Goal: Task Accomplishment & Management: Manage account settings

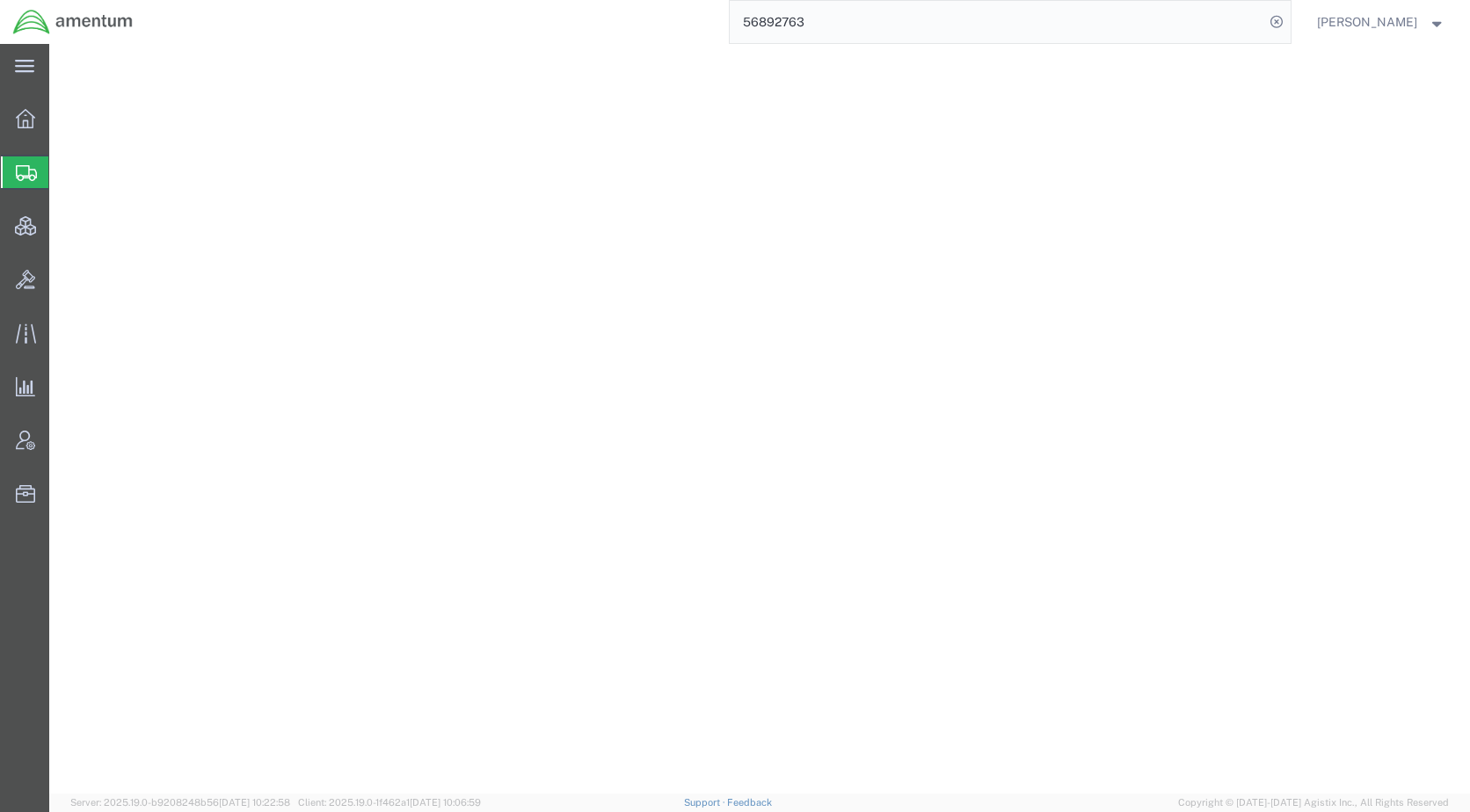
select select
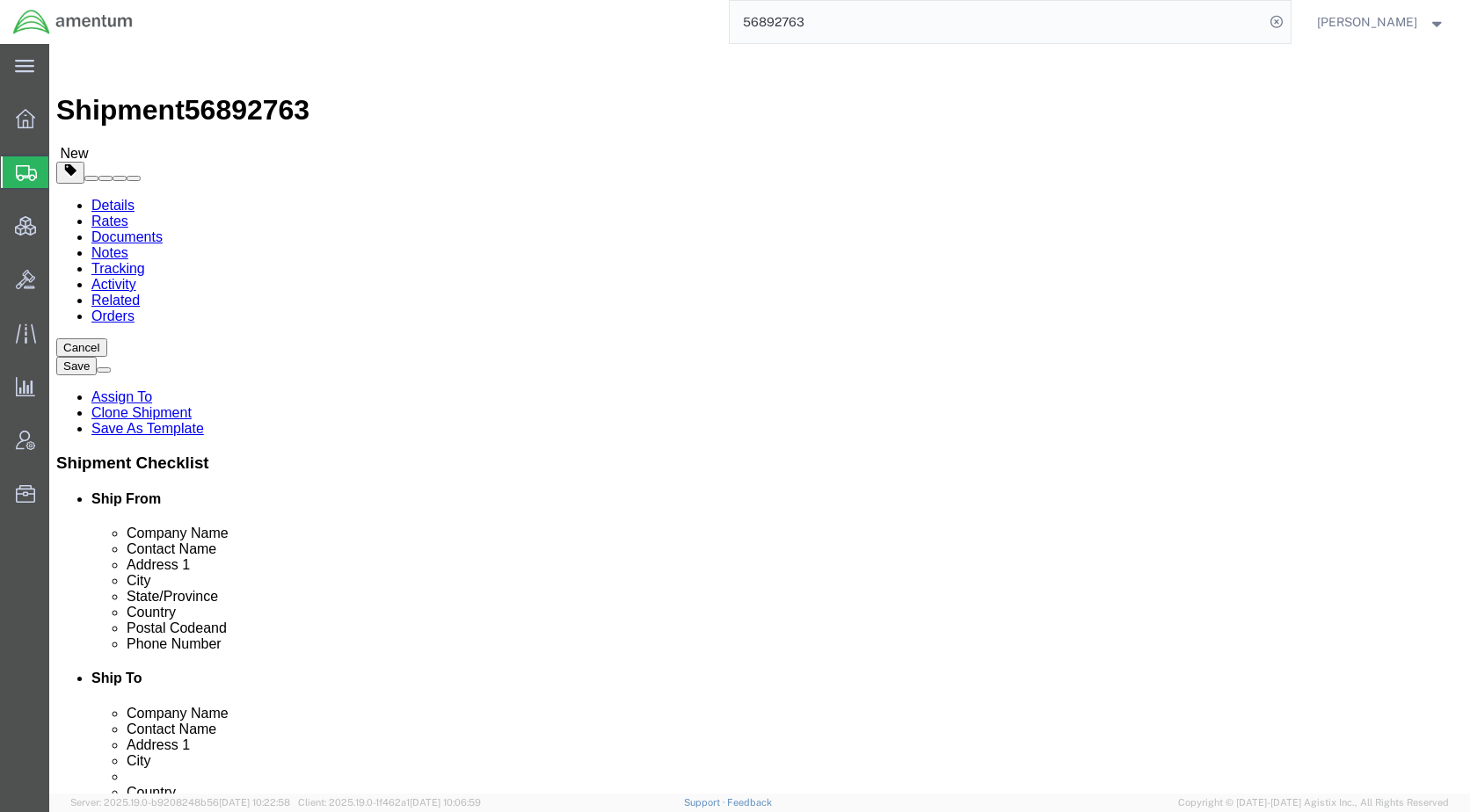
scroll to position [1231, 0]
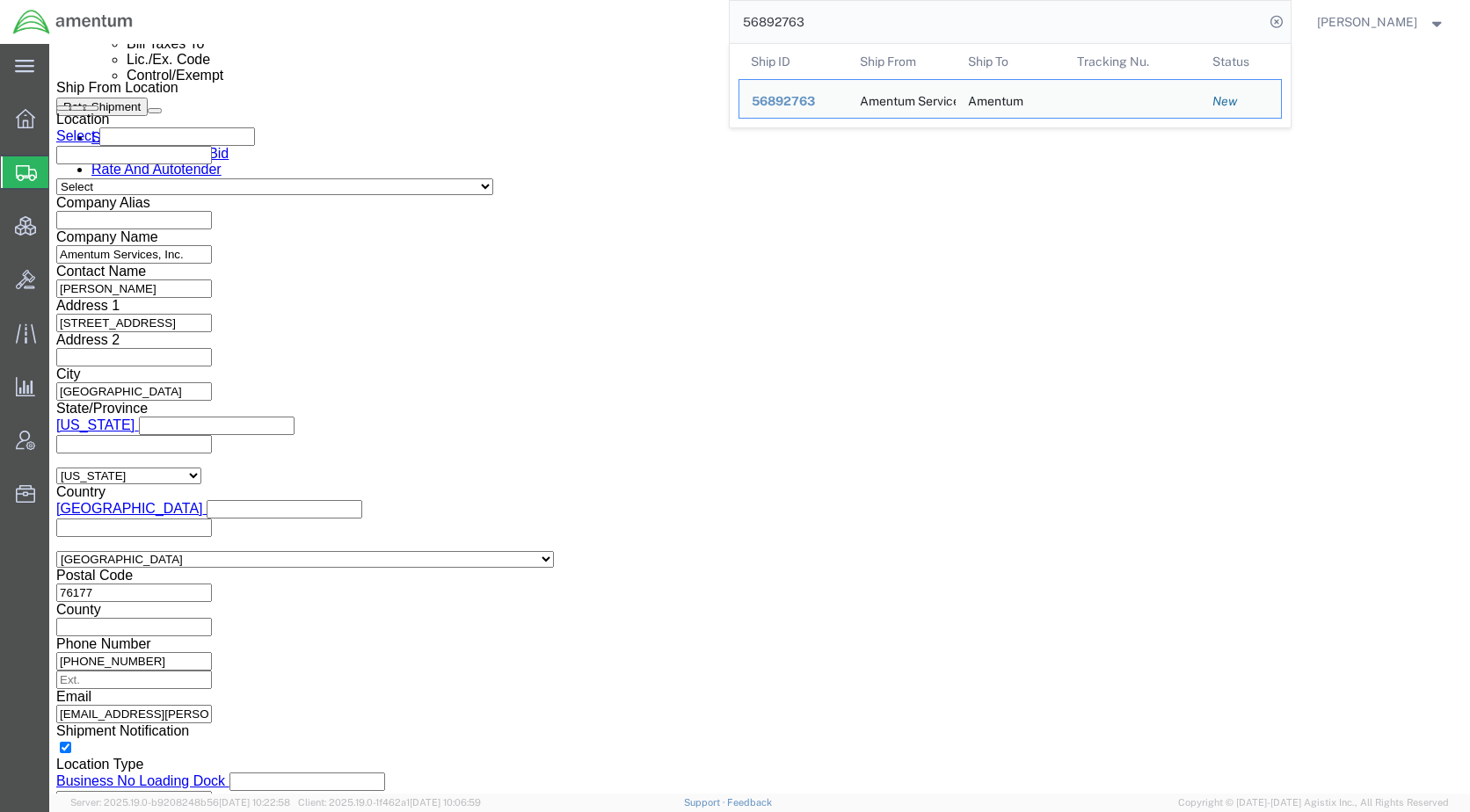
drag, startPoint x: 868, startPoint y: 10, endPoint x: 743, endPoint y: 34, distance: 127.3
click at [743, 34] on div "56892763 Ship ID Ship From Ship To Tracking Nu. Status Ship ID 56892763 Ship Fr…" at bounding box center [718, 22] width 1145 height 44
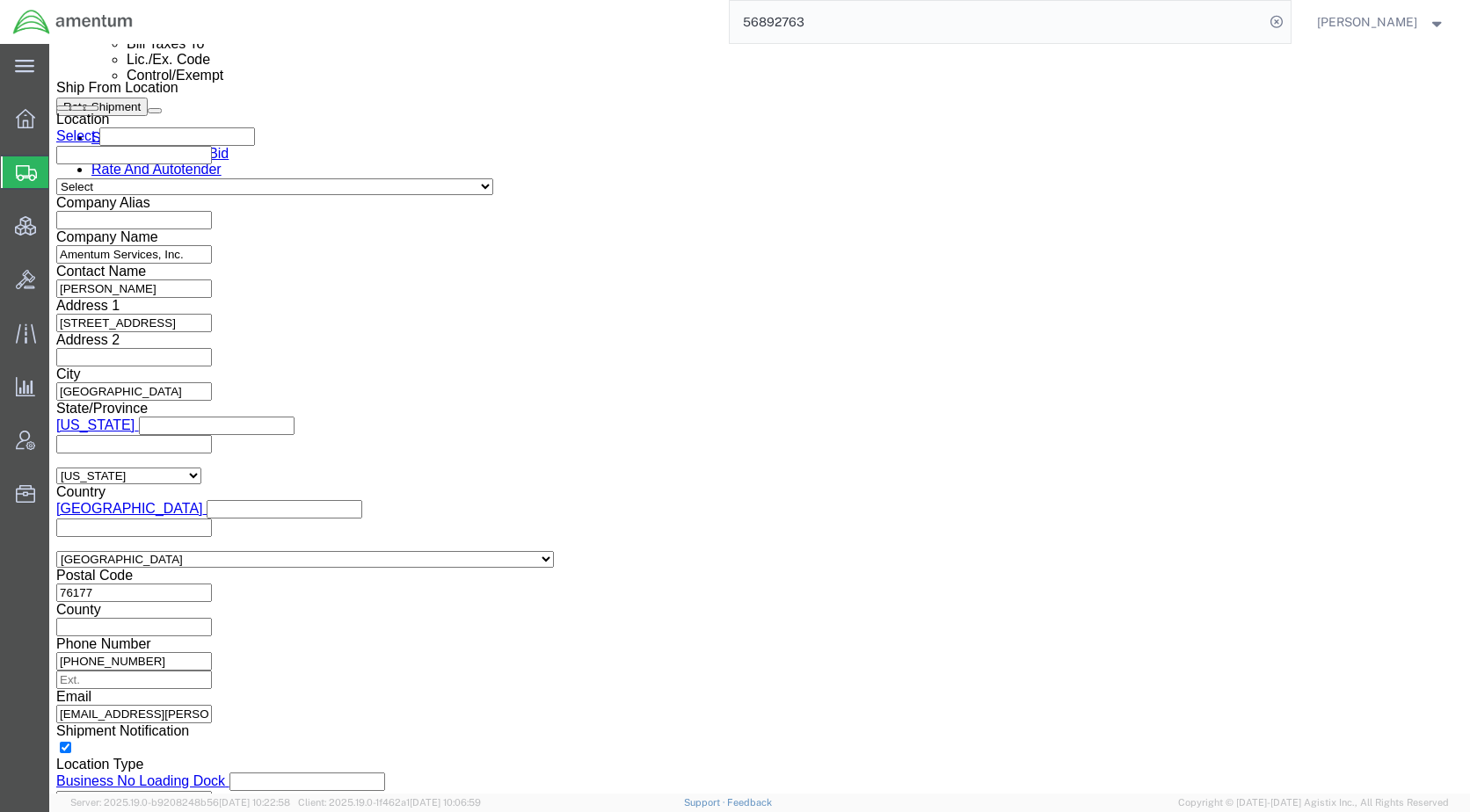
paste input "352"
type input "56893523"
click at [1288, 23] on icon at bounding box center [1276, 22] width 24 height 24
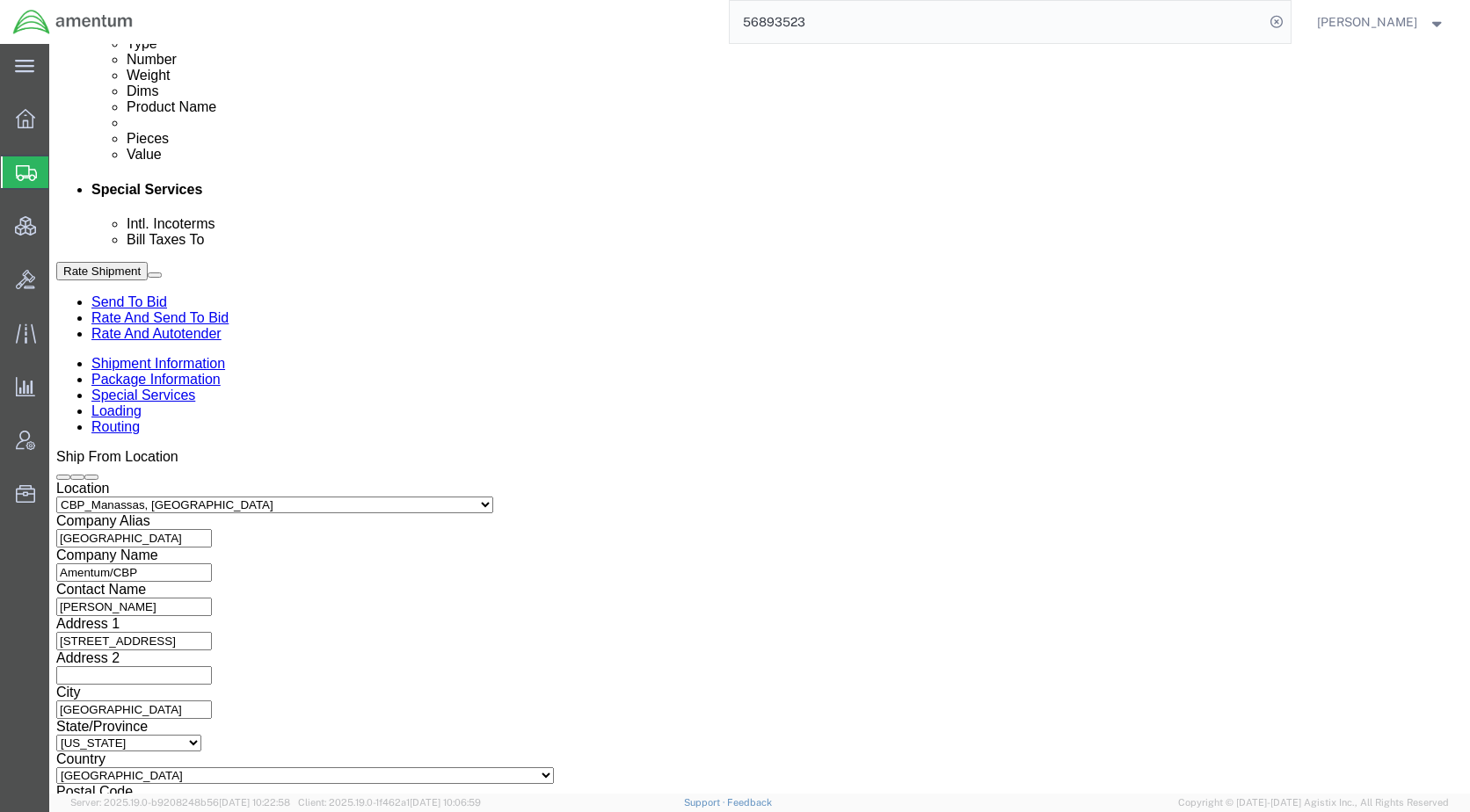
select select "49925"
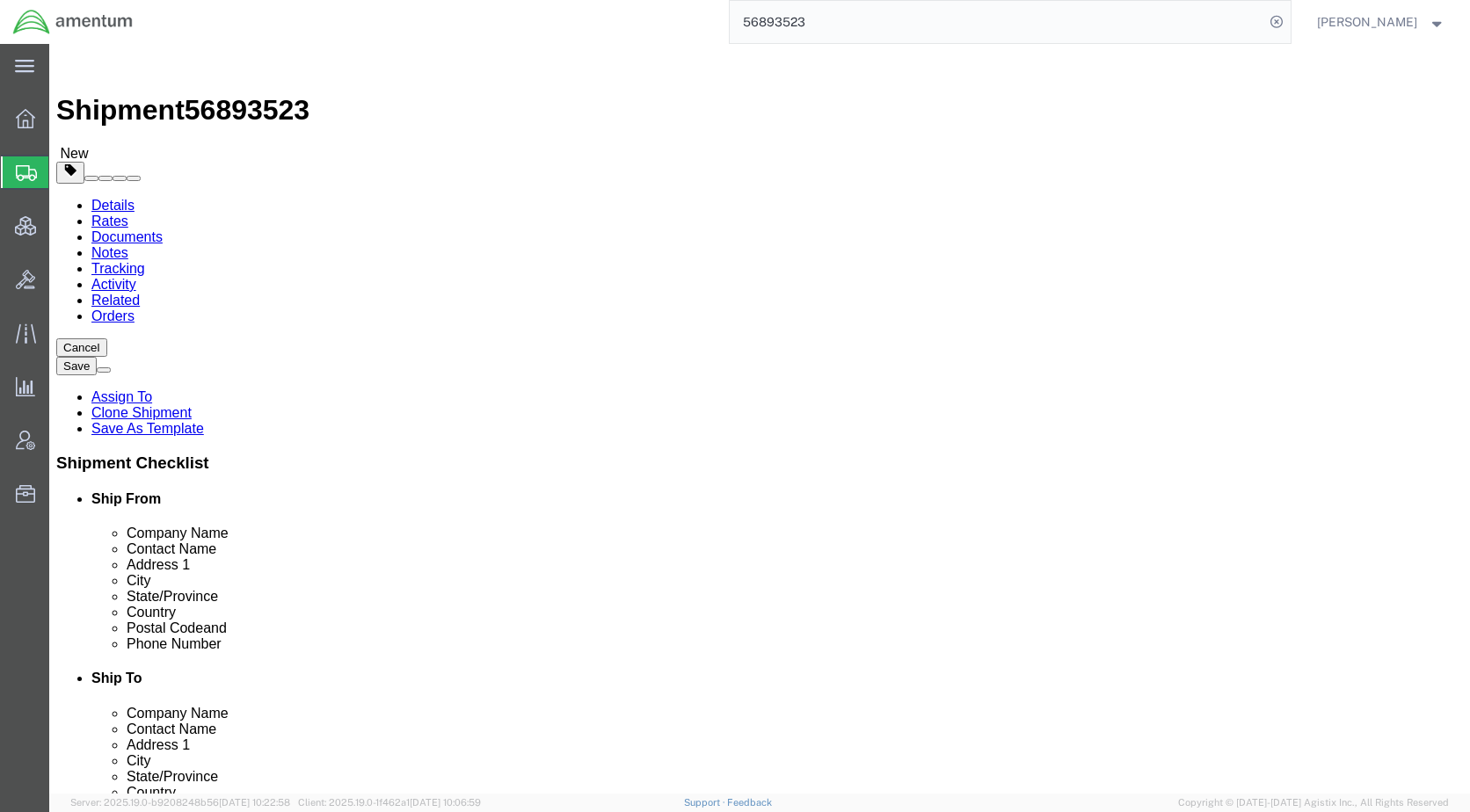
drag, startPoint x: 211, startPoint y: 115, endPoint x: 219, endPoint y: 120, distance: 9.4
click icon
click select "Select cm ft in"
select select "IN"
click select "Select cm ft in"
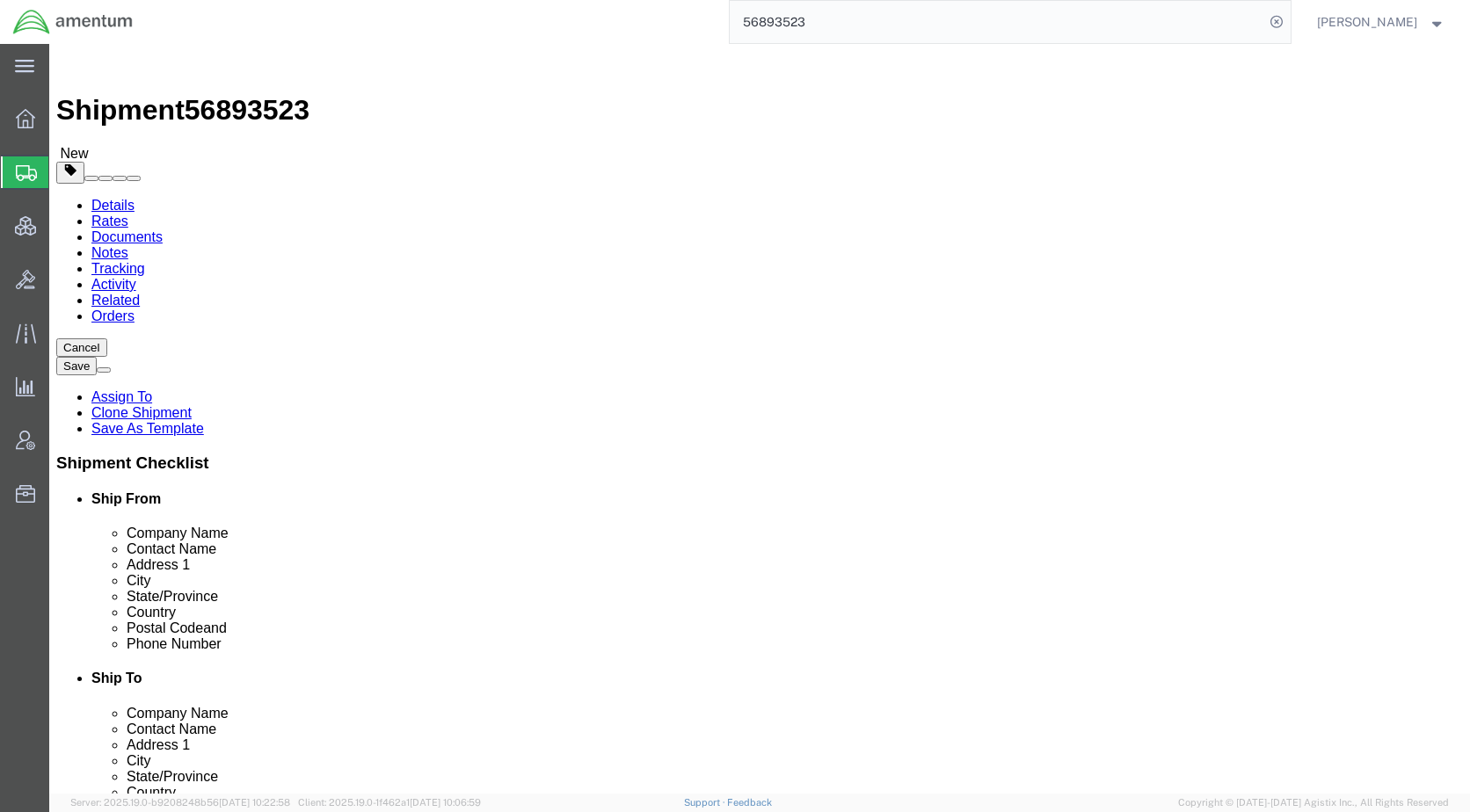
click select "Select cm ft in"
select select "IN"
click select "Select cm ft in"
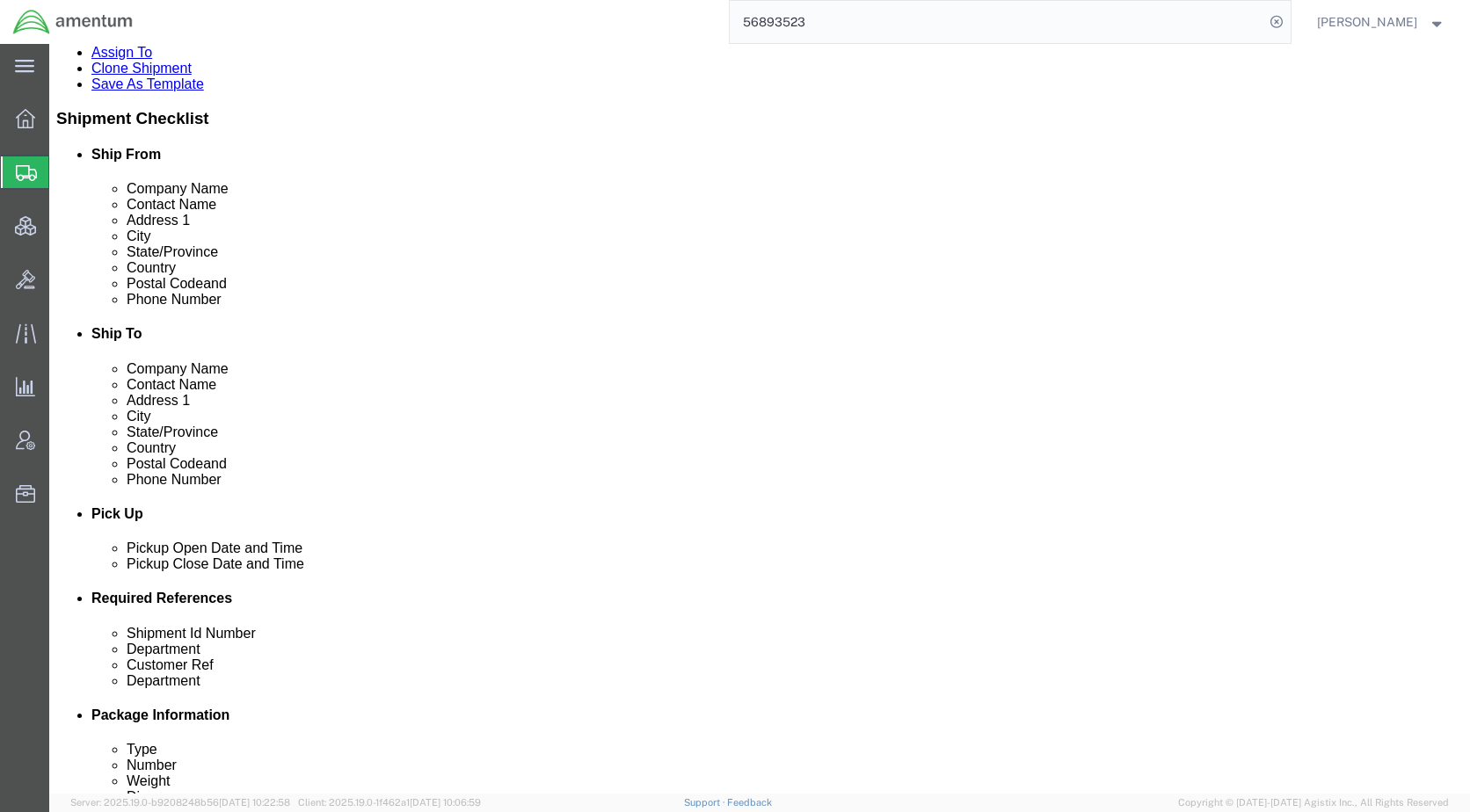
scroll to position [351, 0]
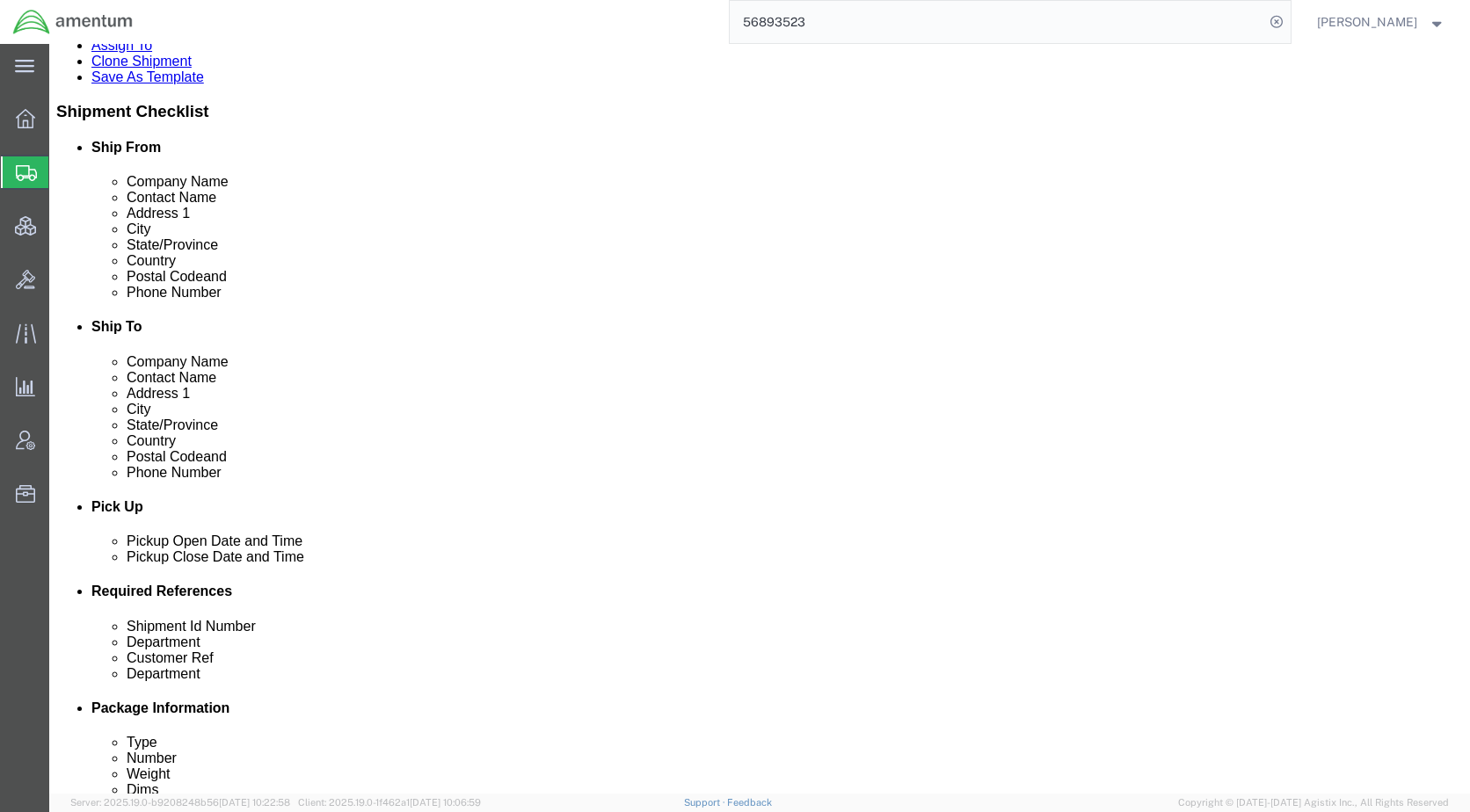
click select "Select cm ft in"
select select "IN"
click select "Select cm ft in"
select select "IN"
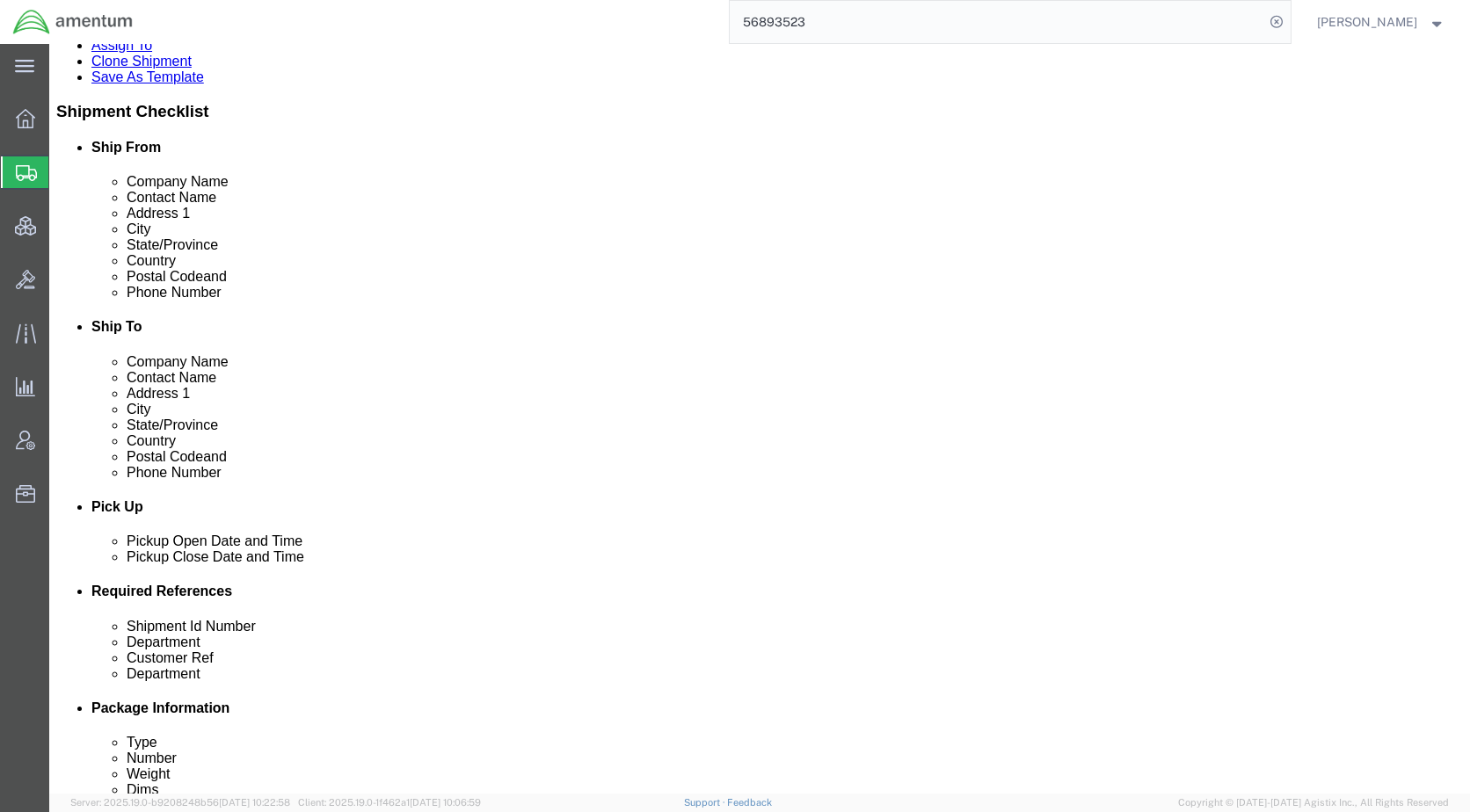
click select "Select cm ft in"
click icon
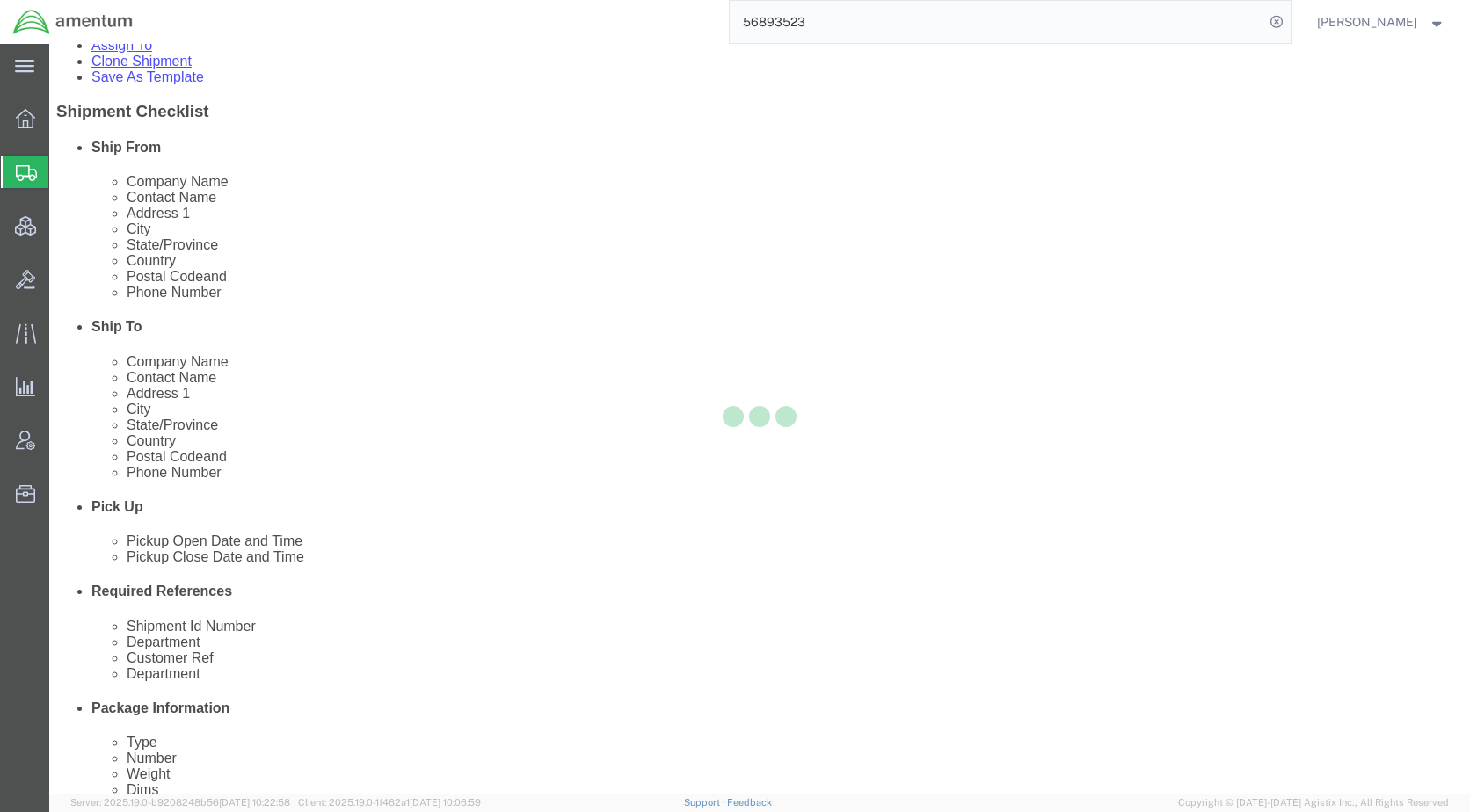
scroll to position [1126, 0]
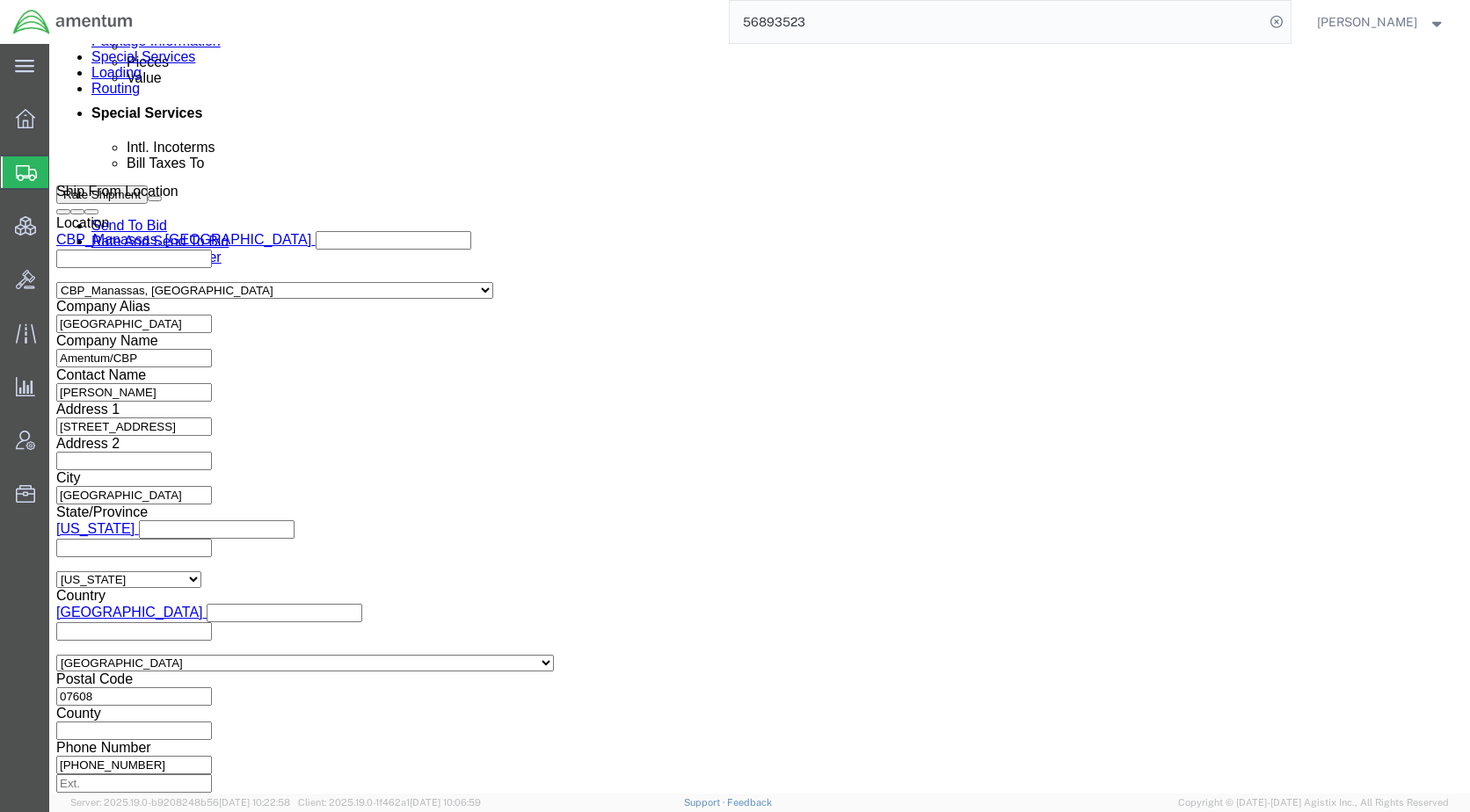
click icon "button"
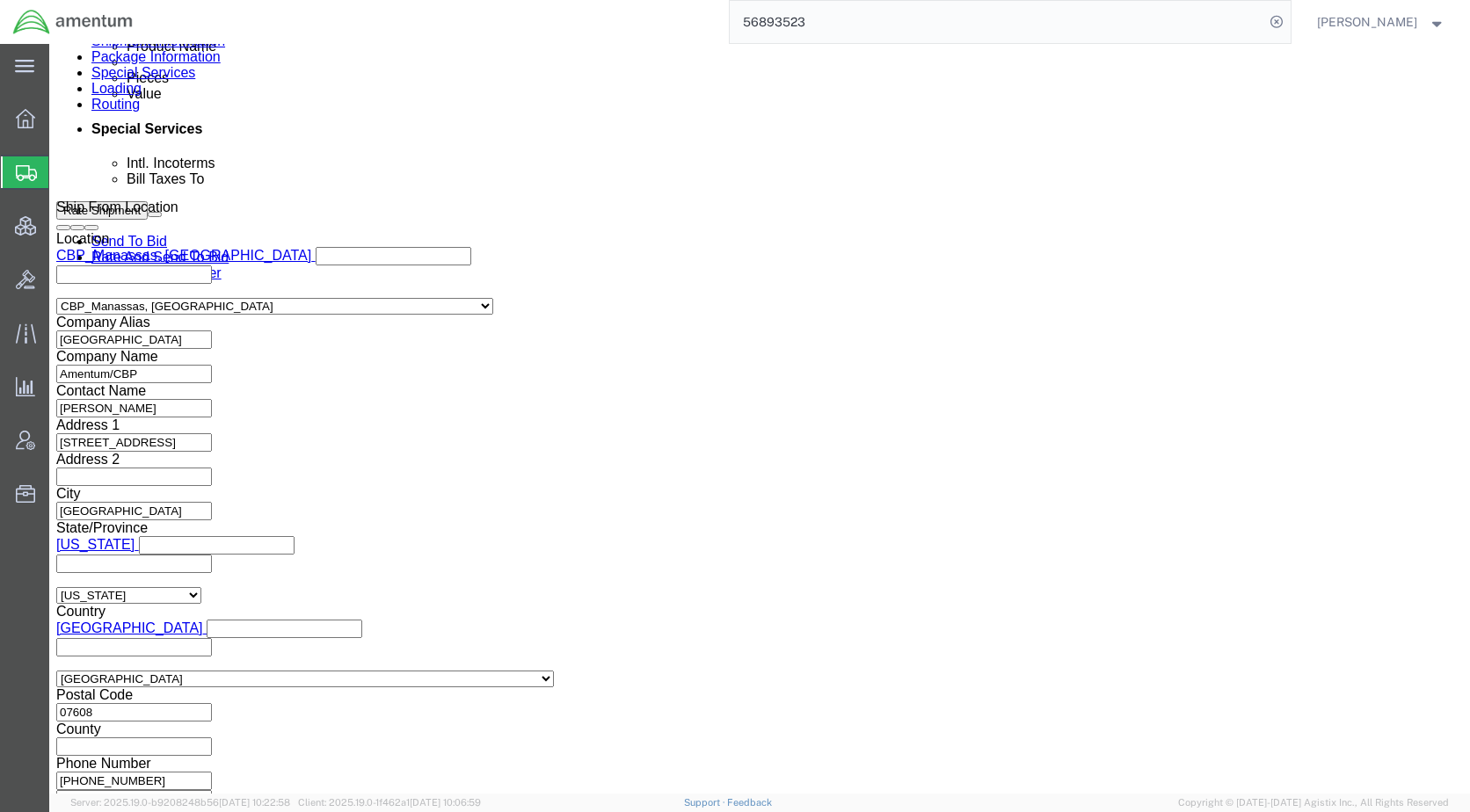
click icon
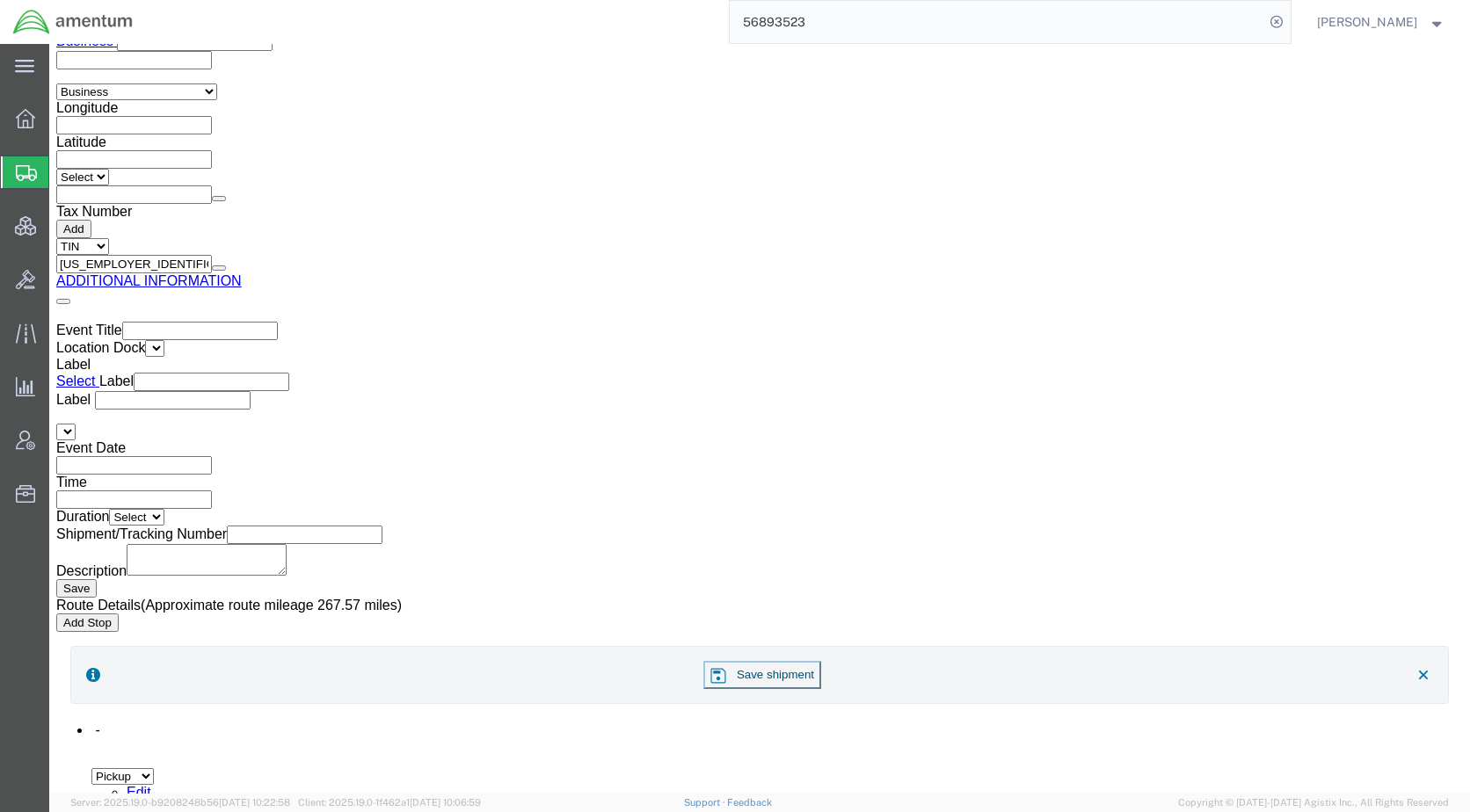
scroll to position [2126, 0]
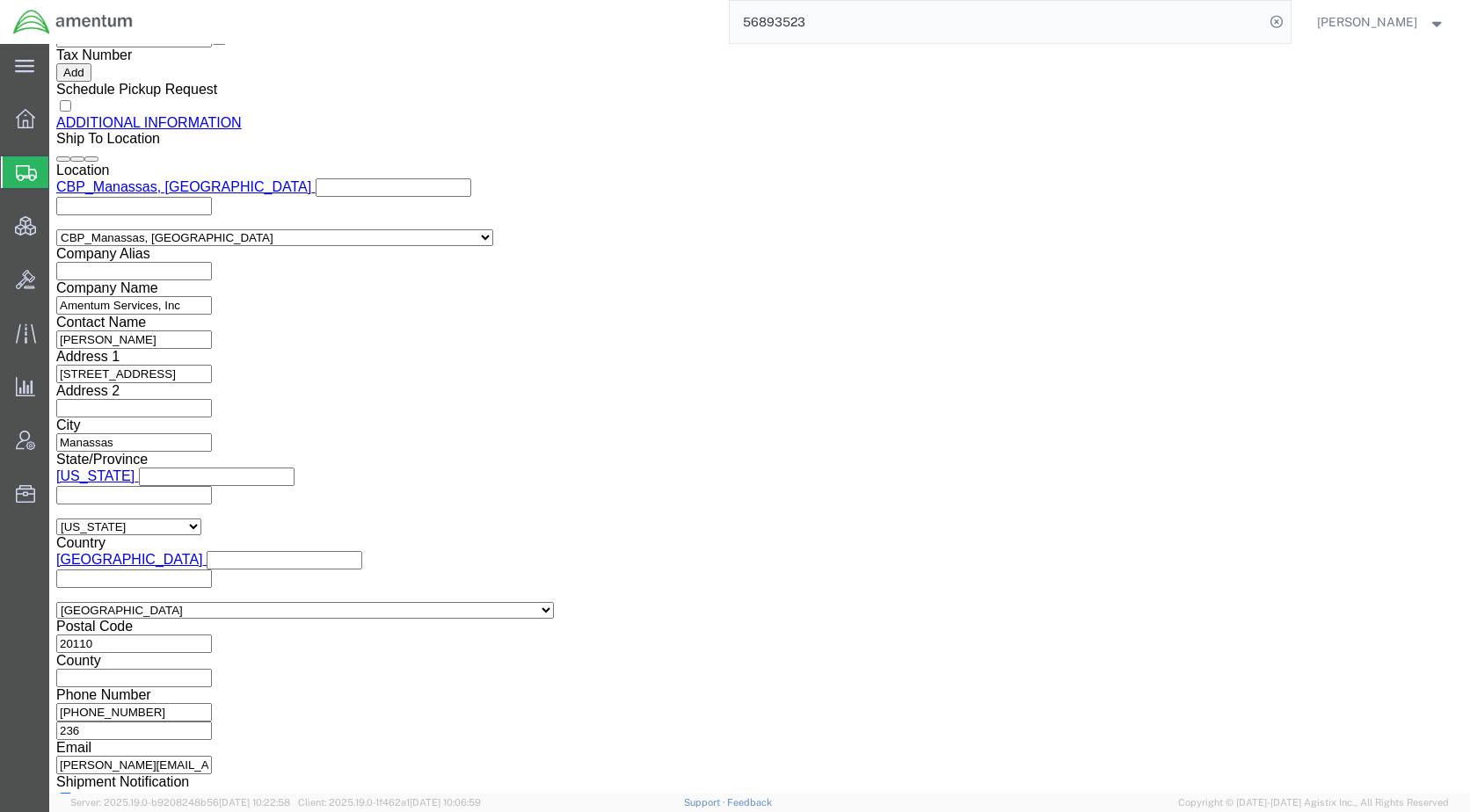
click select "links and phone number to carriers to schedule a pickup instructions for US imp…"
select select "109858247"
click select "links and phone number to carriers to schedule a pickup instructions for US imp…"
click button "Add"
click icon
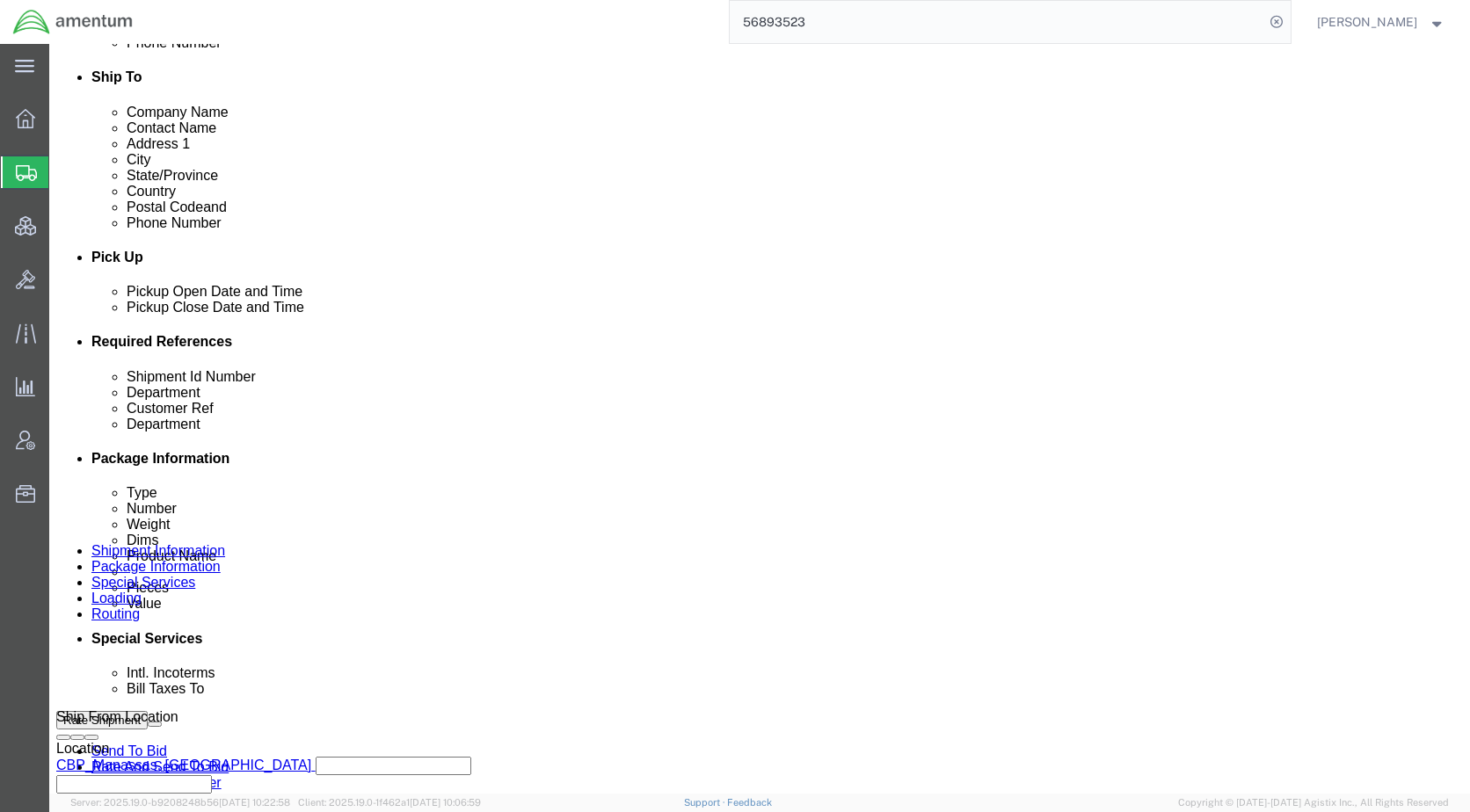
scroll to position [703, 0]
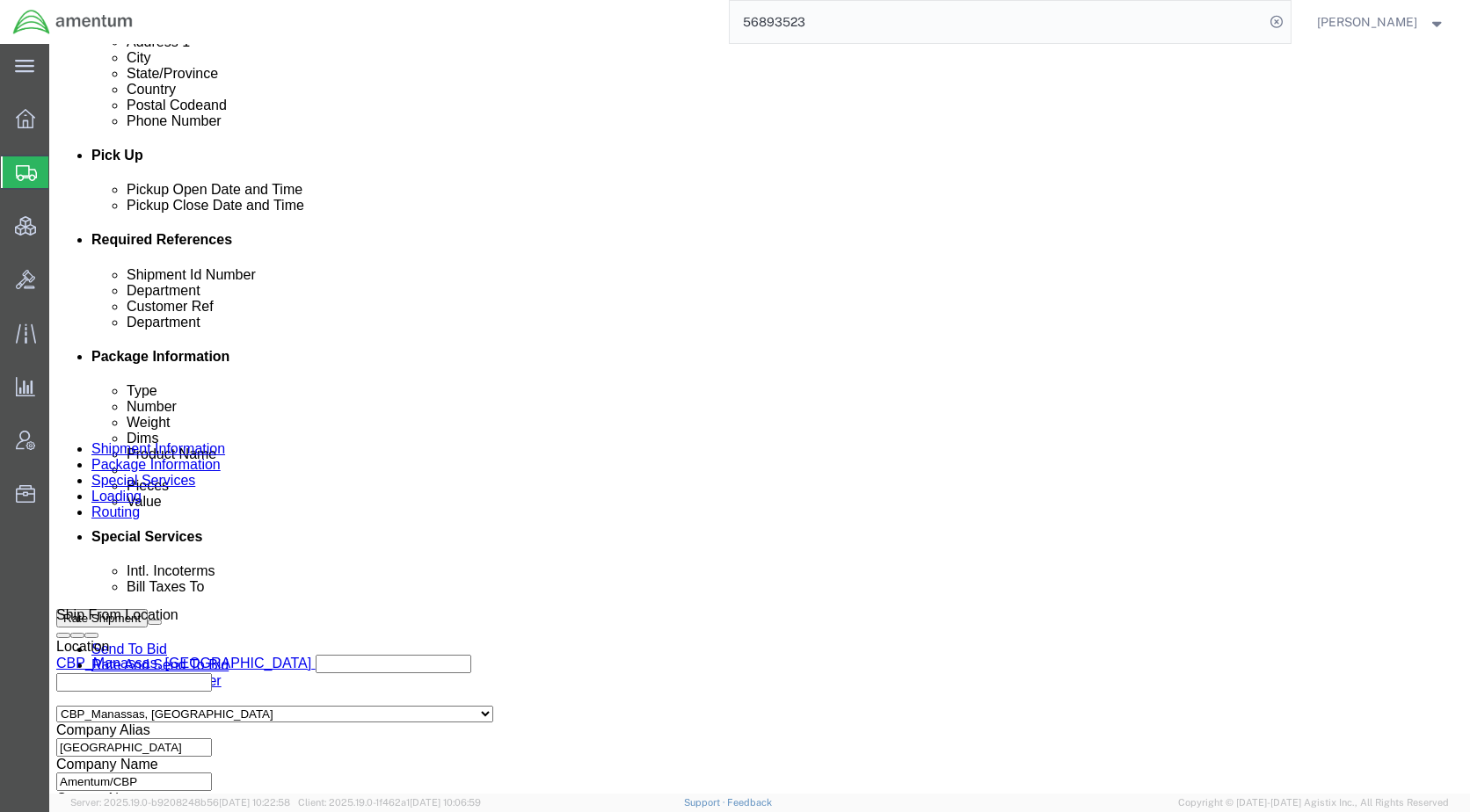
click link "Send To Bid"
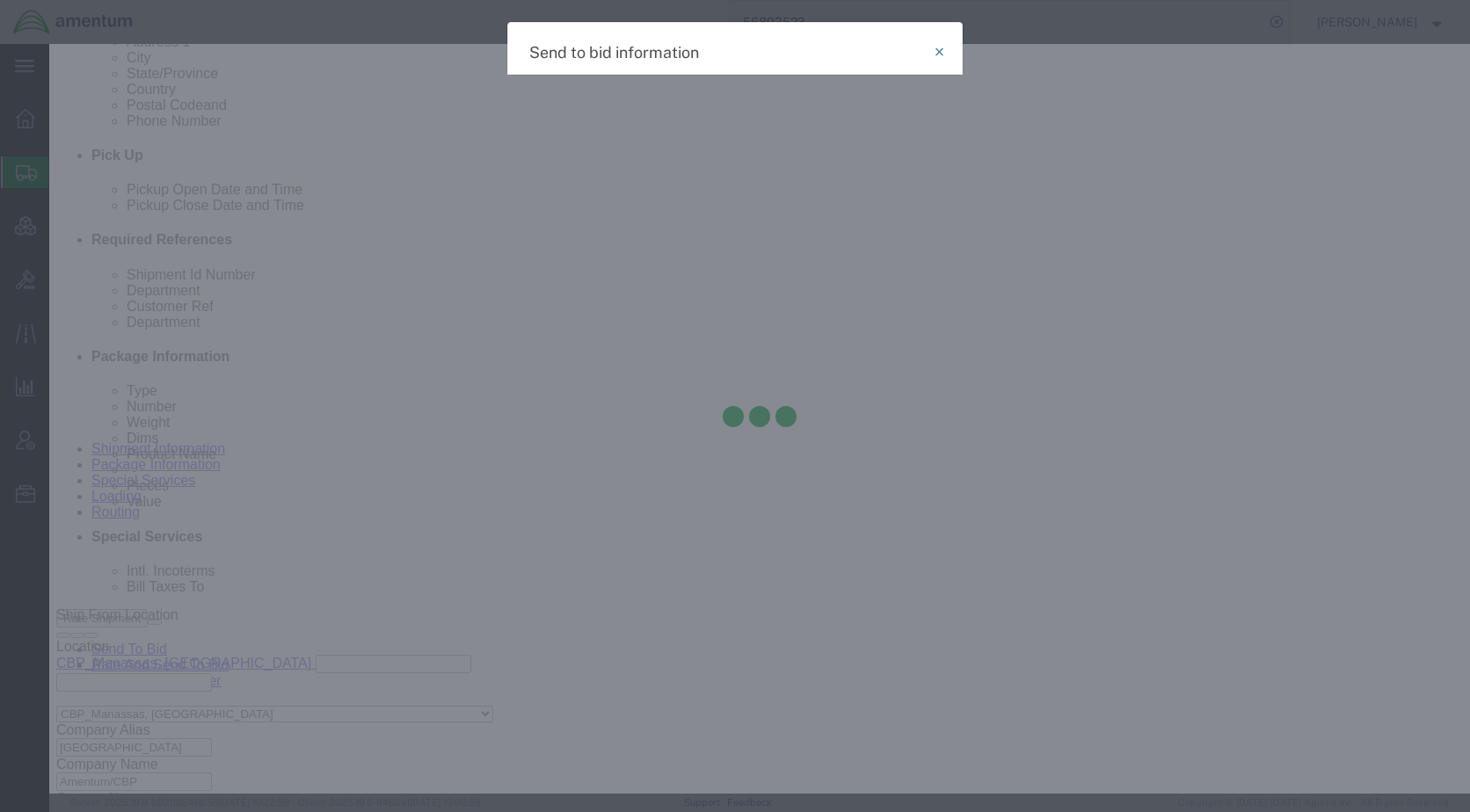
select select "TL"
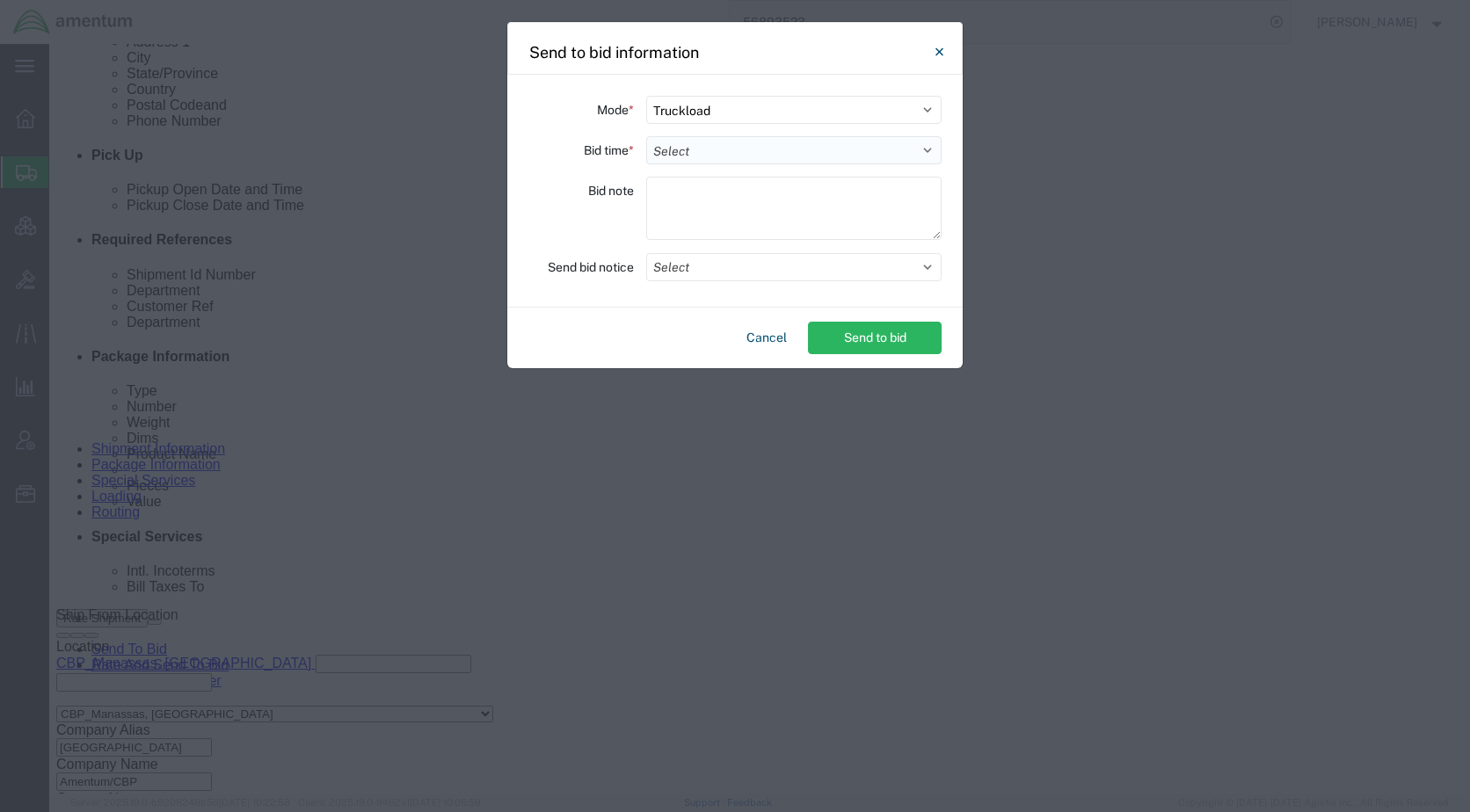
drag, startPoint x: 693, startPoint y: 149, endPoint x: 695, endPoint y: 163, distance: 14.1
click at [693, 149] on select "Select 30 Min (Rush) 1 Hour (Rush) 2 Hours (Rush) 4 Hours (Rush) 8 Hours (Rush)…" at bounding box center [793, 150] width 296 height 28
select select "24"
click at [646, 137] on select "Select 30 Min (Rush) 1 Hour (Rush) 2 Hours (Rush) 4 Hours (Rush) 8 Hours (Rush)…" at bounding box center [793, 150] width 296 height 28
click at [708, 276] on button "Select" at bounding box center [793, 267] width 296 height 28
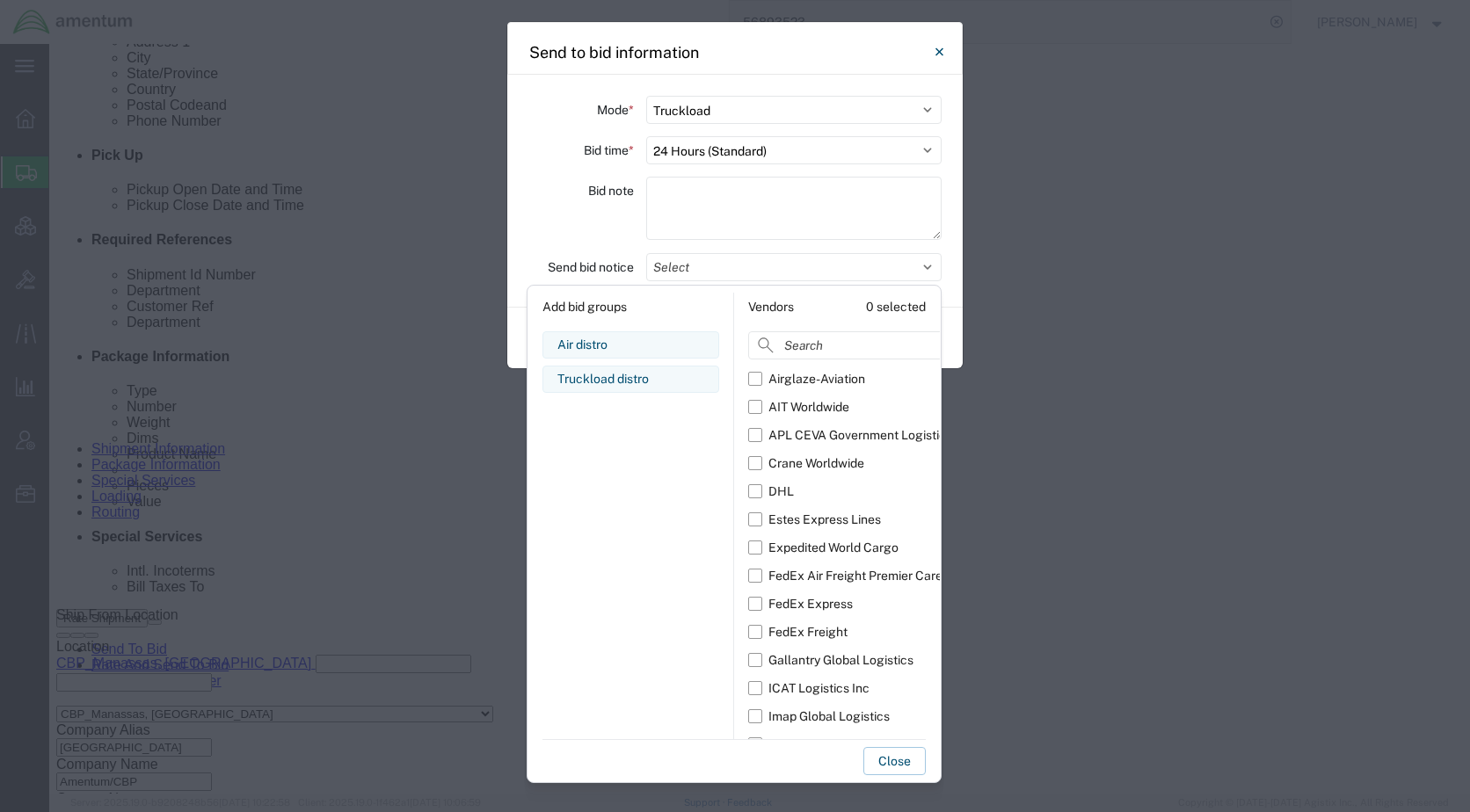
click at [621, 365] on div "Air distro Edit bid group Remove bid group Truckload distro Edit bid group Remo…" at bounding box center [631, 535] width 177 height 408
click at [622, 375] on div "Truckload distro" at bounding box center [630, 379] width 146 height 19
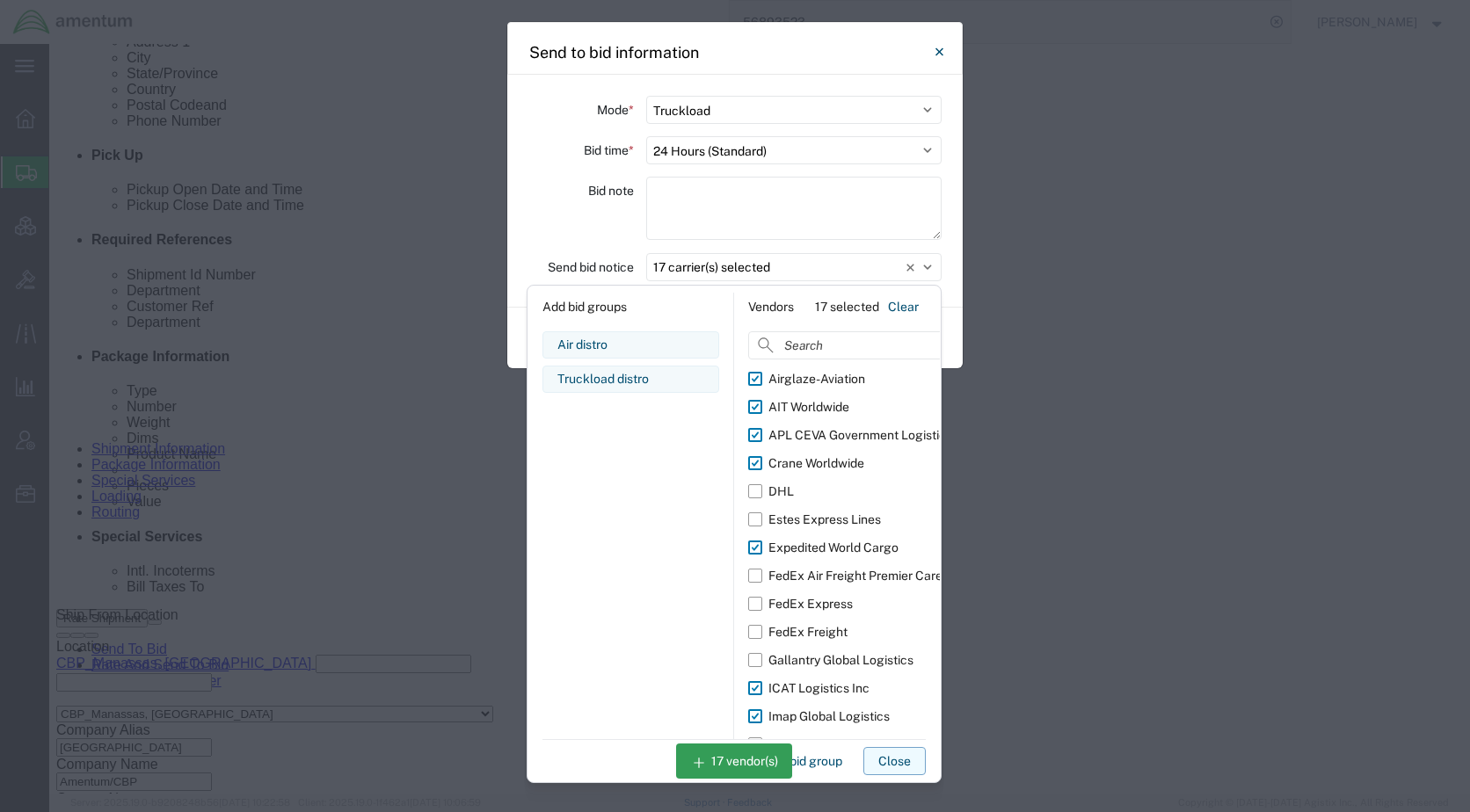
click at [894, 757] on button "Close" at bounding box center [894, 761] width 62 height 28
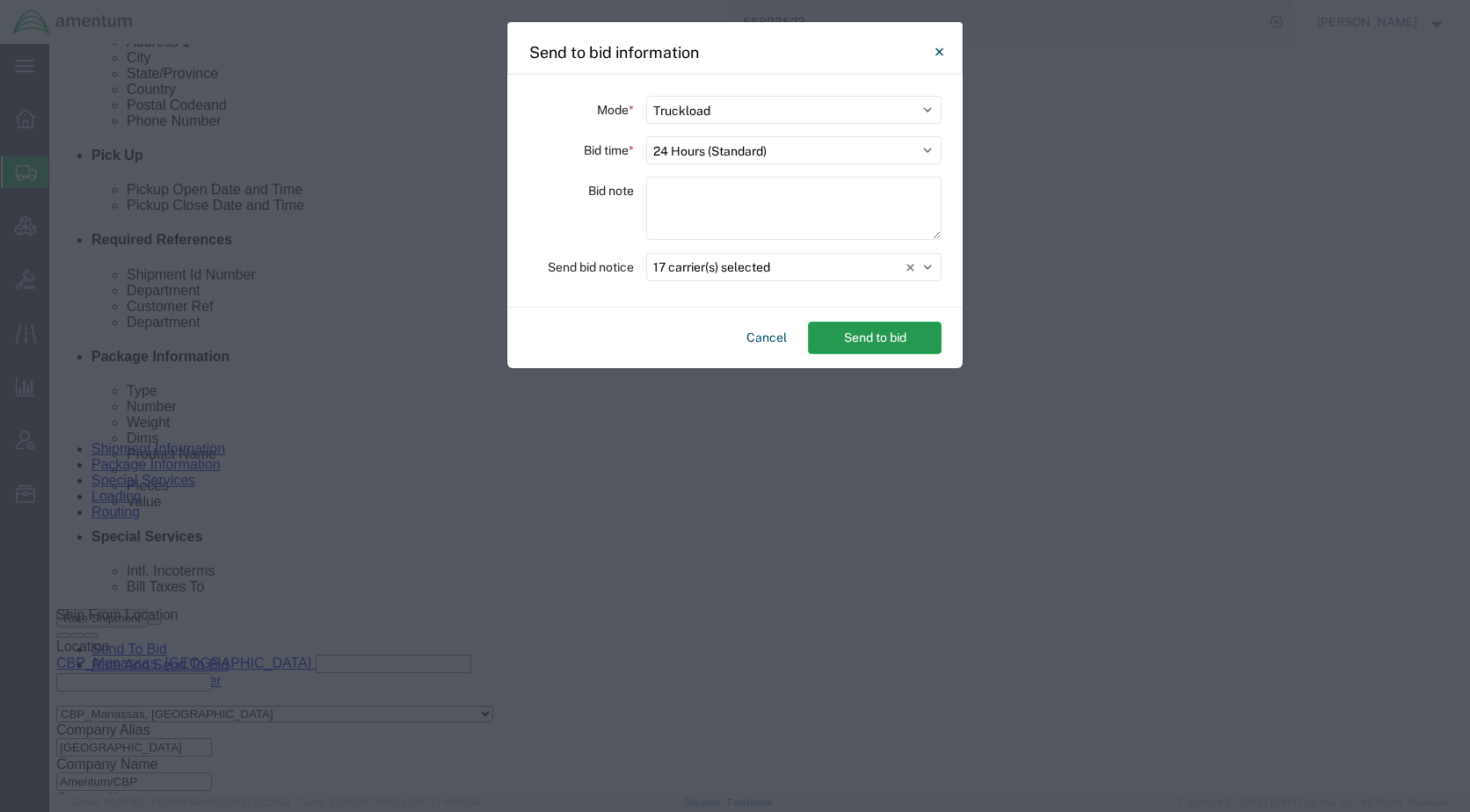
click at [892, 338] on button "Send to bid" at bounding box center [874, 338] width 134 height 32
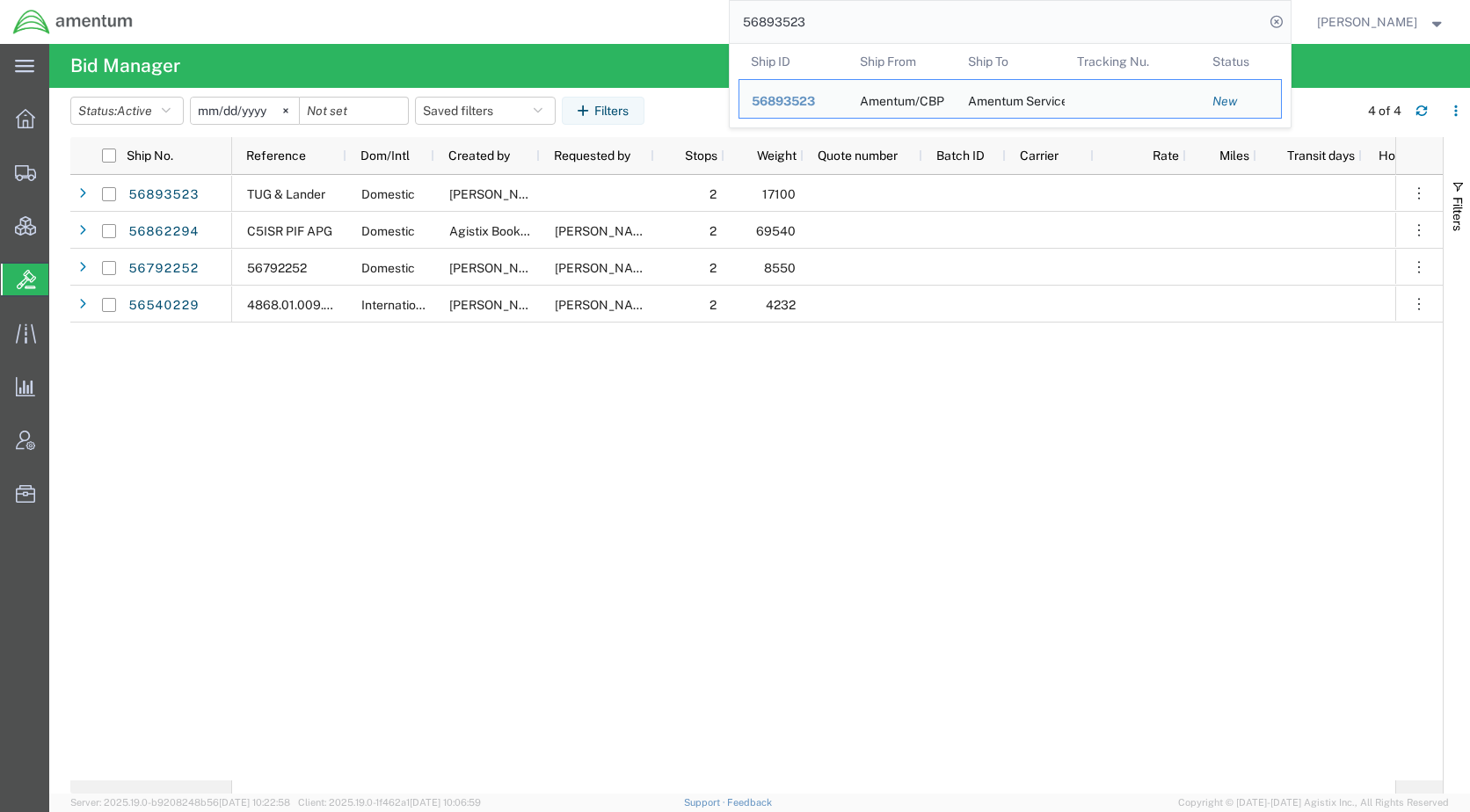
drag, startPoint x: 891, startPoint y: 20, endPoint x: 760, endPoint y: 21, distance: 131.0
click at [760, 21] on input "56893523" at bounding box center [996, 22] width 535 height 42
paste input "2520"
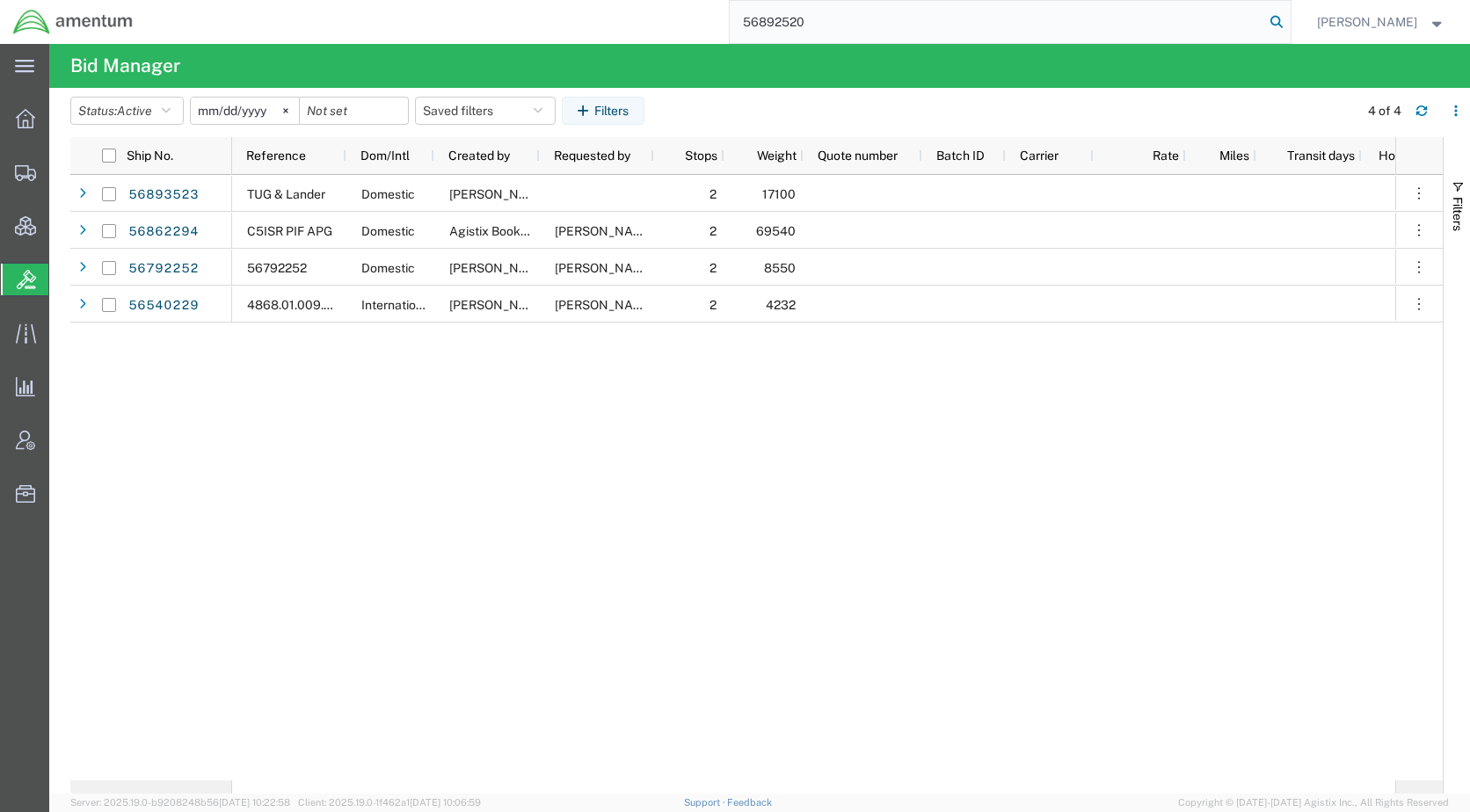
type input "56892520"
click at [1288, 23] on icon at bounding box center [1276, 22] width 24 height 24
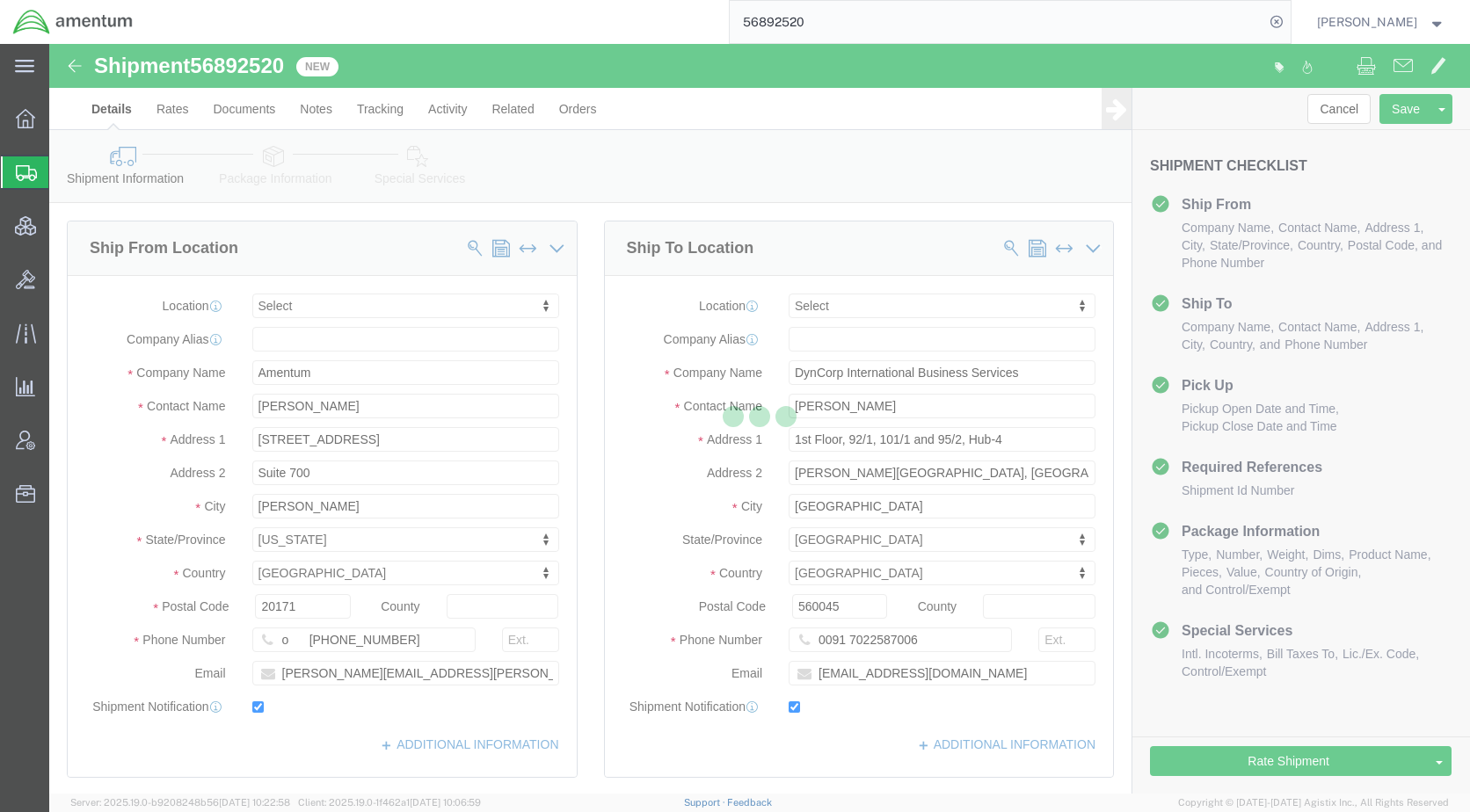
select select
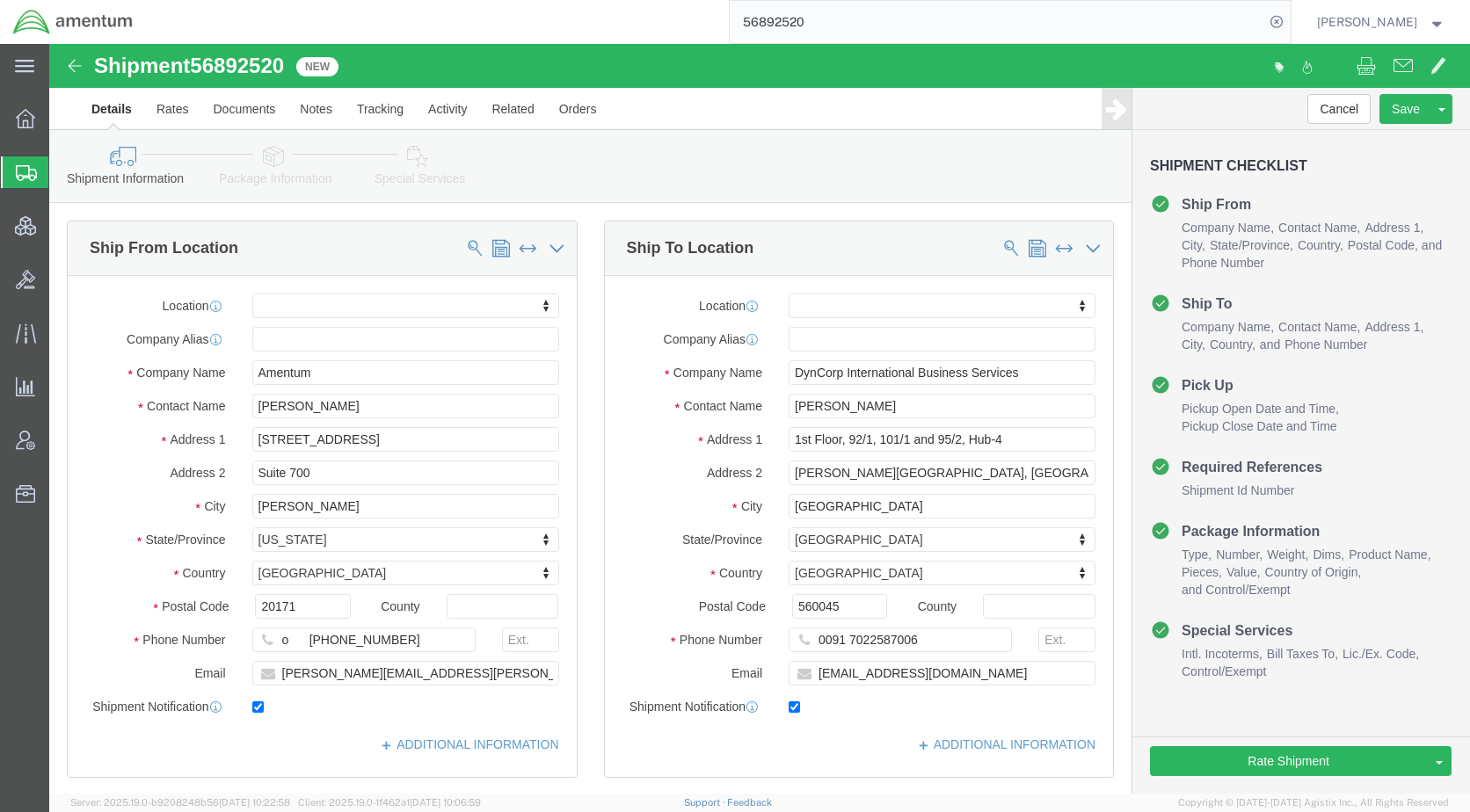
click icon
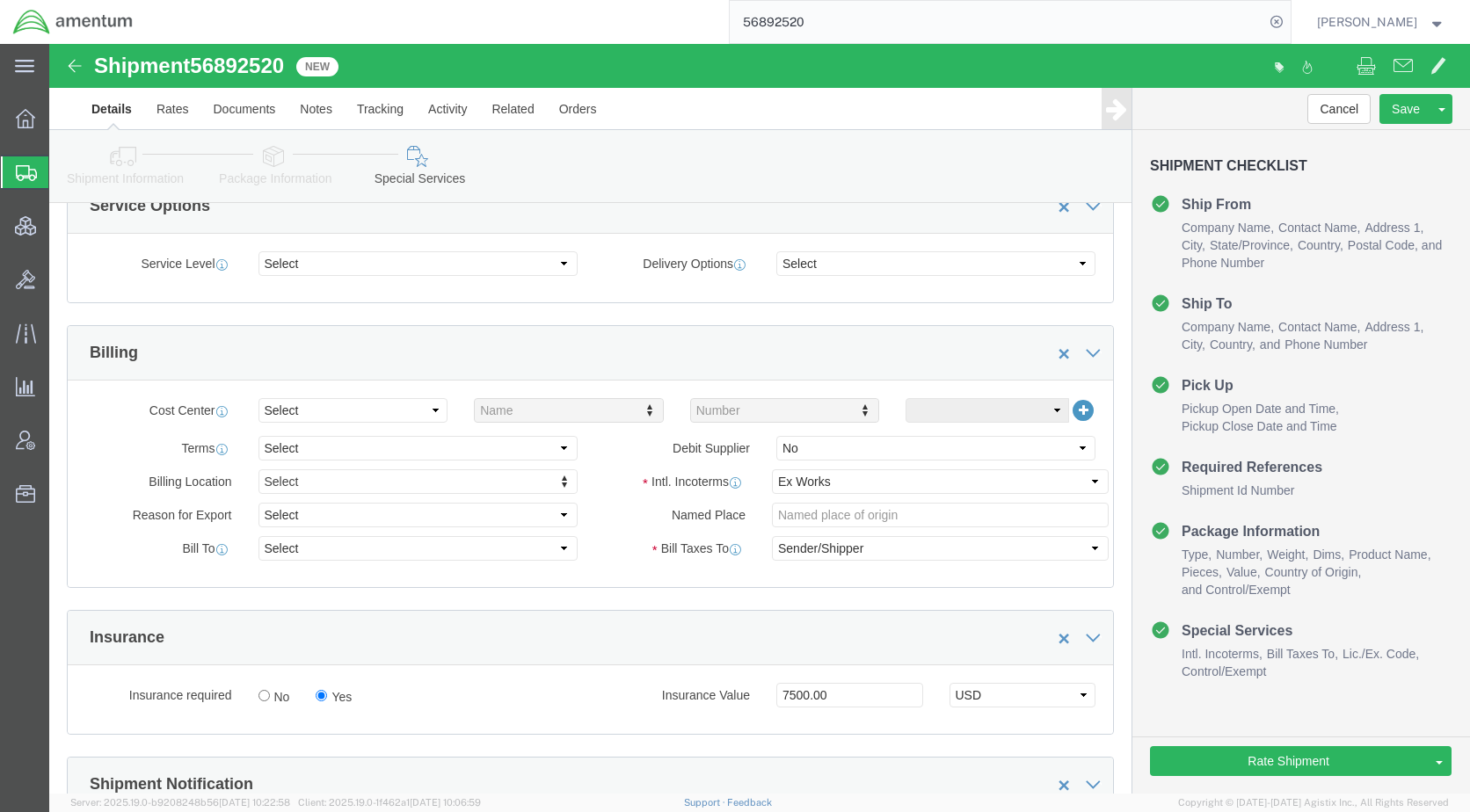
scroll to position [703, 0]
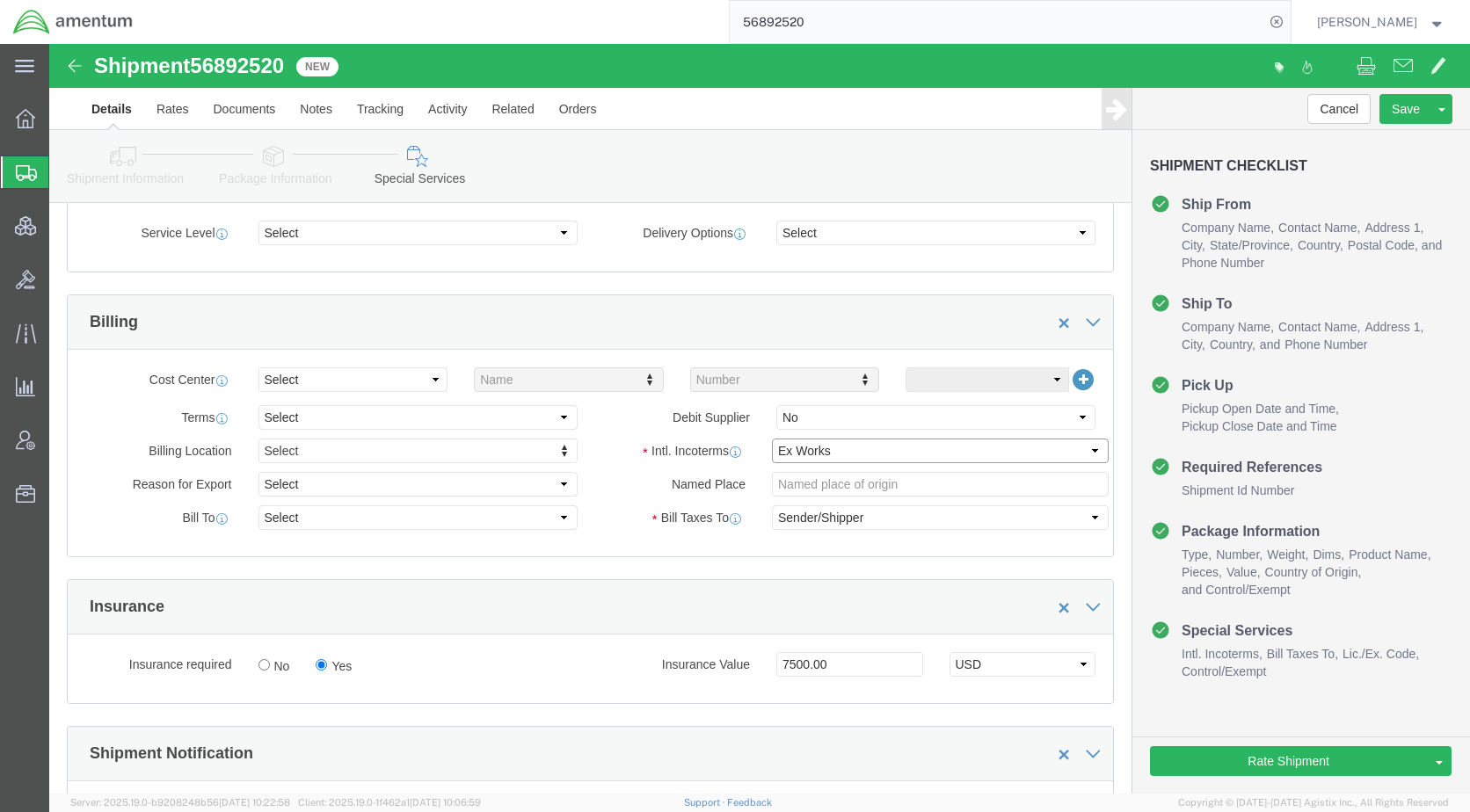
click select "Select Carriage Insurance Paid Carriage Paid To Cost and Freight Cost Insurance…"
select select "DDP"
click select "Select Carriage Insurance Paid Carriage Paid To Cost and Freight Cost Insurance…"
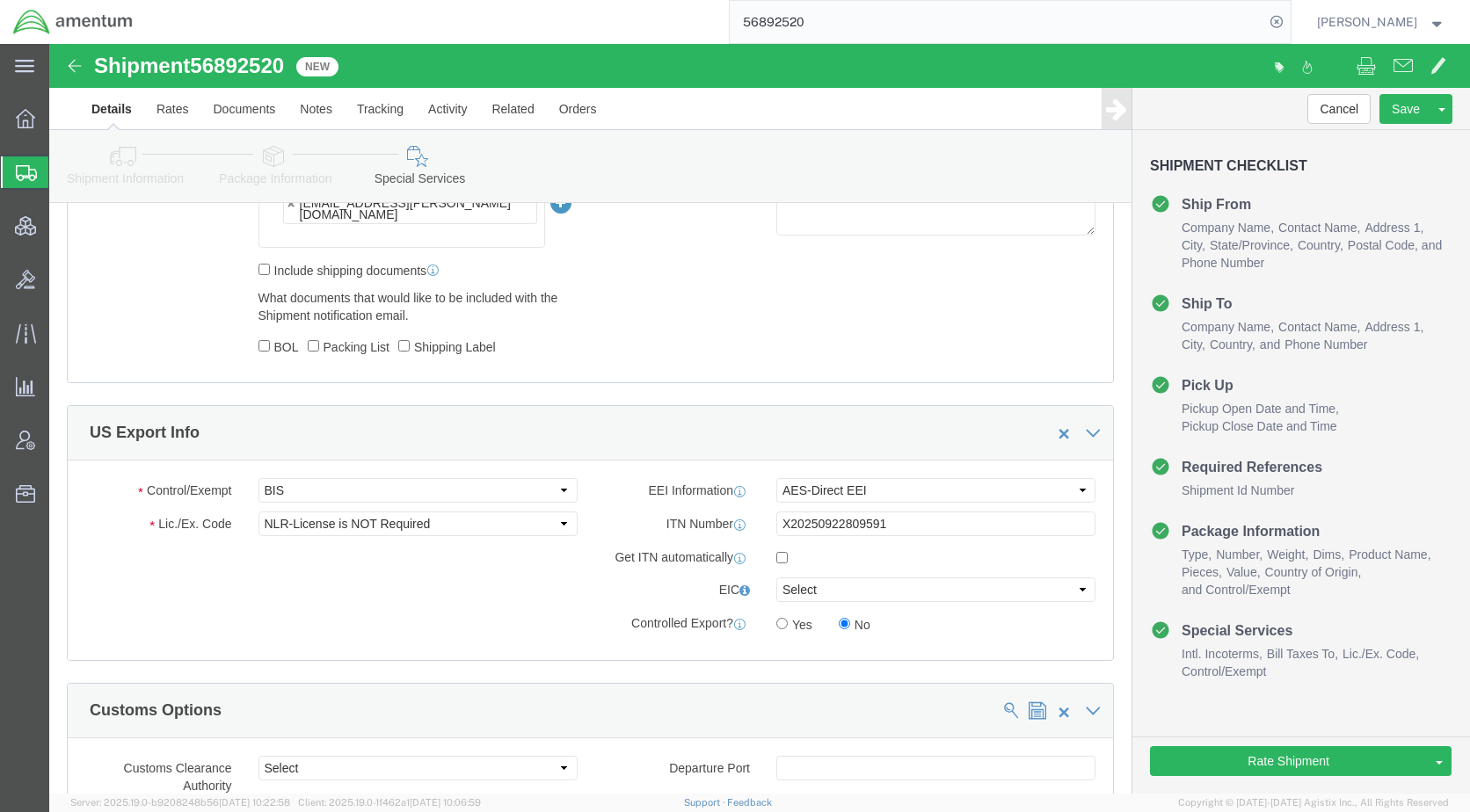
scroll to position [1406, 0]
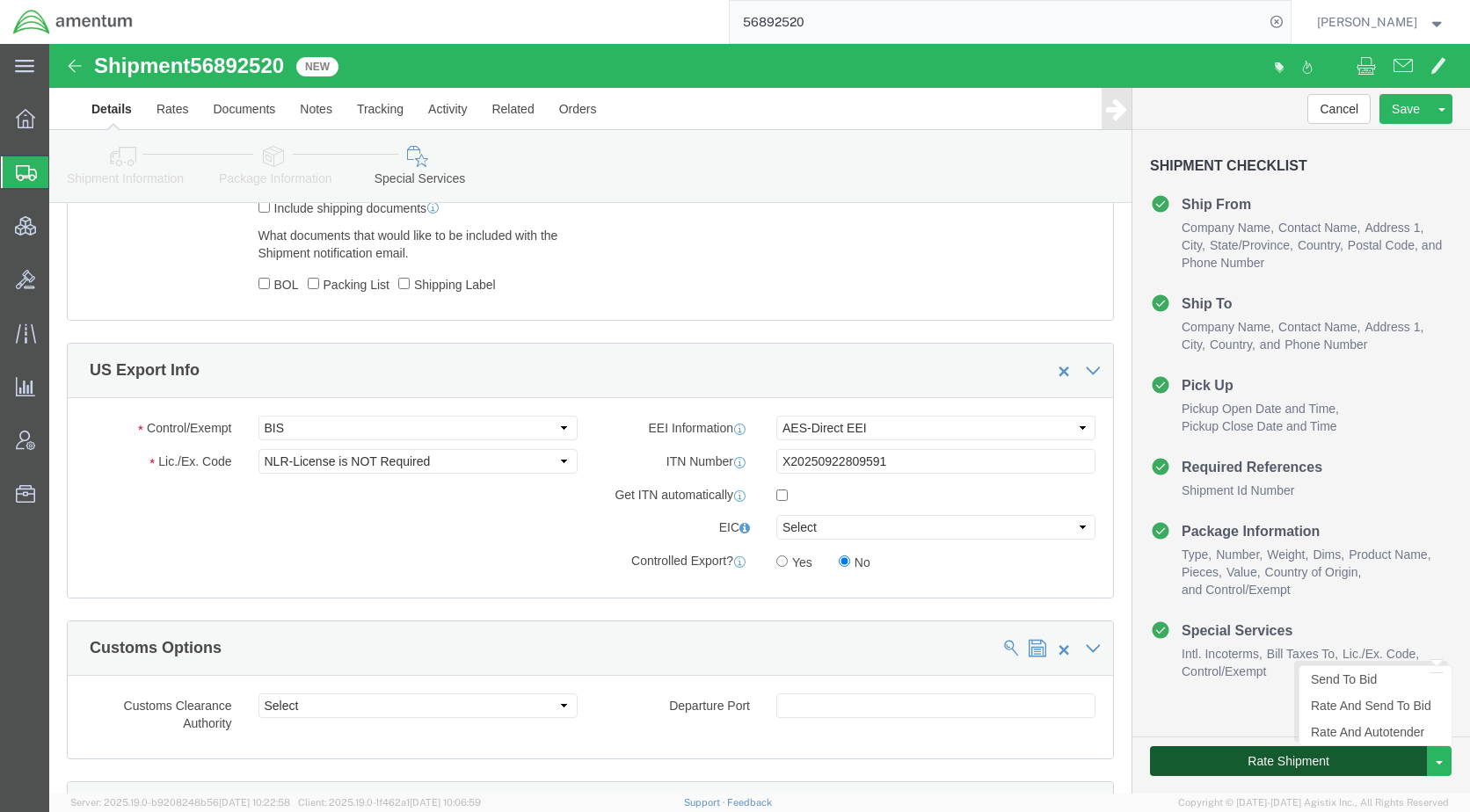
click button "Rate Shipment"
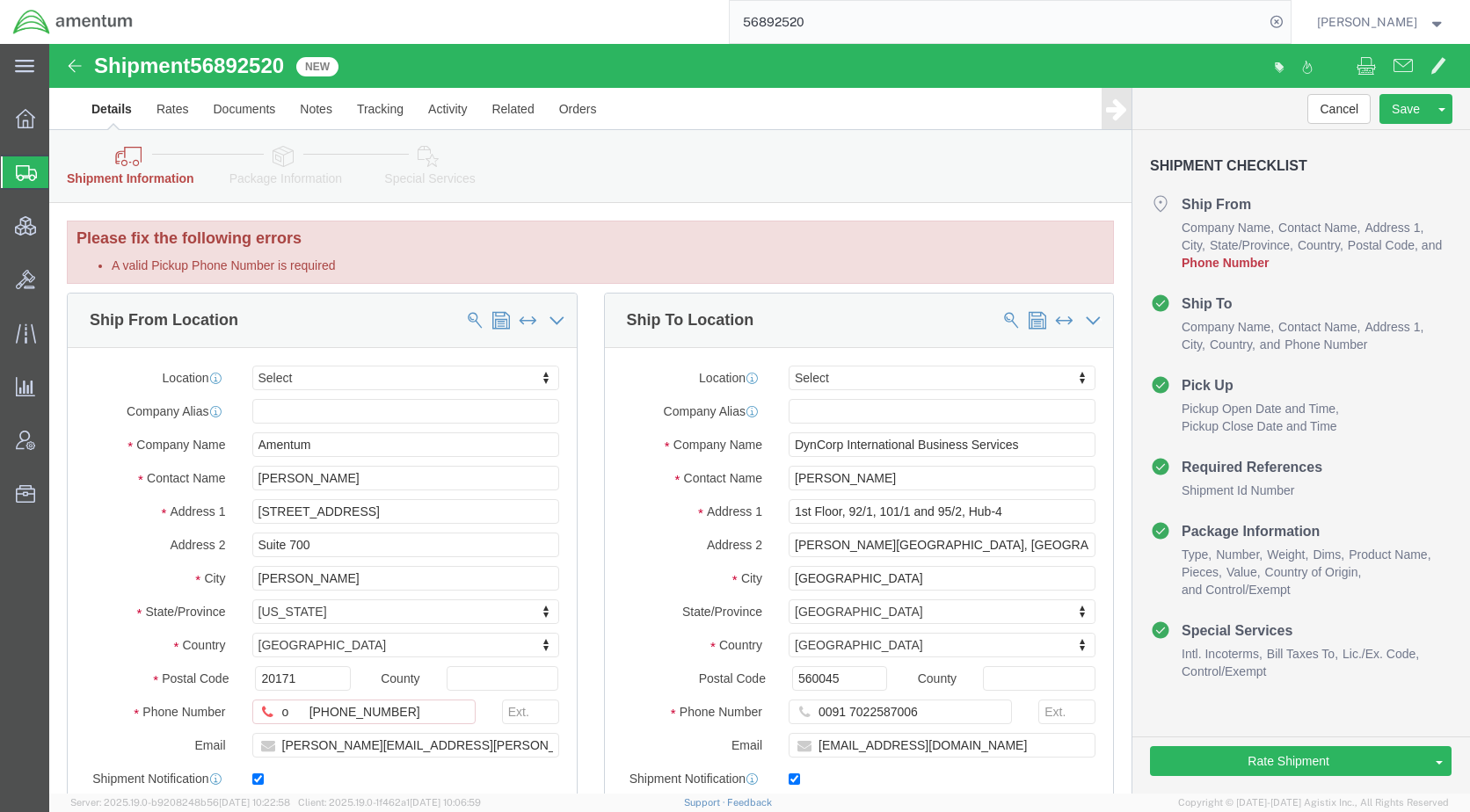
scroll to position [88, 0]
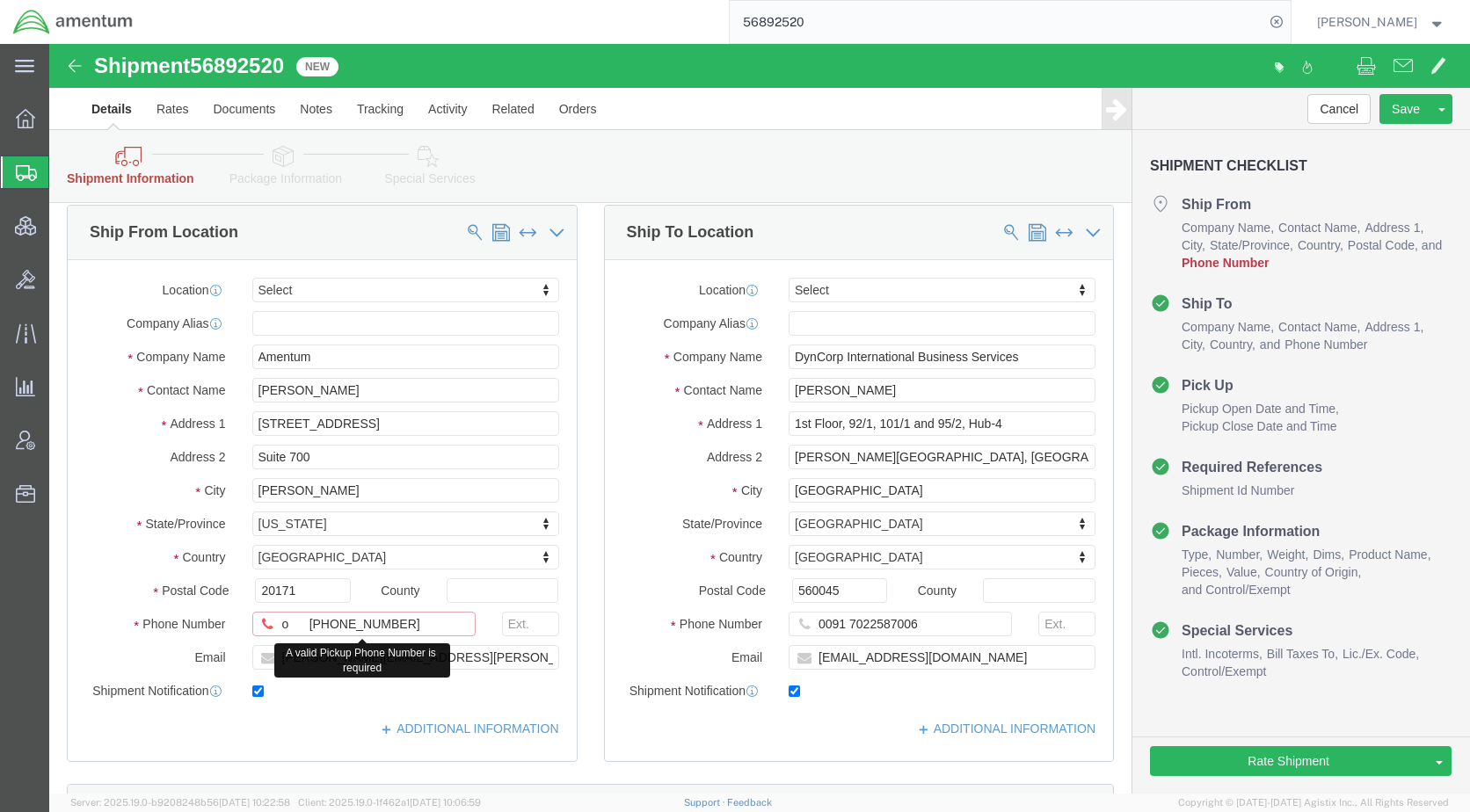
click input "o [PHONE_NUMBER]"
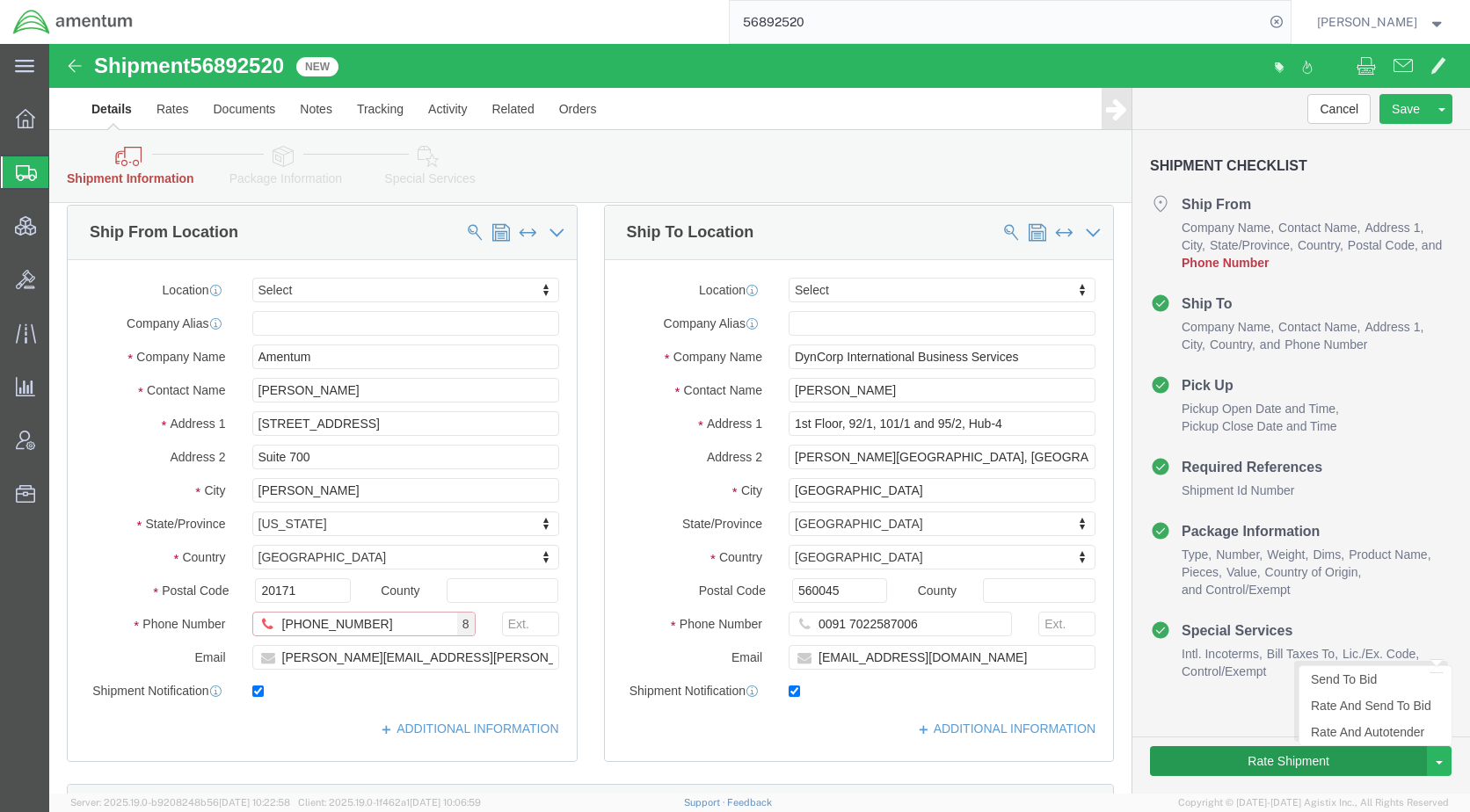
type input "[PHONE_NUMBER]"
click button "Rate Shipment"
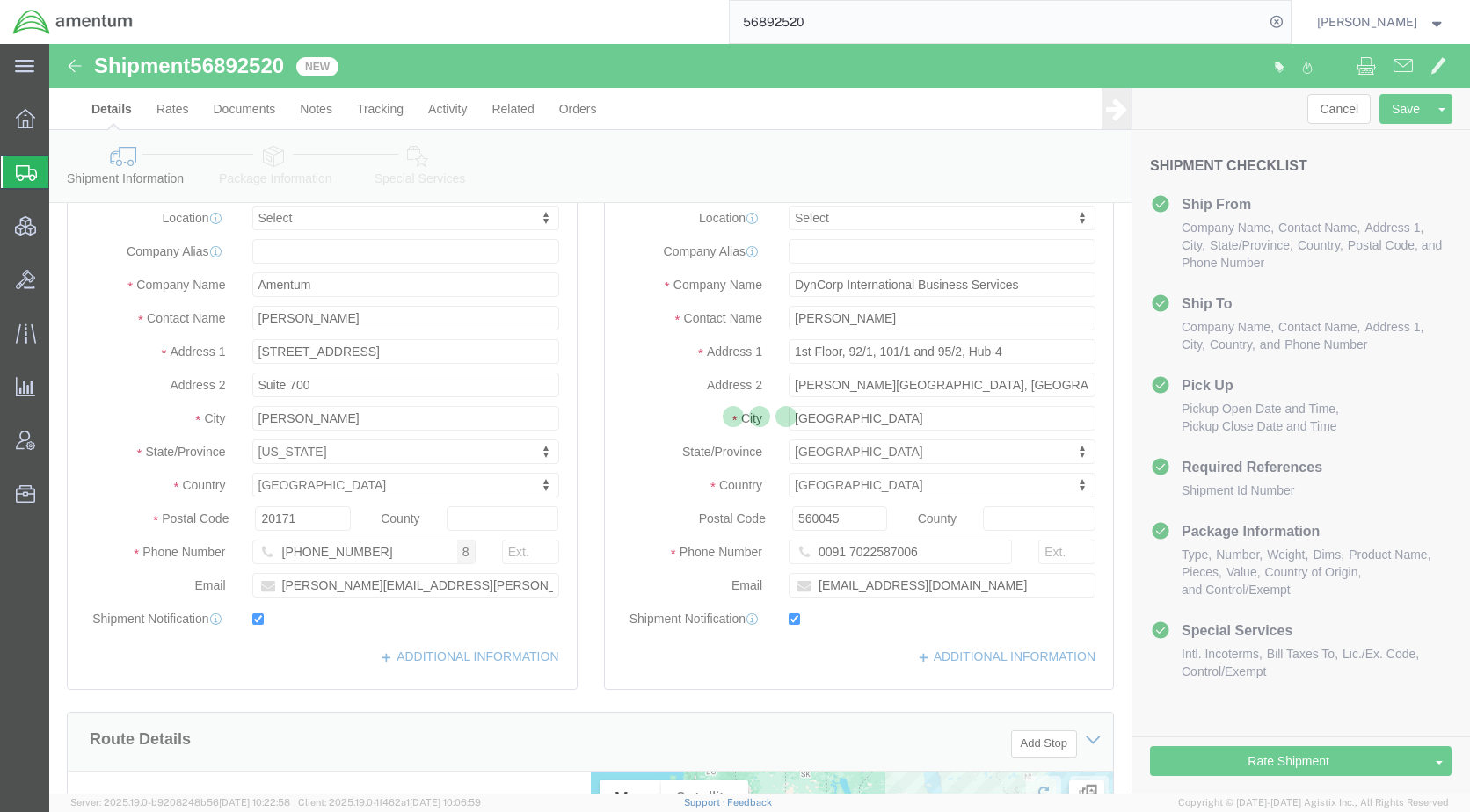
scroll to position [0, 0]
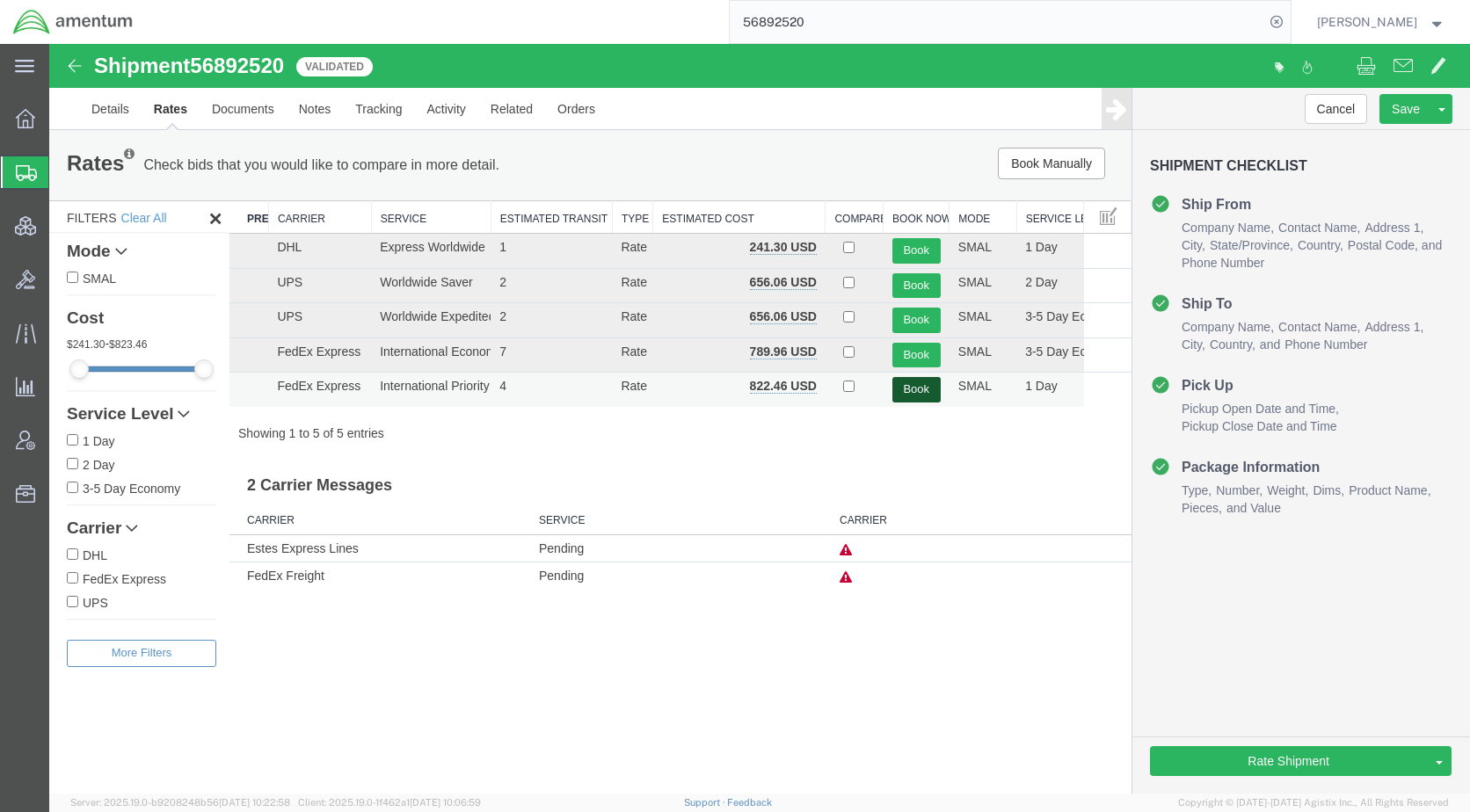
click at [905, 386] on button "Book" at bounding box center [917, 390] width 49 height 25
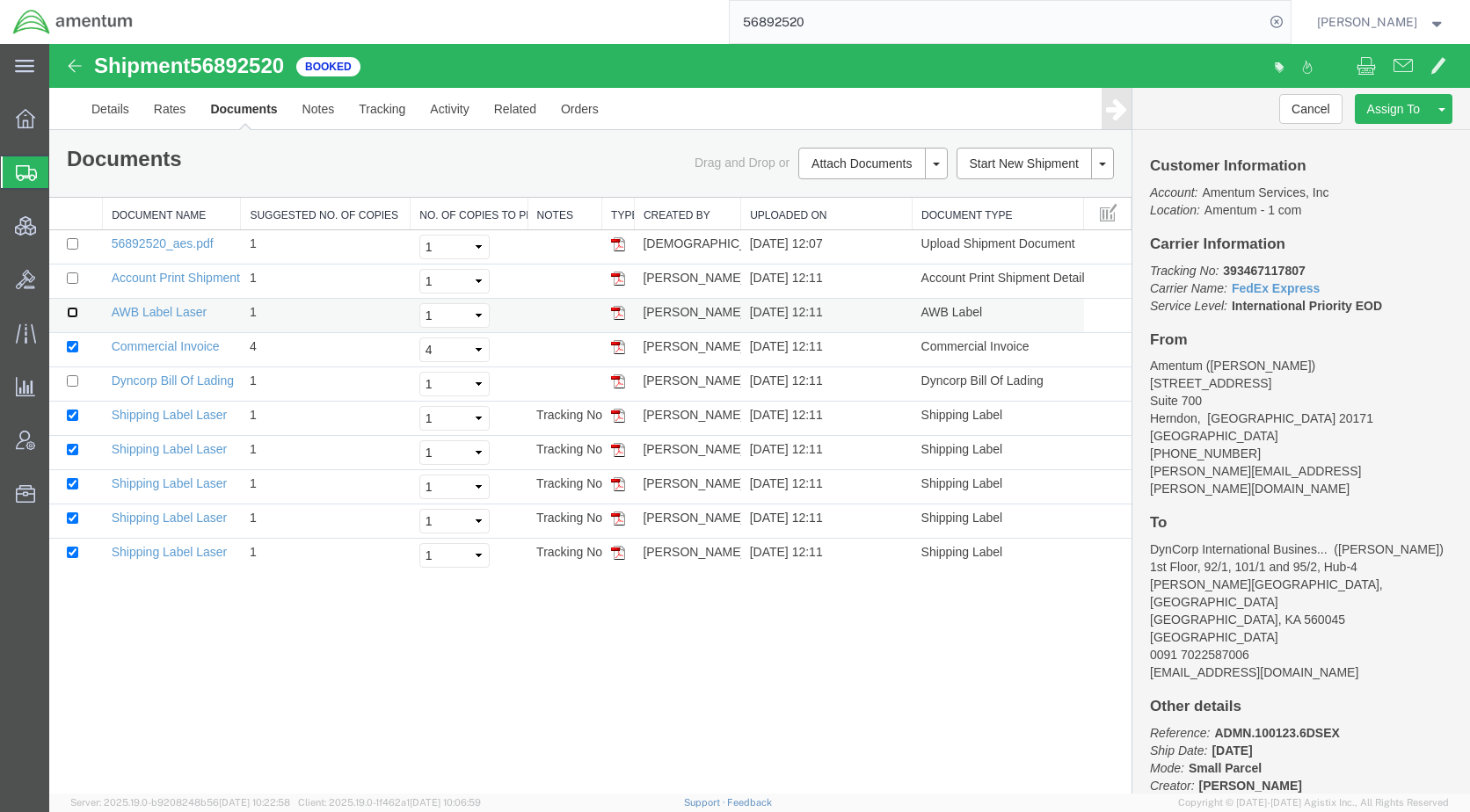
click at [74, 312] on input "checkbox" at bounding box center [72, 312] width 12 height 12
checkbox input "true"
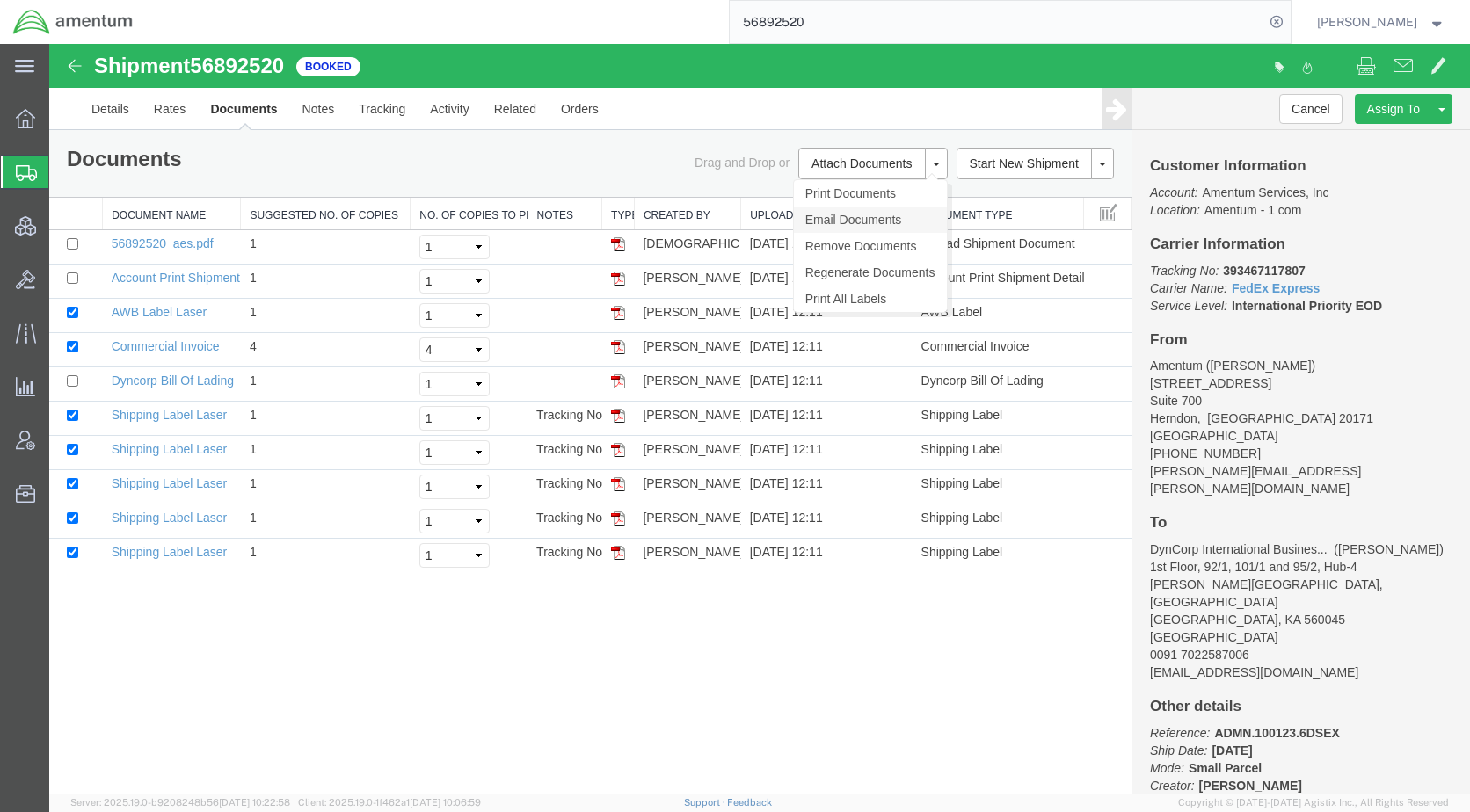
click at [842, 223] on link "Email Documents" at bounding box center [870, 219] width 153 height 26
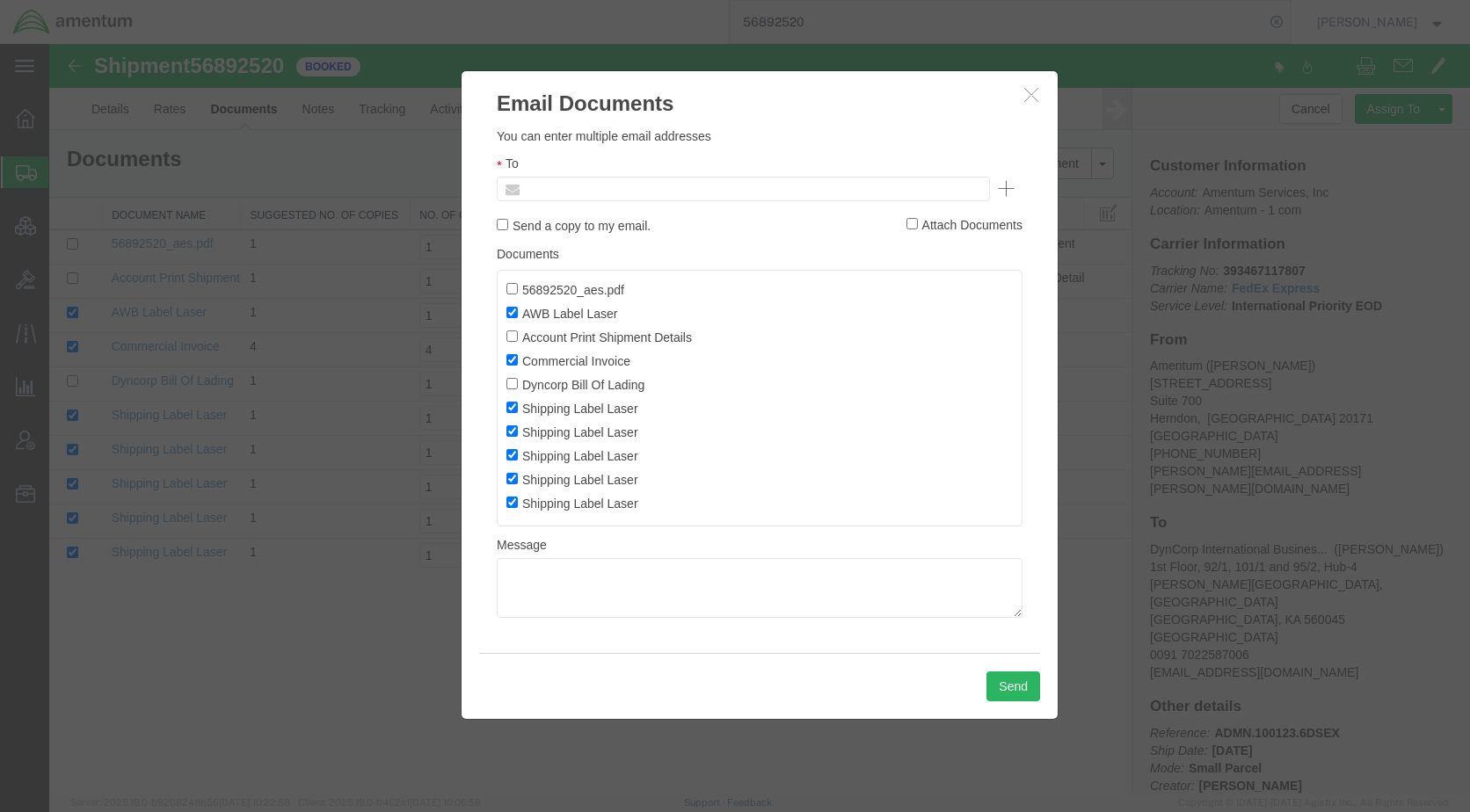
click at [682, 186] on input "text" at bounding box center [624, 189] width 206 height 22
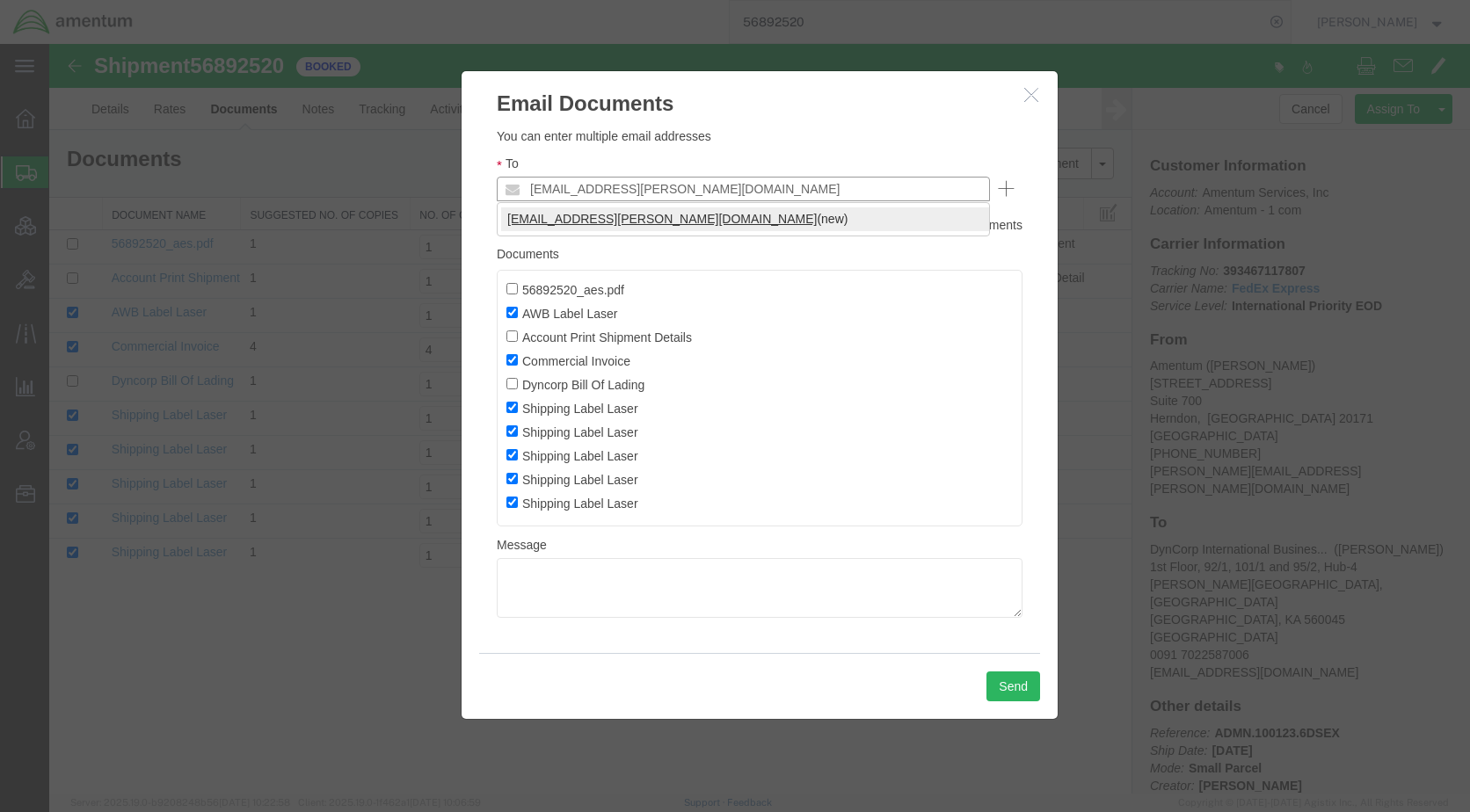
type input "[EMAIL_ADDRESS][PERSON_NAME][DOMAIN_NAME]"
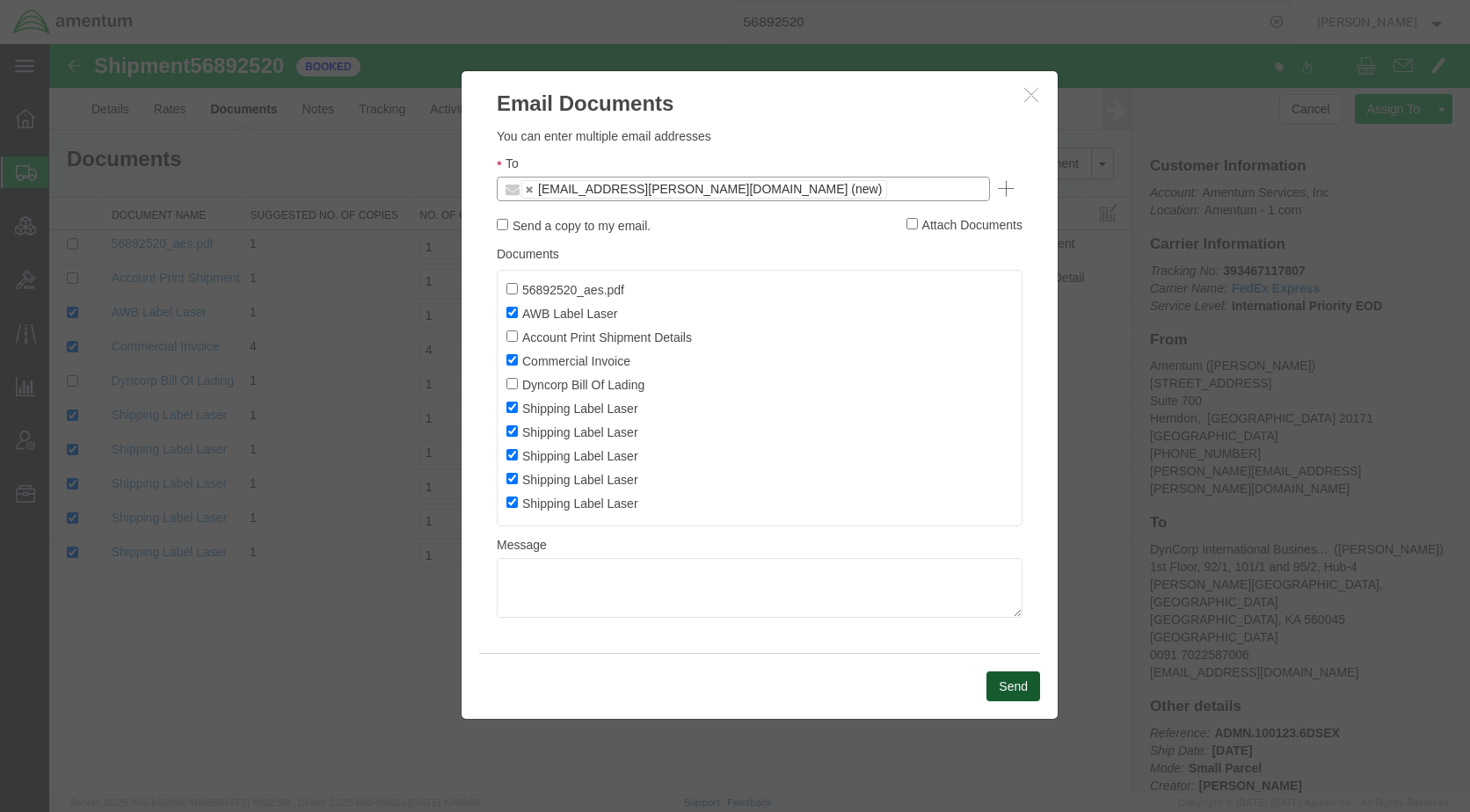
click at [1011, 683] on button "Send" at bounding box center [1014, 685] width 54 height 30
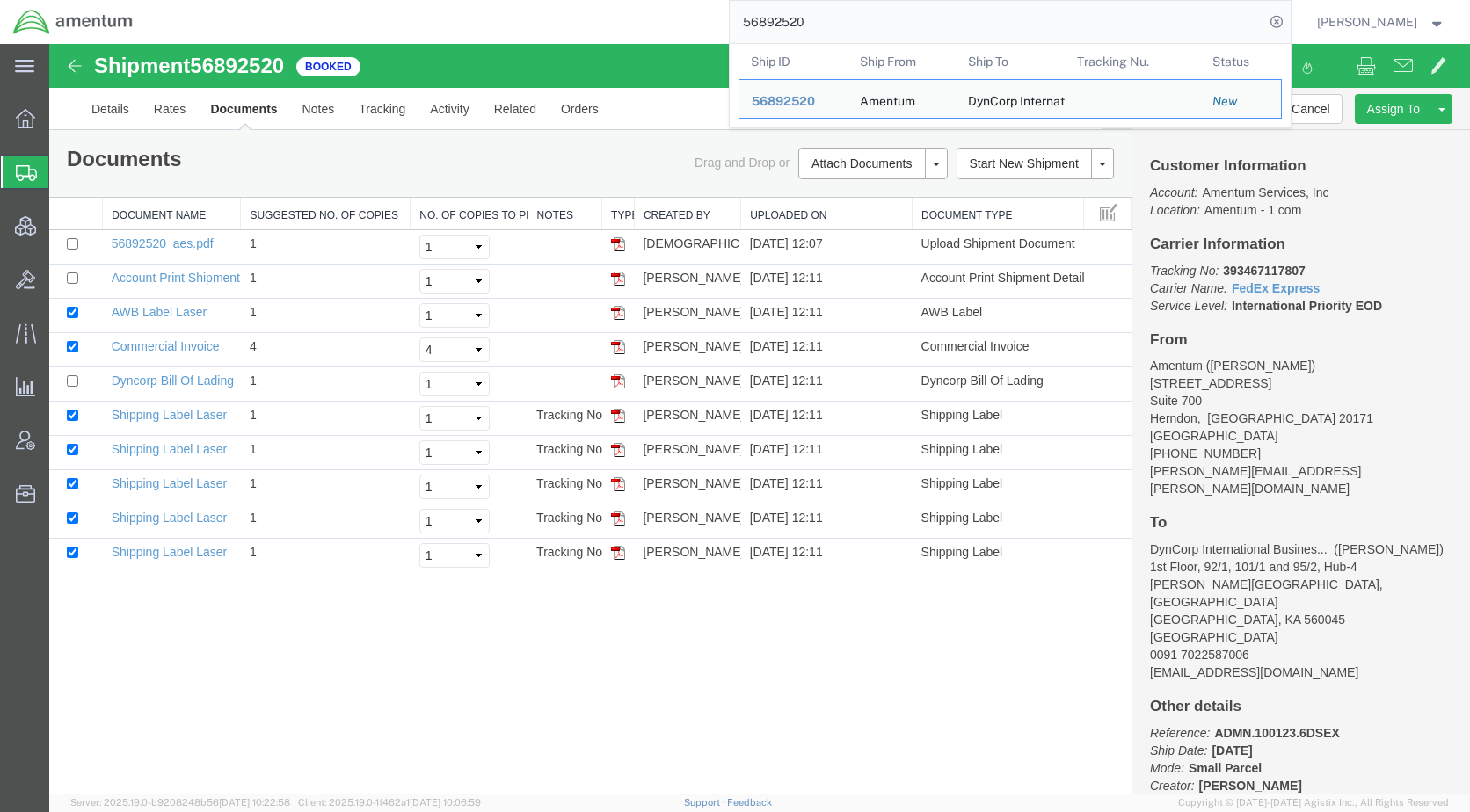
drag, startPoint x: 885, startPoint y: 22, endPoint x: 717, endPoint y: 27, distance: 168.1
click at [717, 27] on div "56892520 Ship ID Ship From Ship To Tracking Nu. Status Ship ID 56892520 Ship Fr…" at bounding box center [718, 22] width 1145 height 44
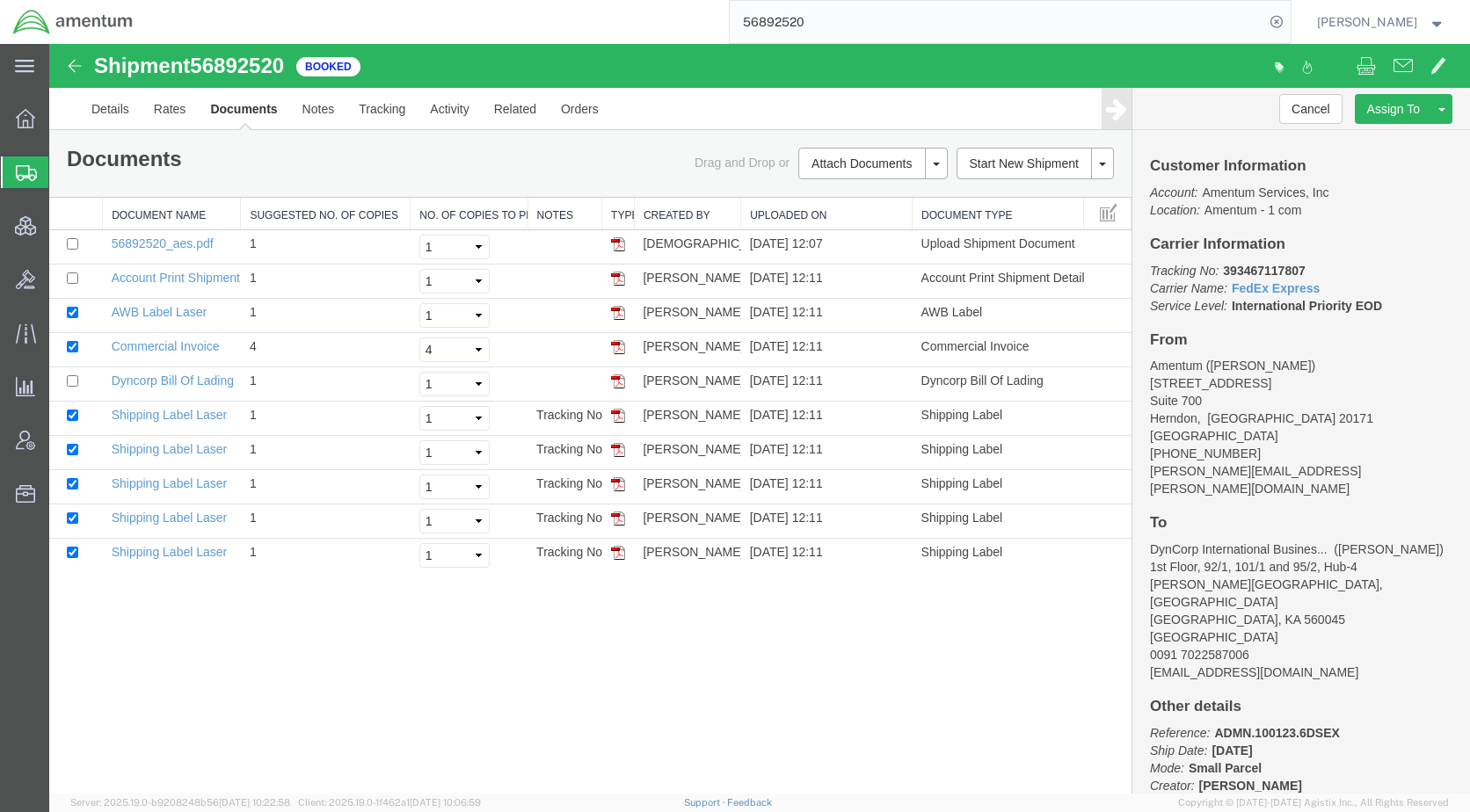
paste input "763"
type input "56892763"
click at [1288, 21] on icon at bounding box center [1276, 22] width 24 height 24
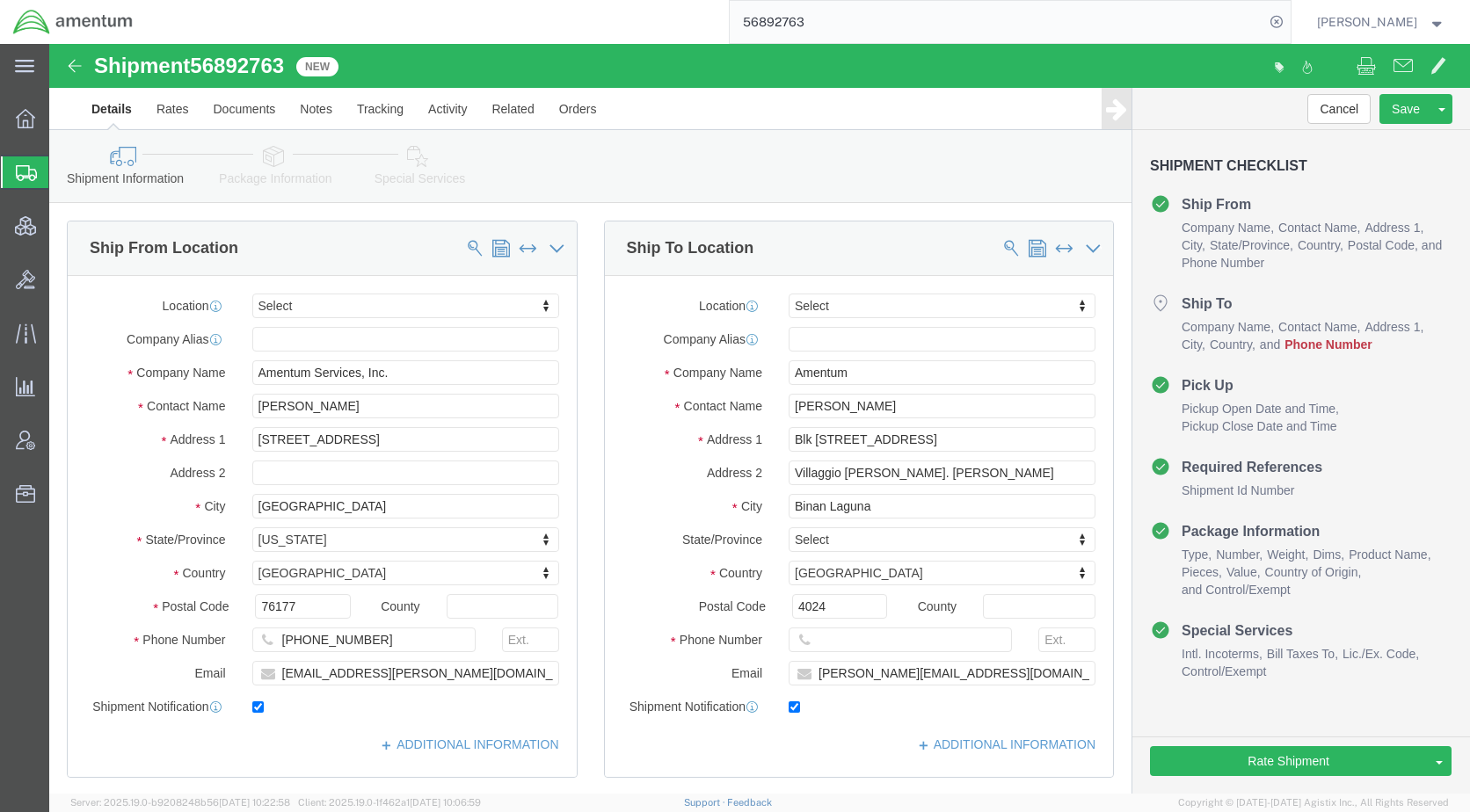
click icon
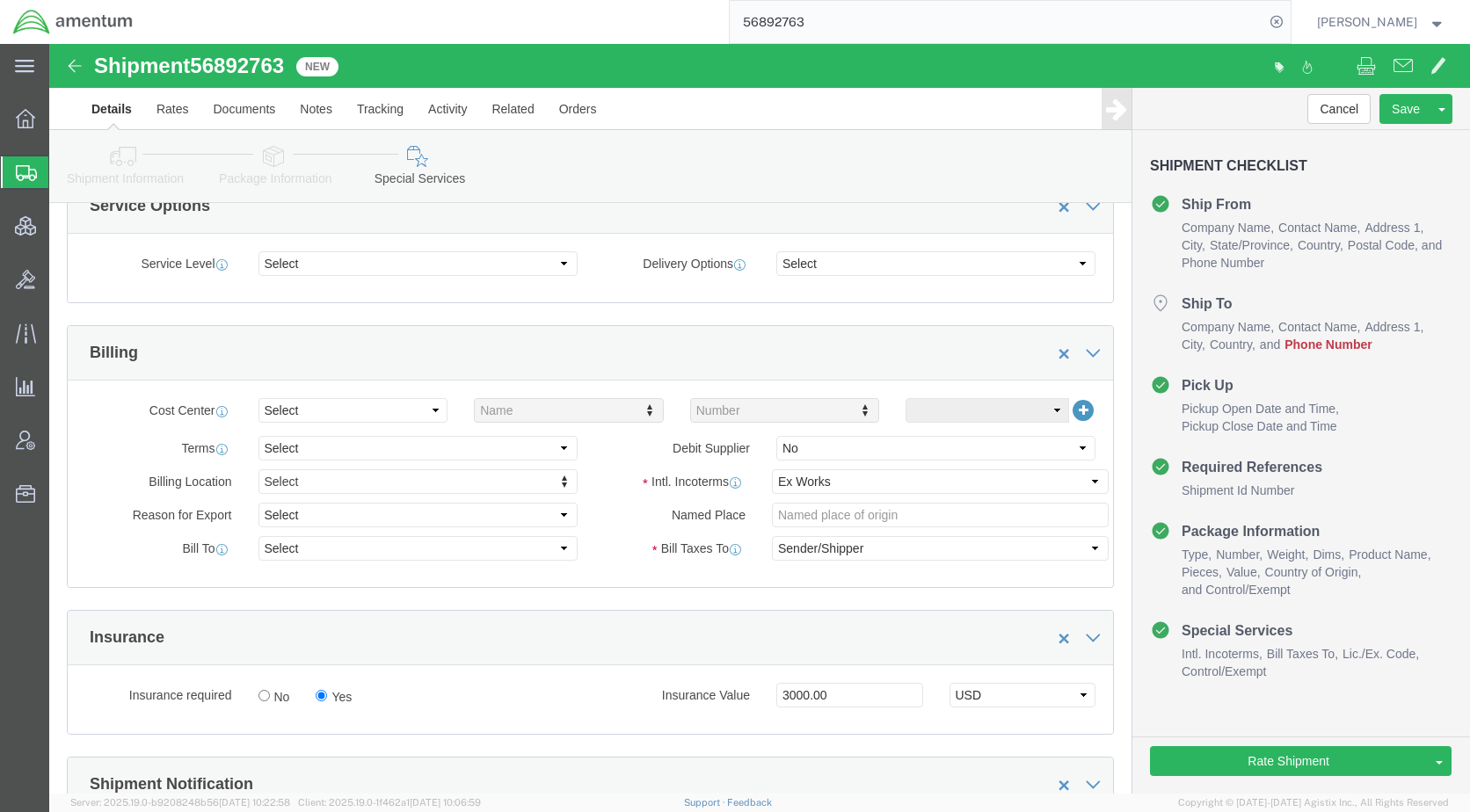
scroll to position [703, 0]
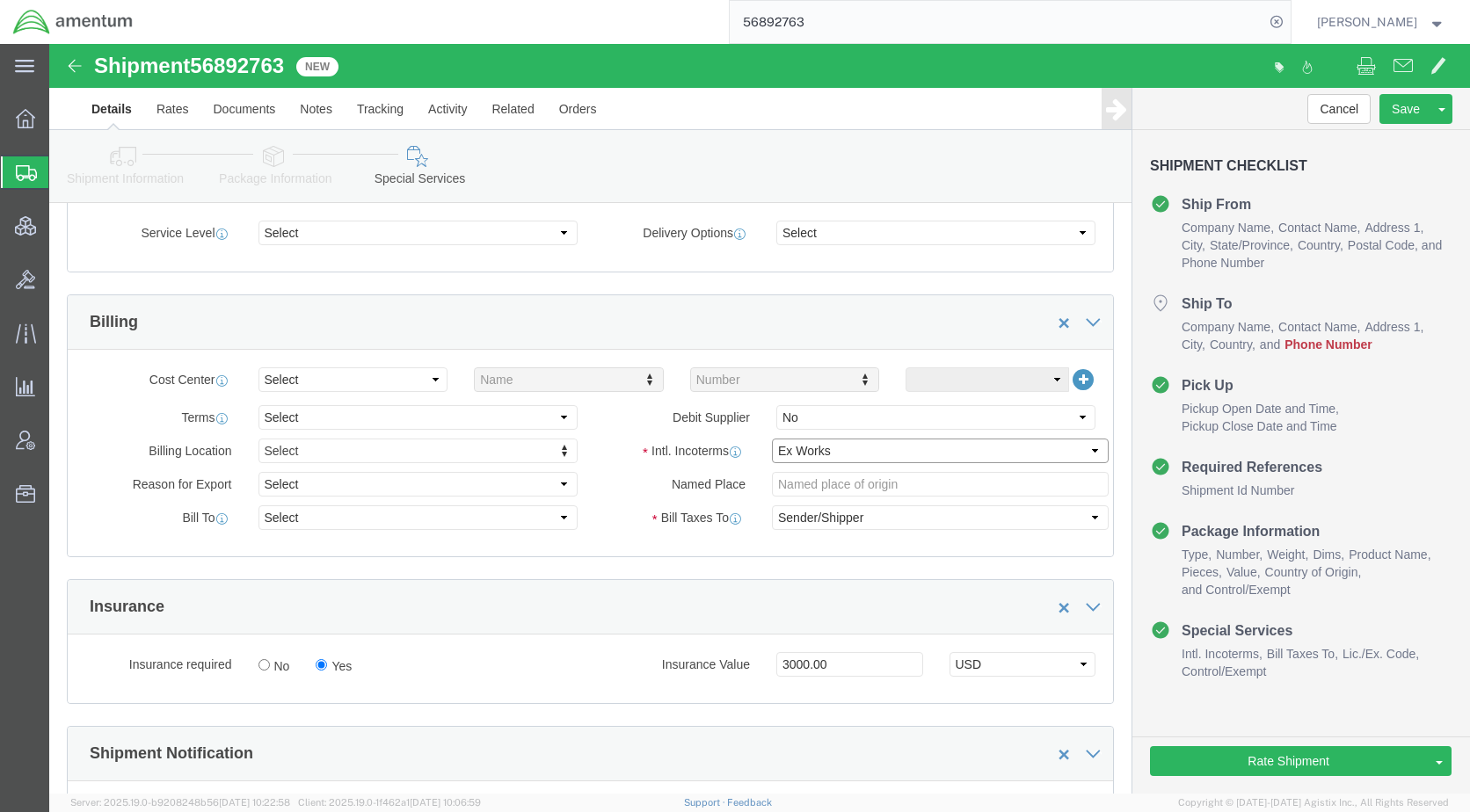
click select "Select Carriage Insurance Paid Carriage Paid To Cost and Freight Cost Insurance…"
select select "DDP"
click select "Select Carriage Insurance Paid Carriage Paid To Cost and Freight Cost Insurance…"
click link "Shipment Information"
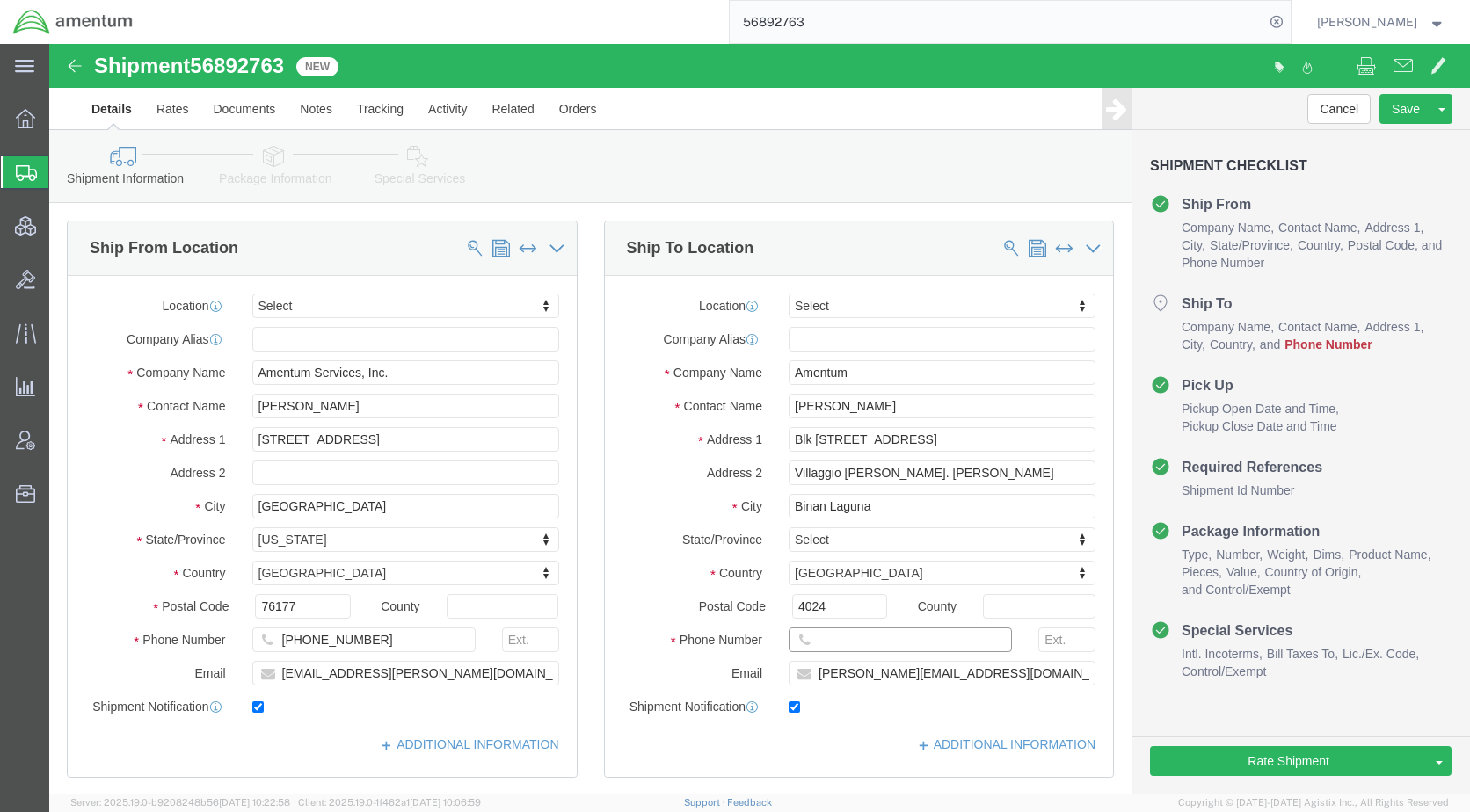
click input "text"
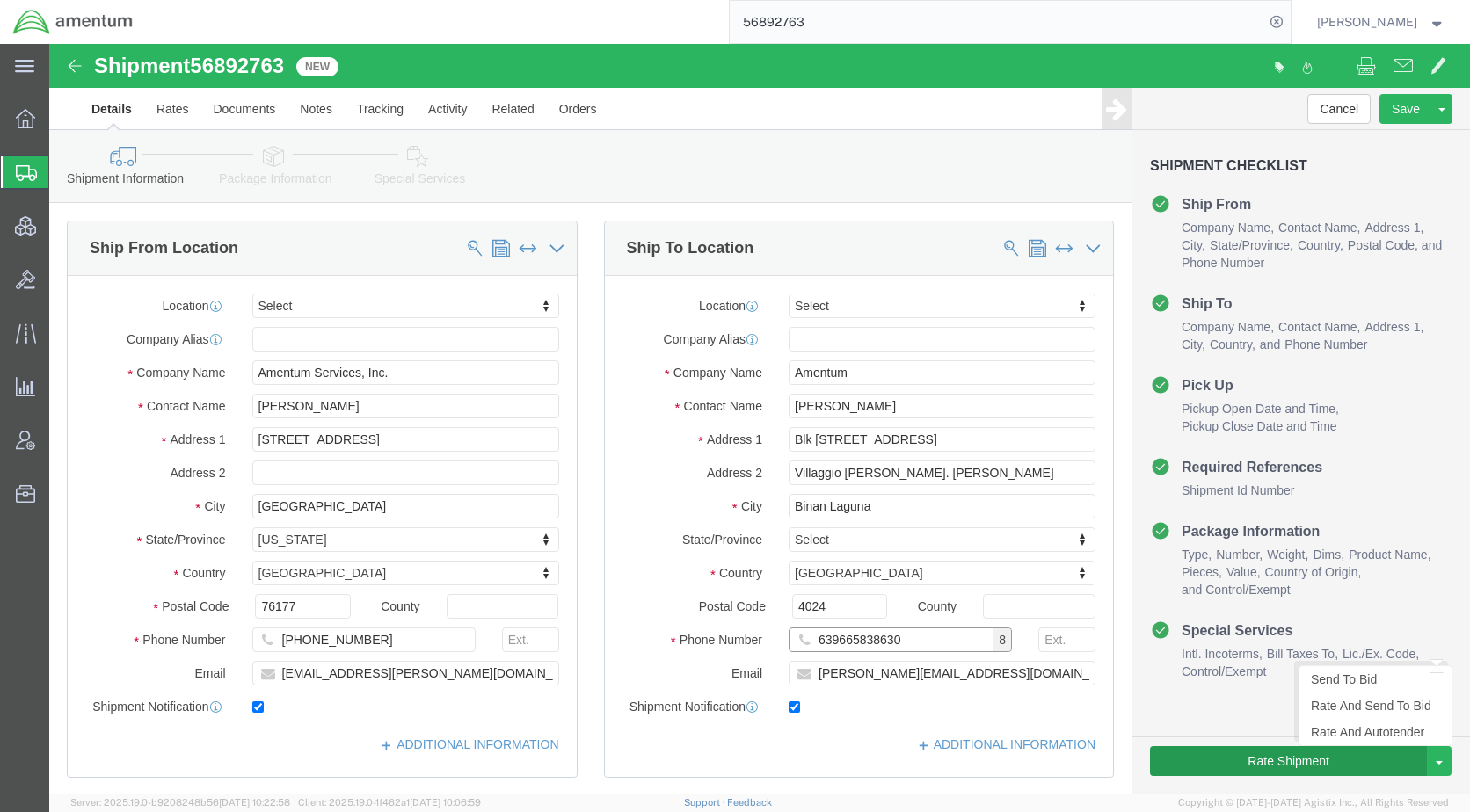
type input "639665838630"
click button "Rate Shipment"
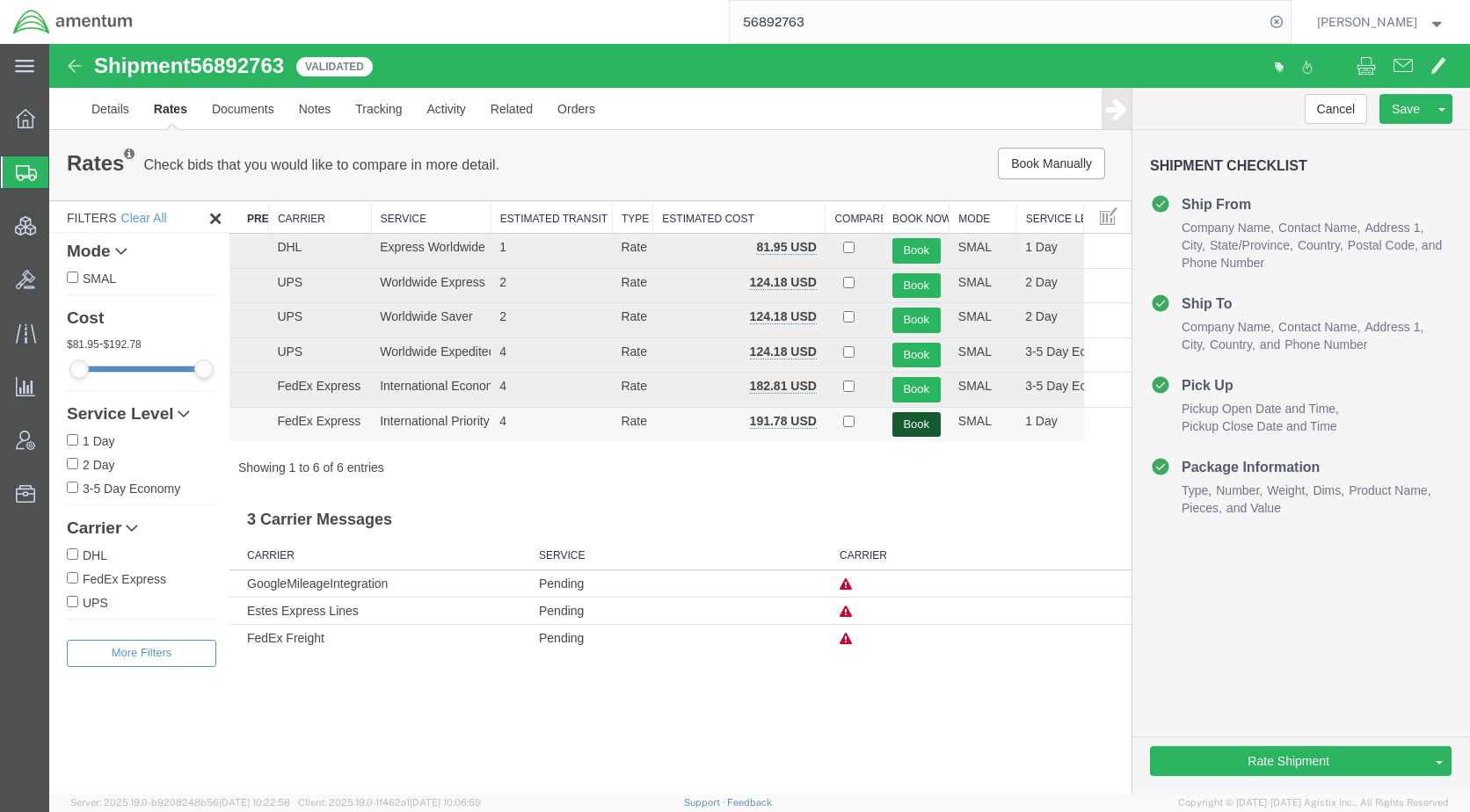
click at [908, 426] on button "Book" at bounding box center [917, 425] width 49 height 25
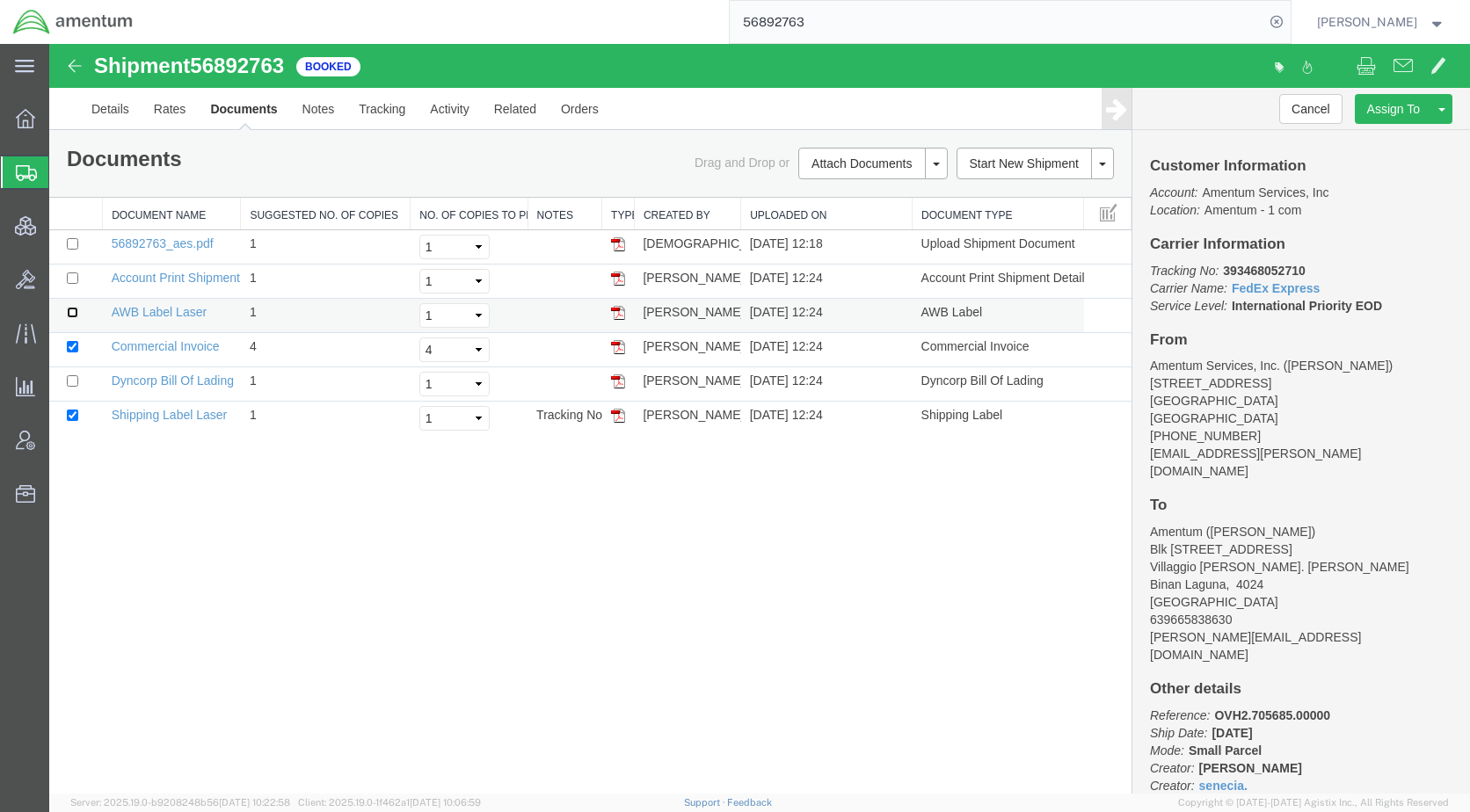
click at [75, 317] on input "checkbox" at bounding box center [72, 312] width 12 height 12
checkbox input "true"
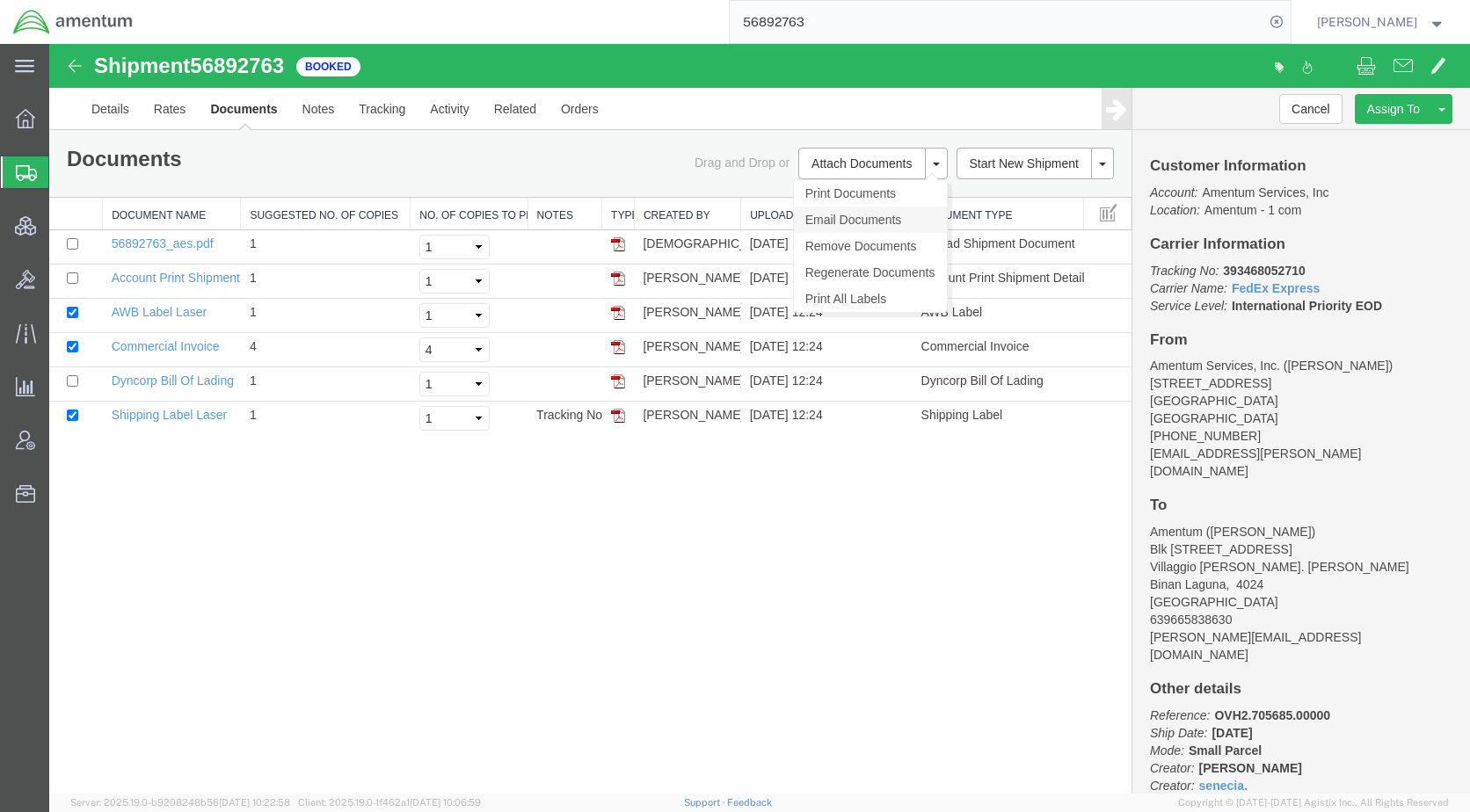
click at [855, 213] on link "Email Documents" at bounding box center [870, 219] width 153 height 26
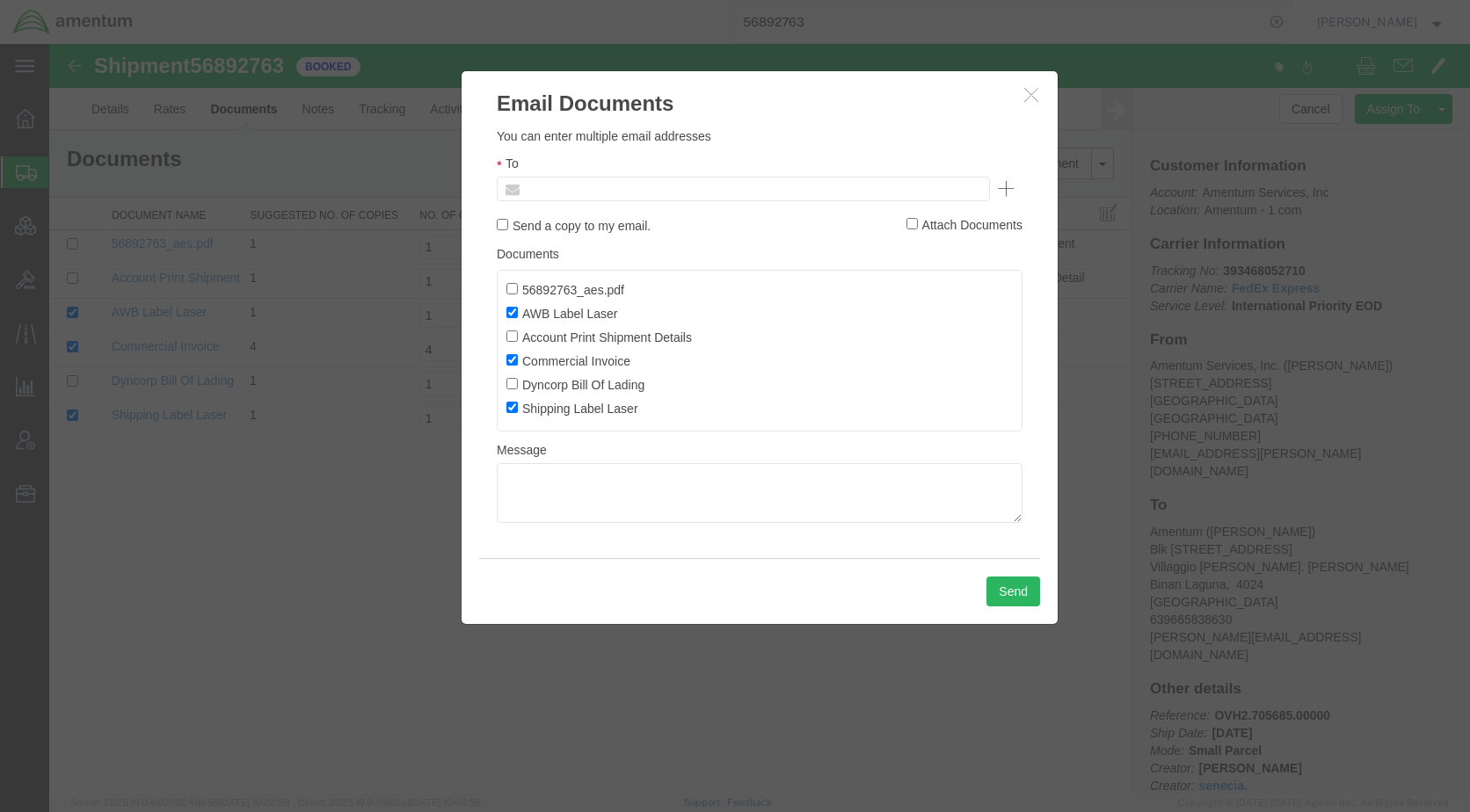
click at [718, 190] on input "text" at bounding box center [624, 189] width 206 height 22
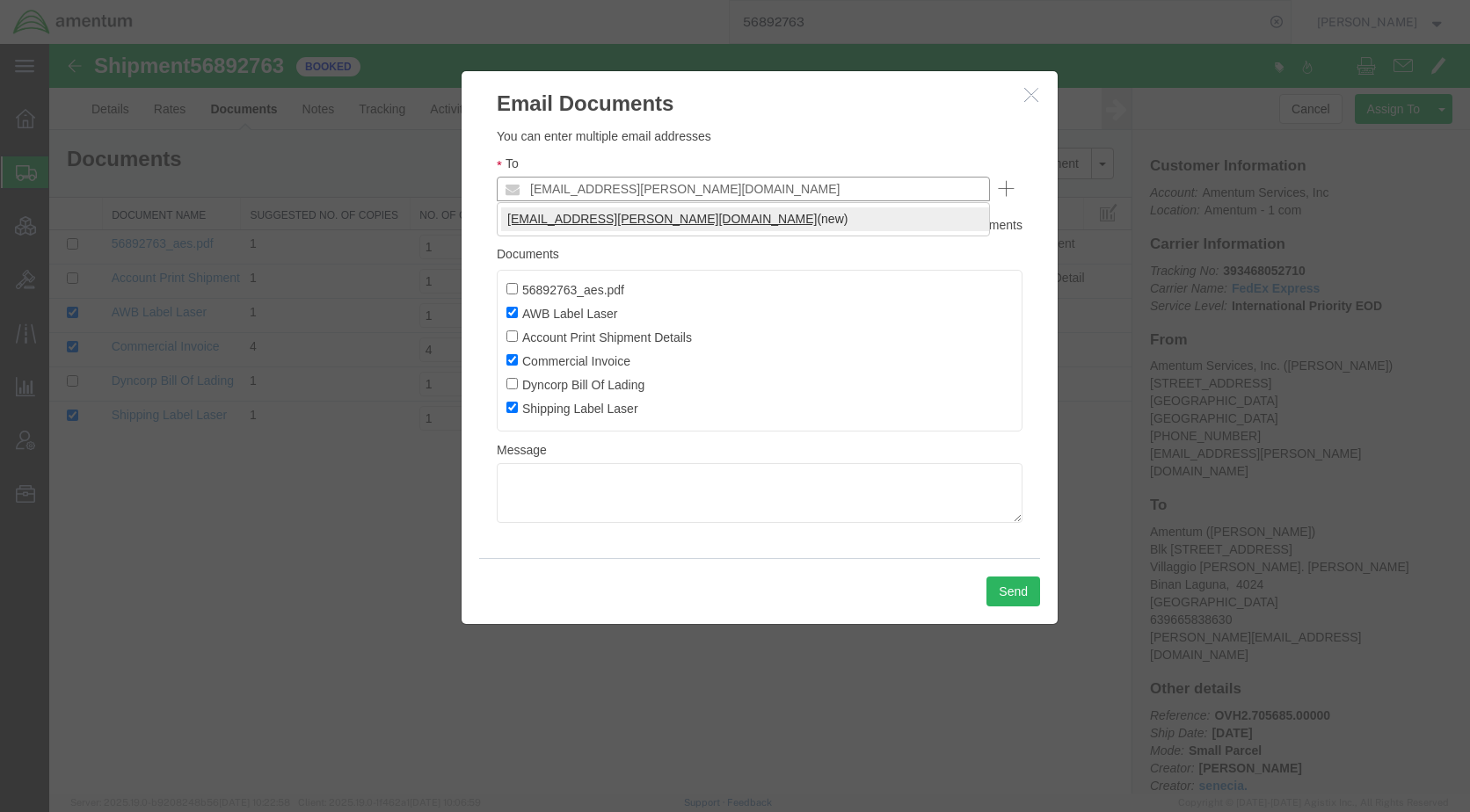
type input "[EMAIL_ADDRESS][PERSON_NAME][DOMAIN_NAME]"
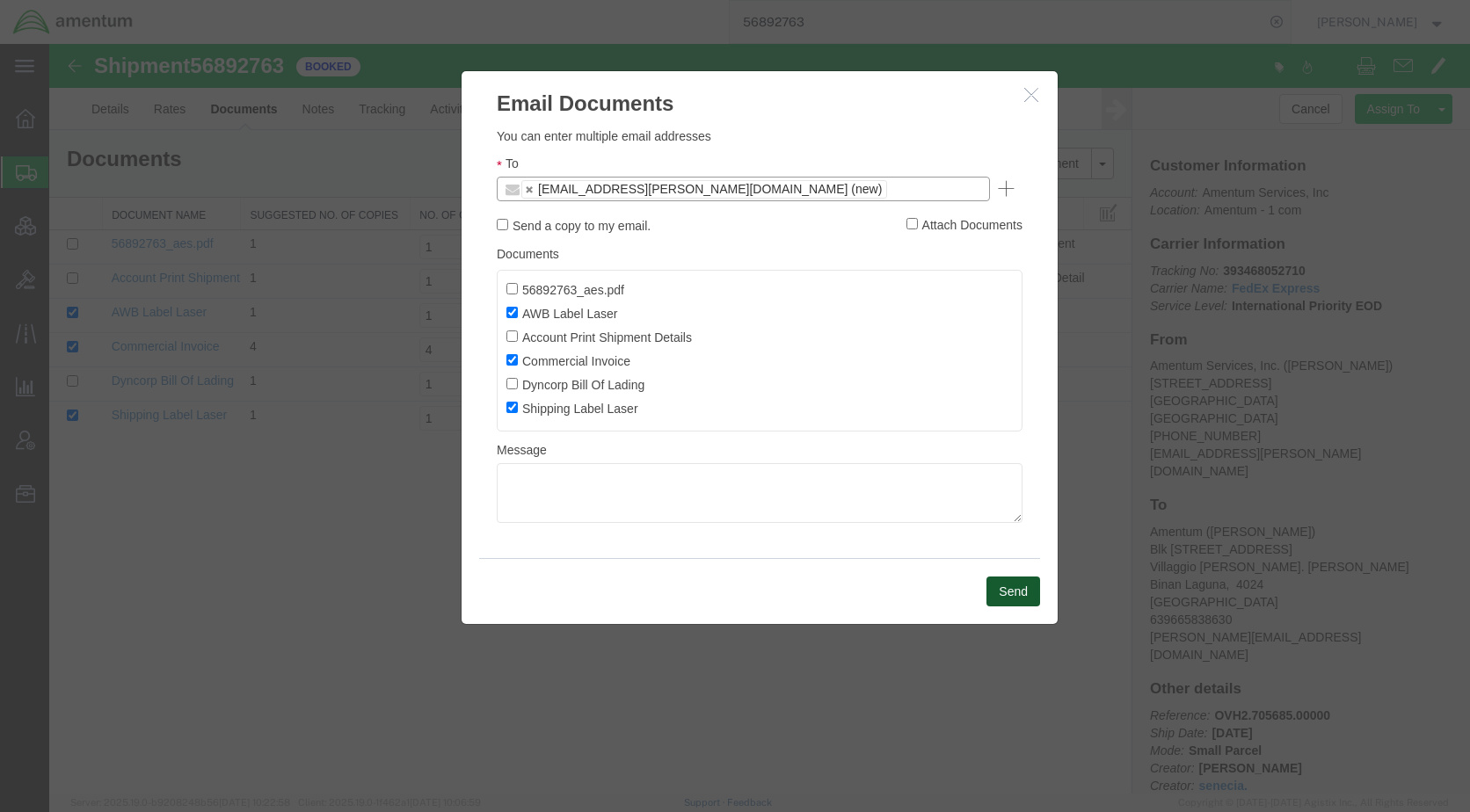
click at [998, 584] on button "Send" at bounding box center [1014, 591] width 54 height 30
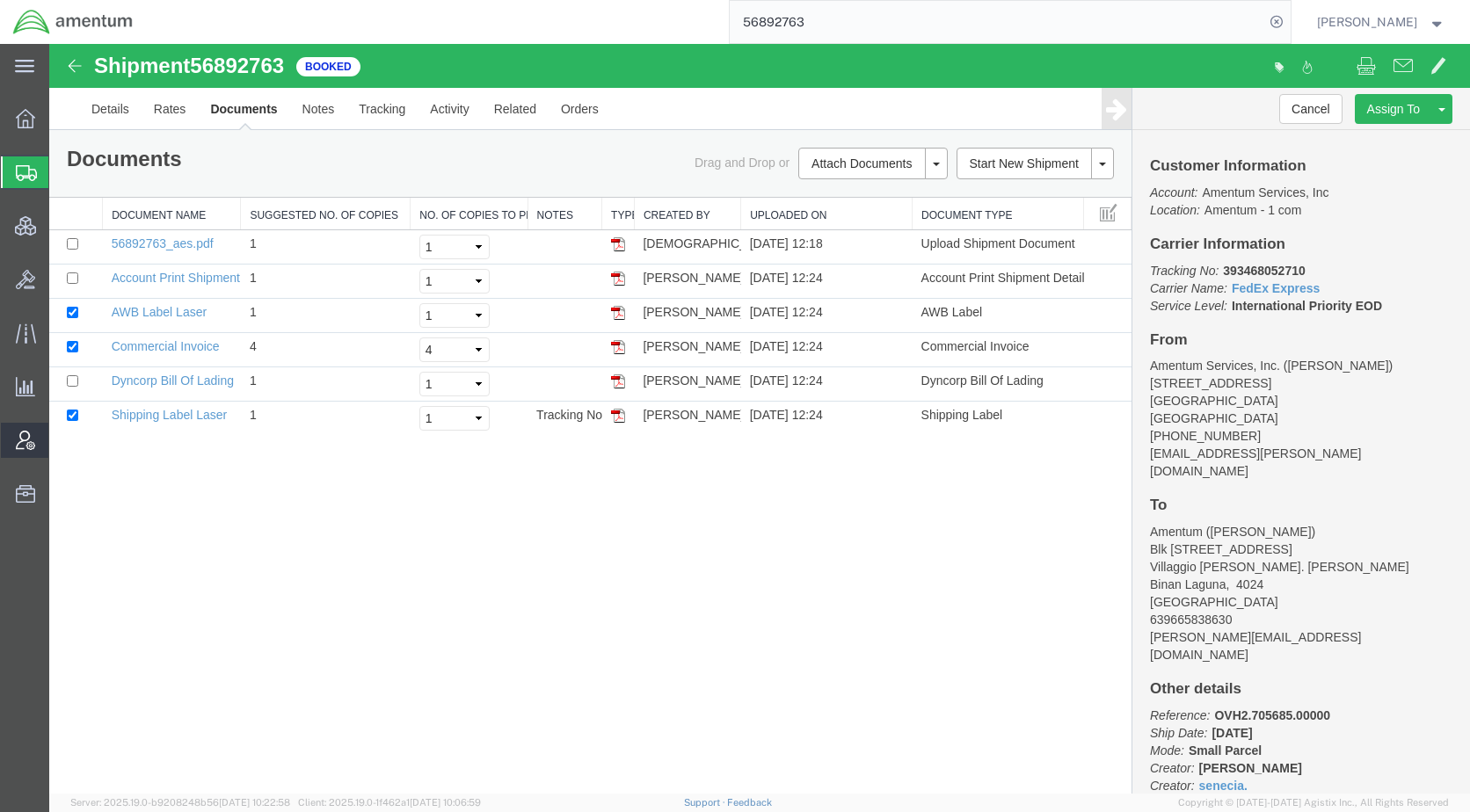
click at [61, 439] on span "Account Admin" at bounding box center [55, 440] width 13 height 35
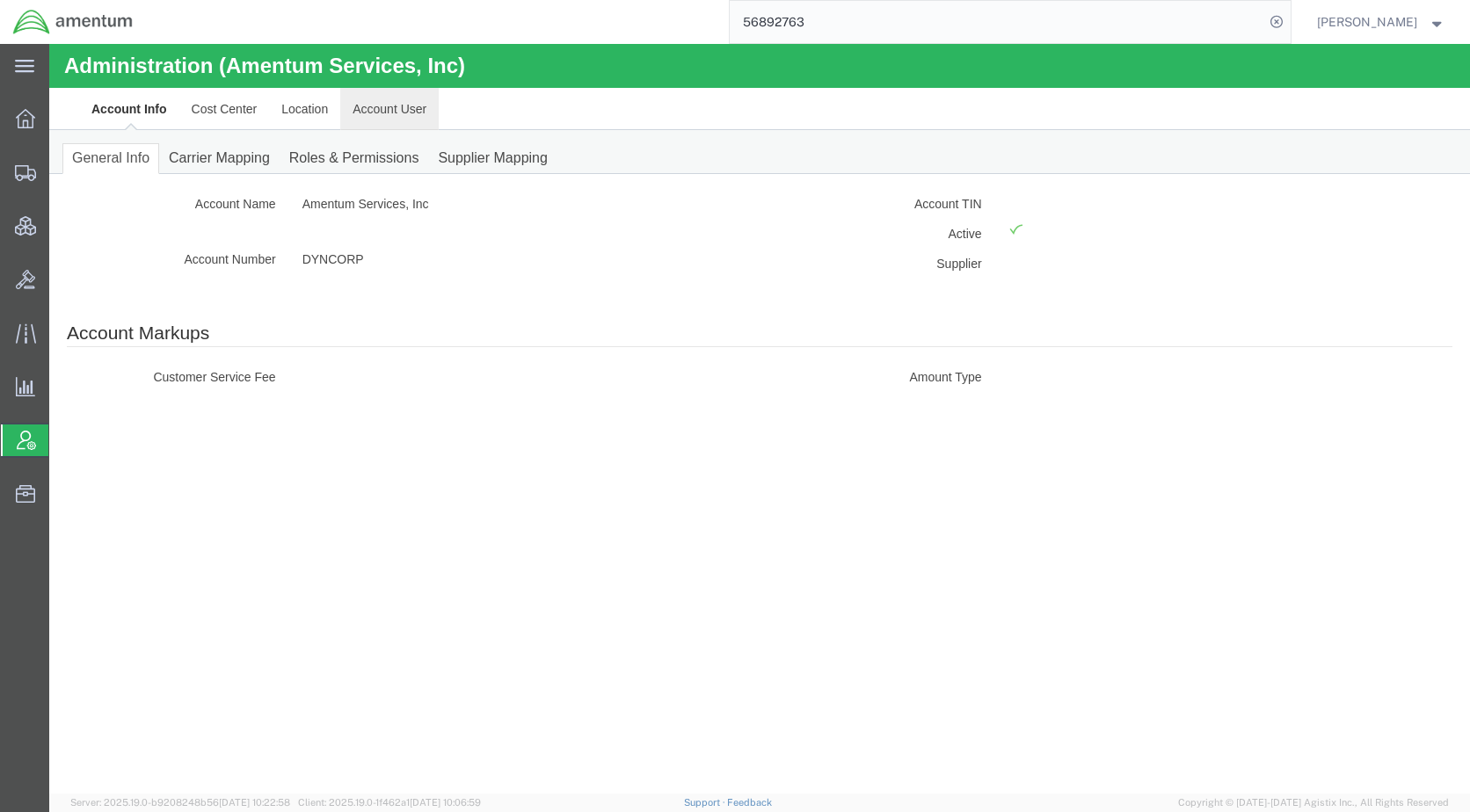
click at [397, 99] on link "Account User" at bounding box center [390, 109] width 99 height 42
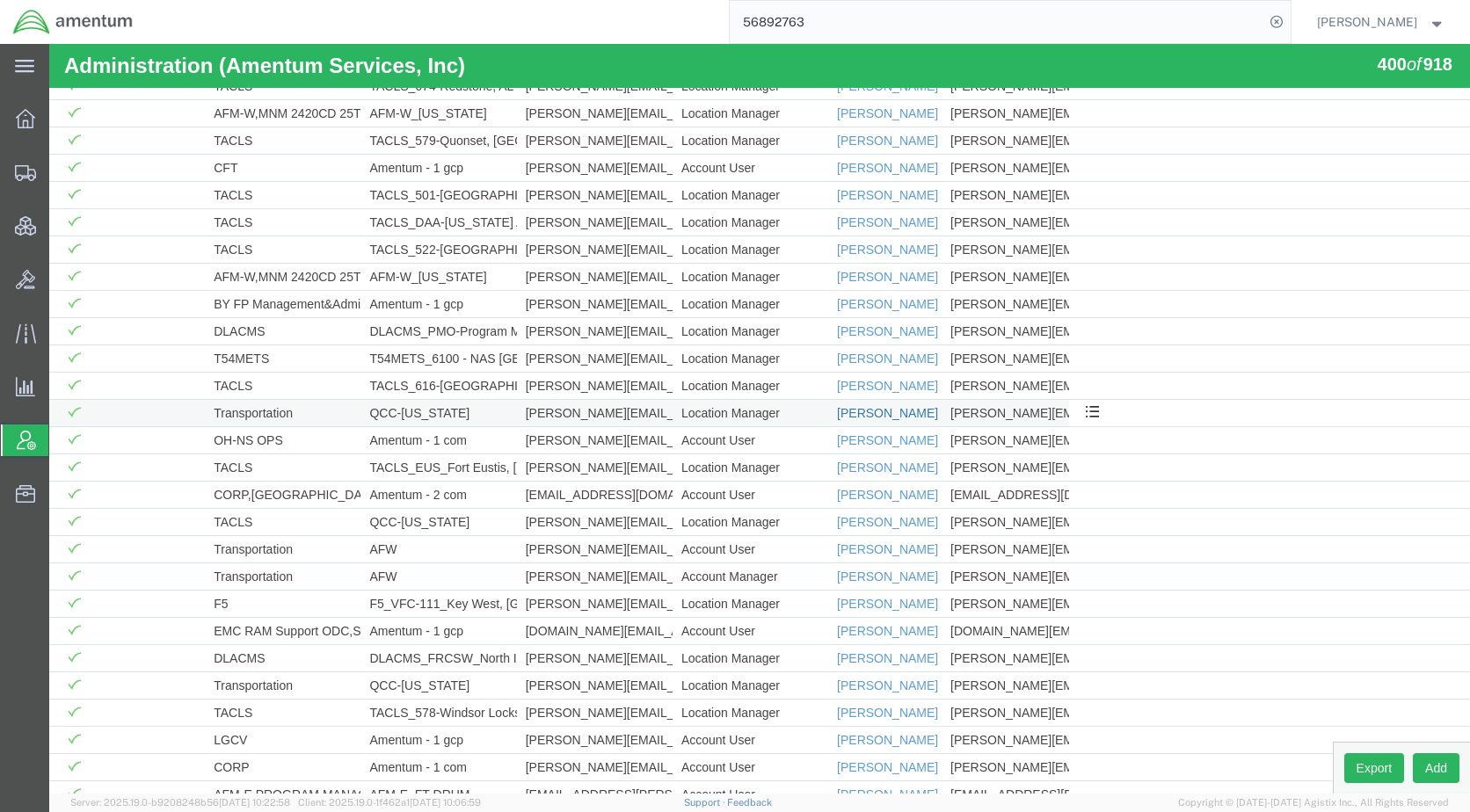
scroll to position [10172, 0]
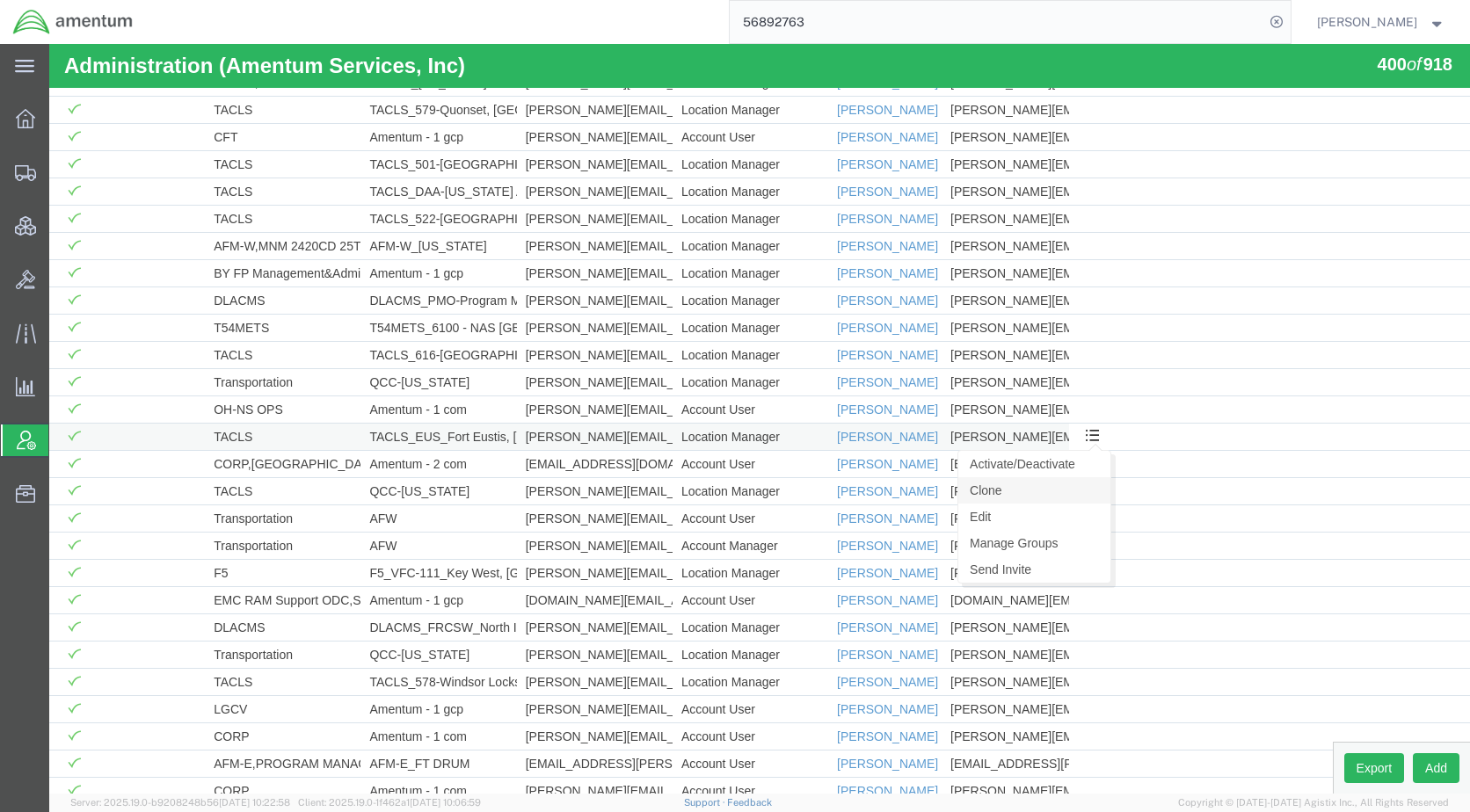
click at [1063, 489] on link "Clone" at bounding box center [1033, 490] width 152 height 26
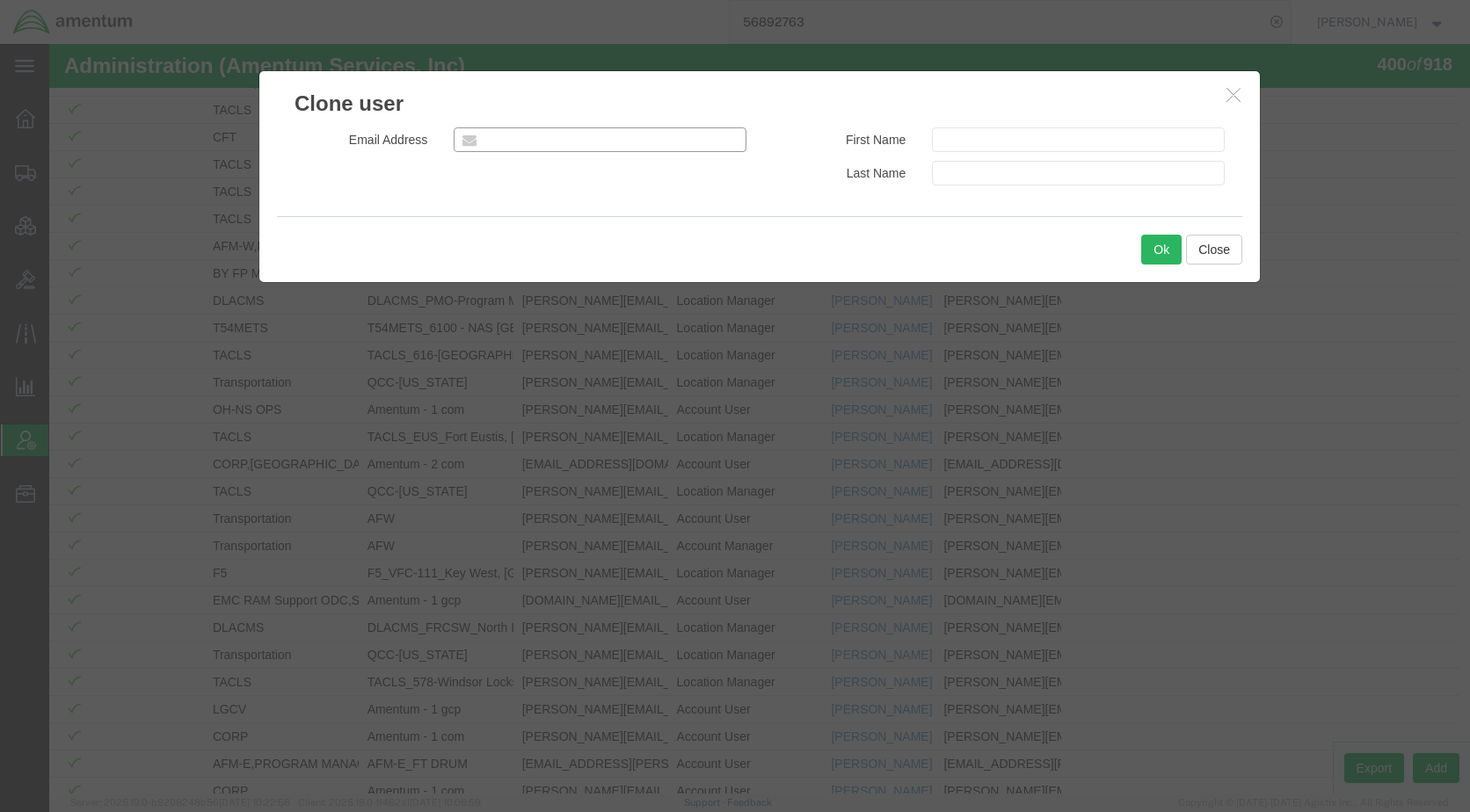
click at [549, 142] on input "email" at bounding box center [600, 139] width 293 height 24
type input "[PERSON_NAME][EMAIL_ADDRESS][PERSON_NAME][DOMAIN_NAME]"
click at [996, 137] on input "text" at bounding box center [1078, 139] width 293 height 24
type input "[PERSON_NAME]"
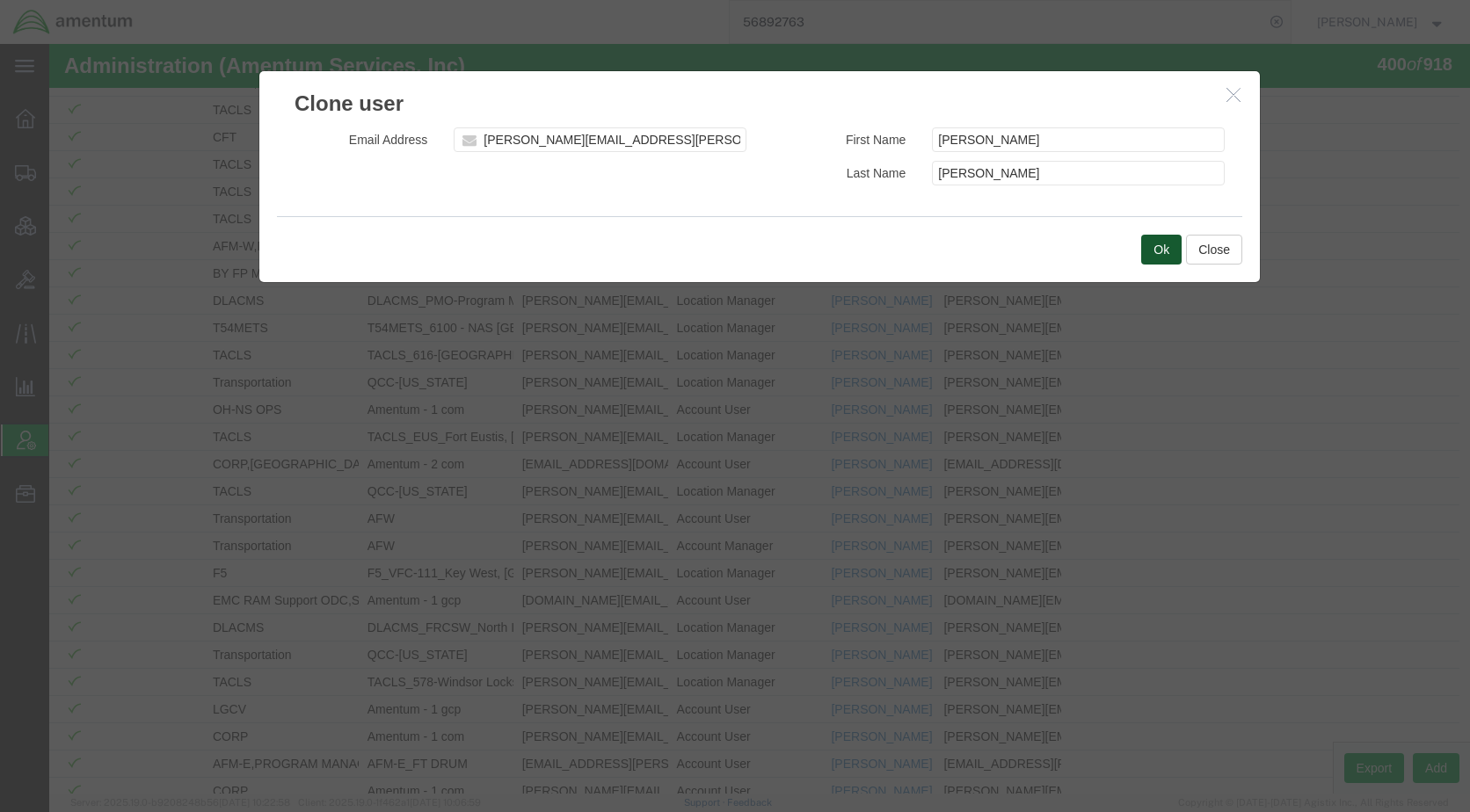
click at [1169, 250] on button "Ok" at bounding box center [1161, 249] width 40 height 30
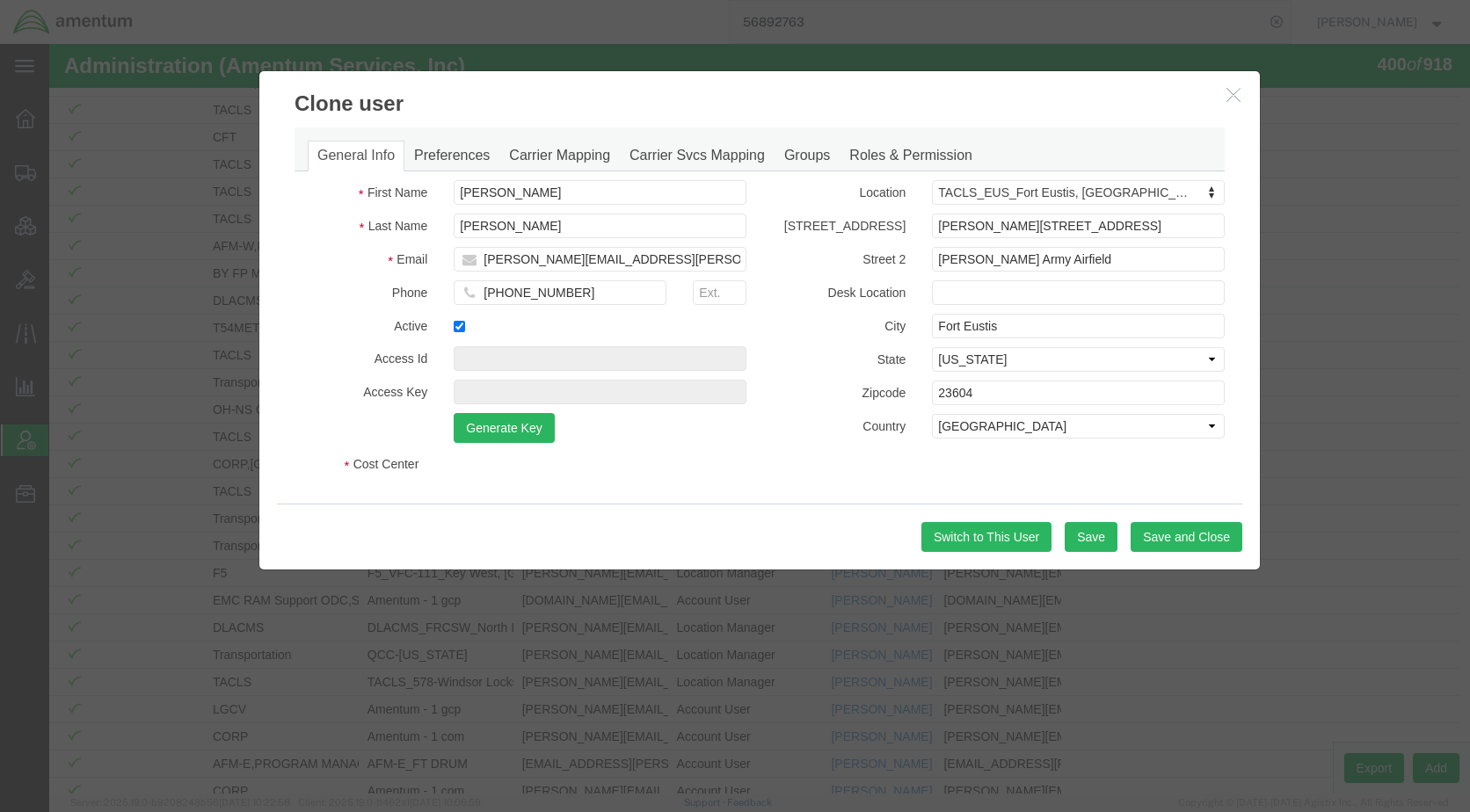
select select "DEPARTMENT"
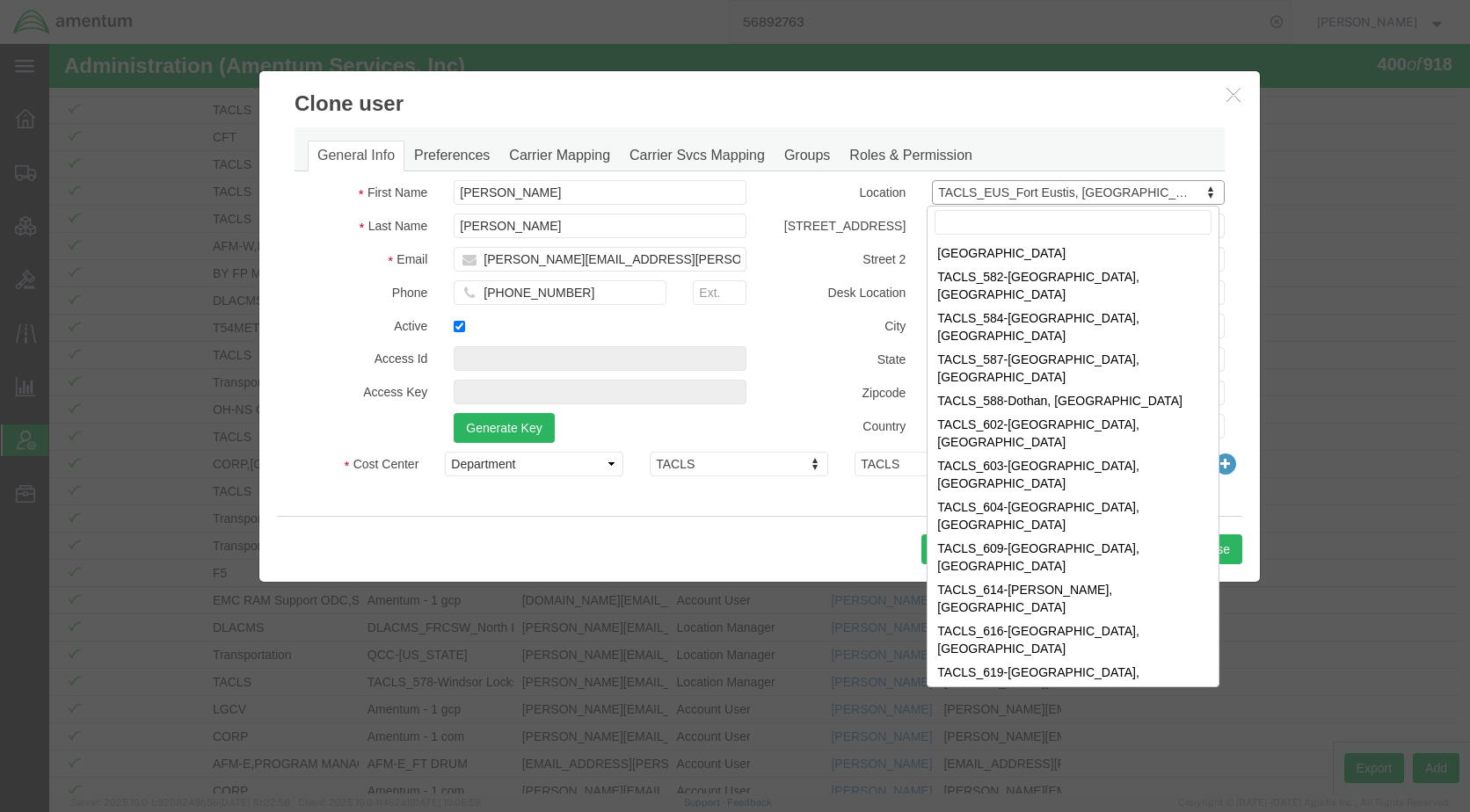
scroll to position [6659, 0]
select select "{"locationId":"42723","street1":"[STREET_ADDRESS]","street2":"[GEOGRAPHIC_DATA]…"
type input "[STREET_ADDRESS]"
type input "Mid [US_STATE] Reg. Airport."
type input "[GEOGRAPHIC_DATA]"
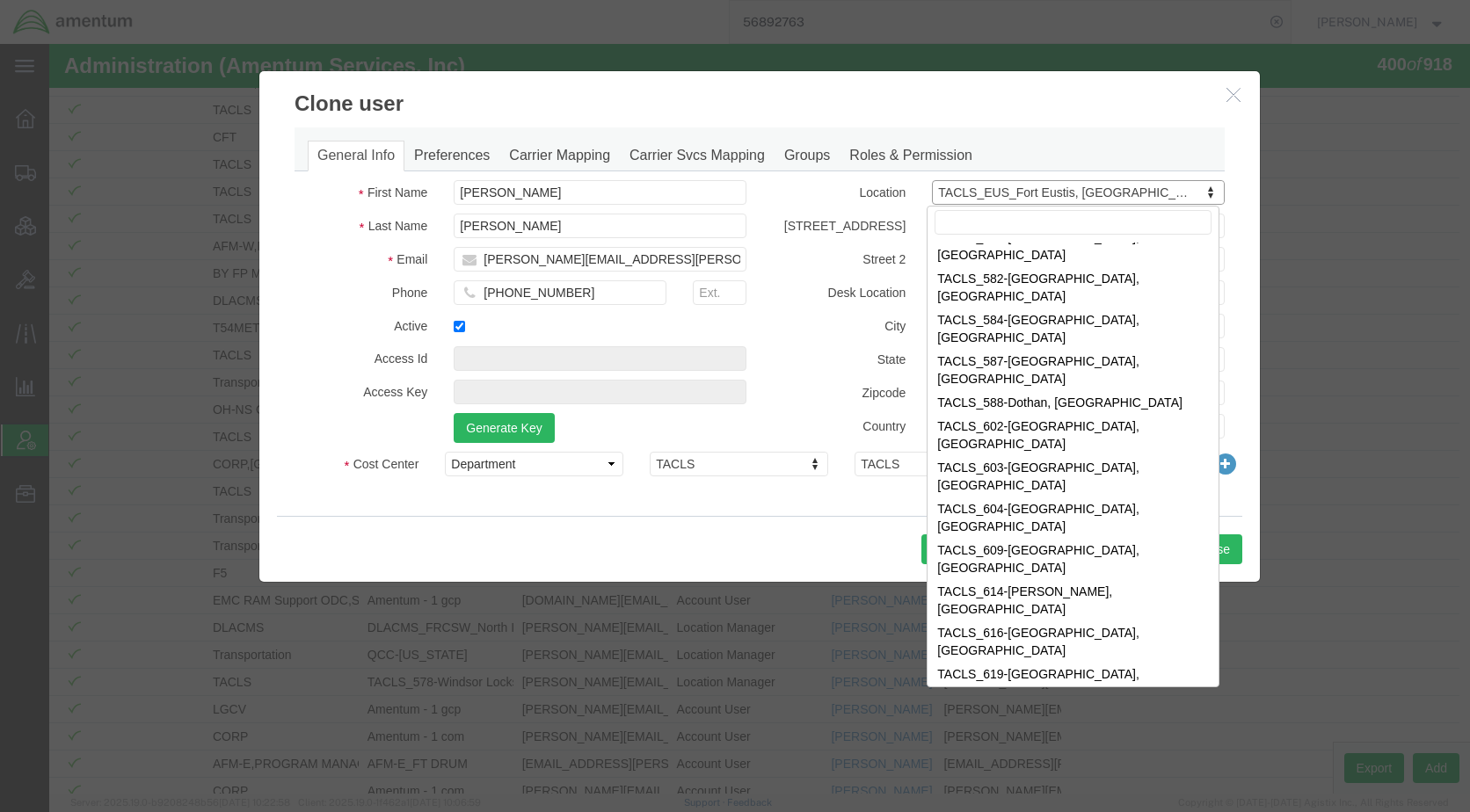
select select "WV"
type input "26187"
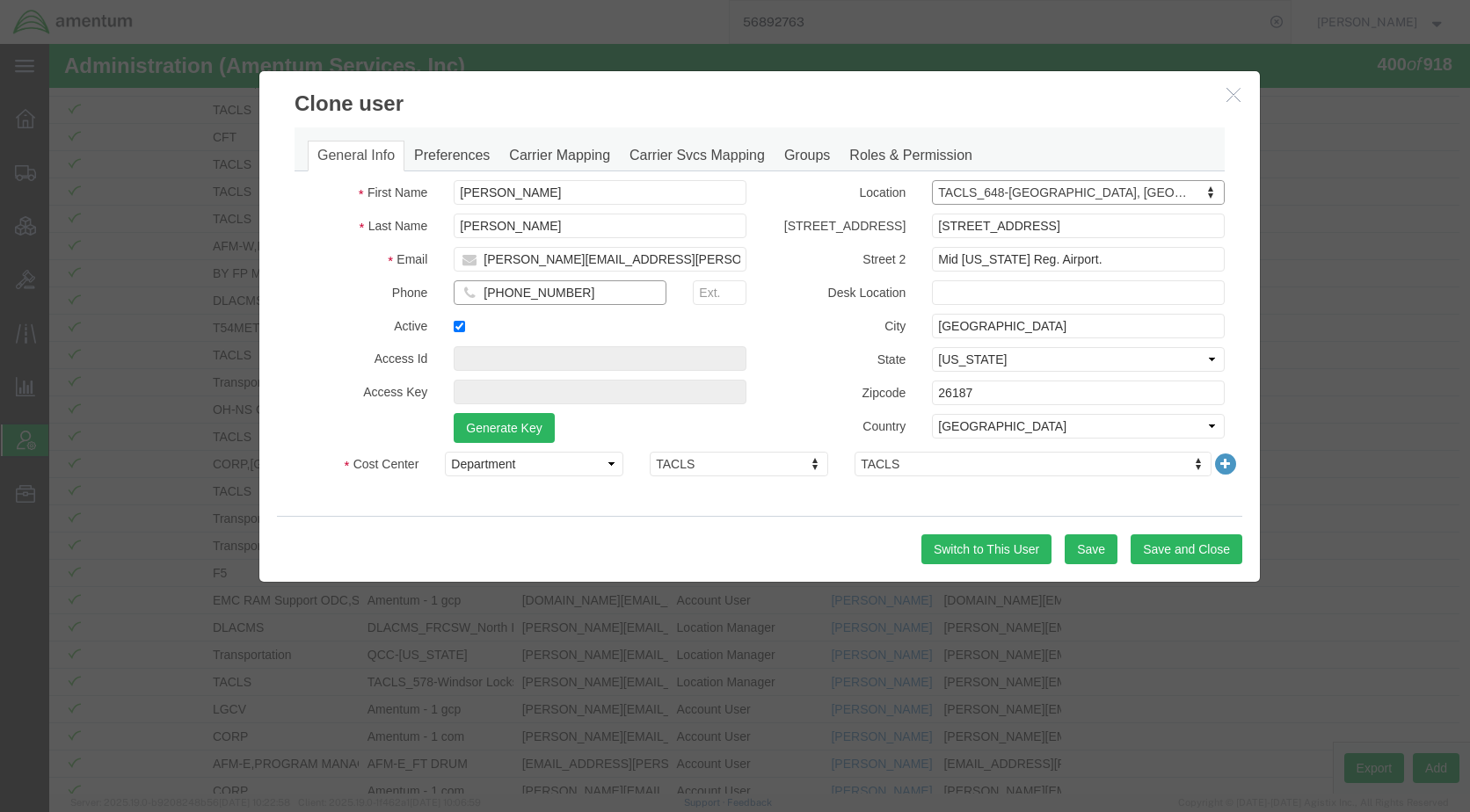
click at [579, 298] on input "[PHONE_NUMBER]" at bounding box center [560, 292] width 213 height 24
type input "[PHONE_NUMBER]"
click at [1175, 534] on button "Save and Close" at bounding box center [1186, 549] width 111 height 30
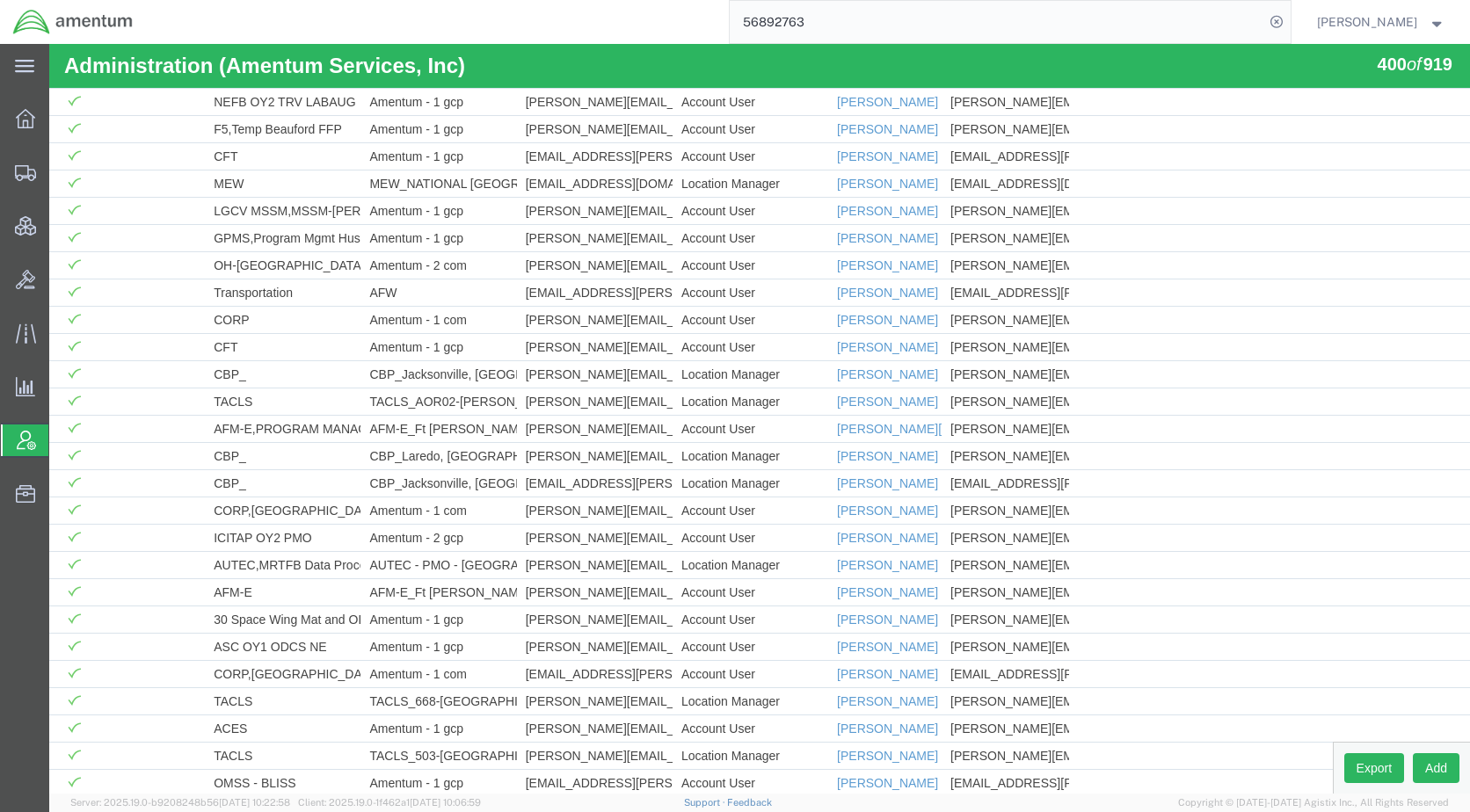
scroll to position [2880, 0]
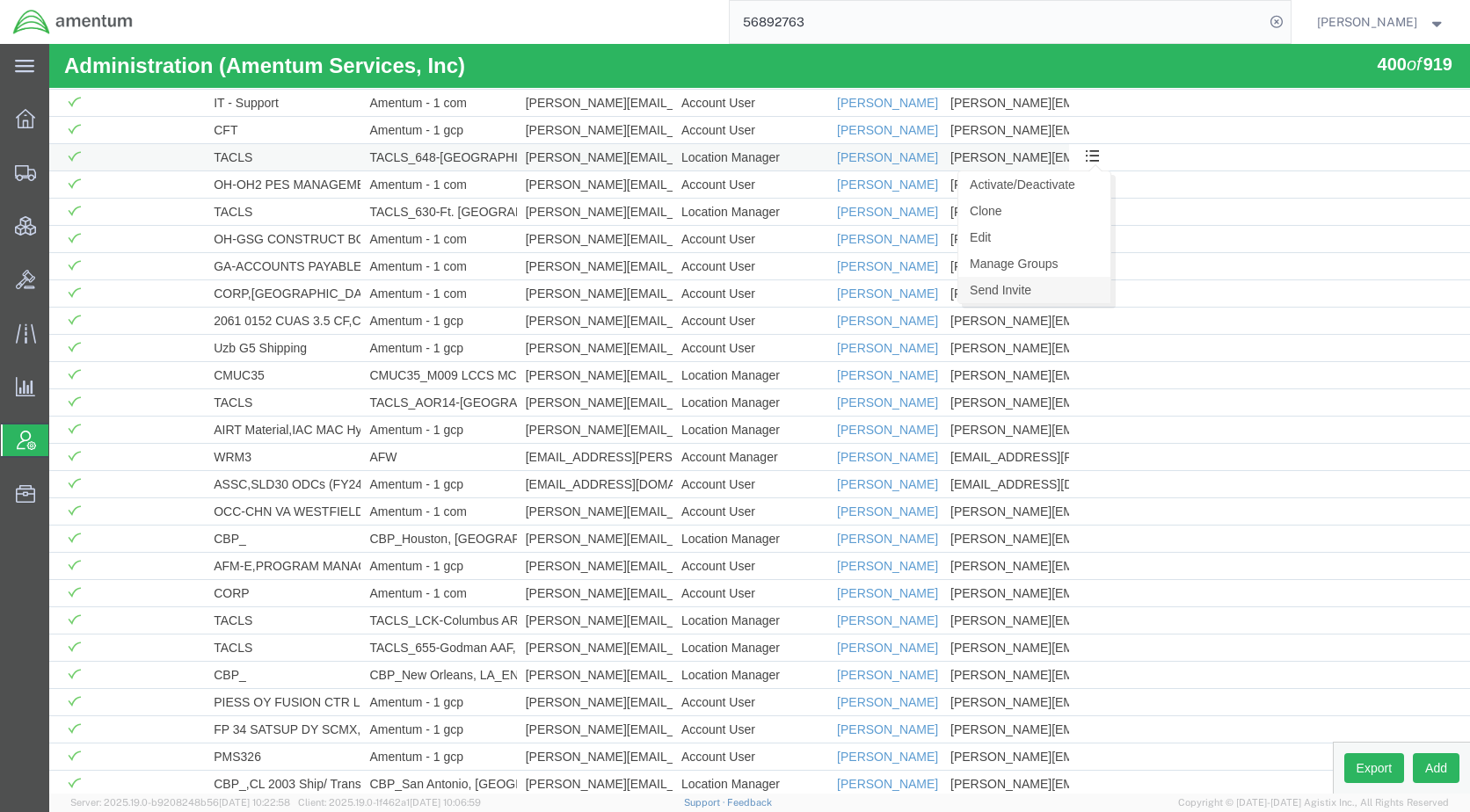
click at [1066, 287] on link "Send Invite" at bounding box center [1033, 289] width 152 height 26
